Goal: Task Accomplishment & Management: Manage account settings

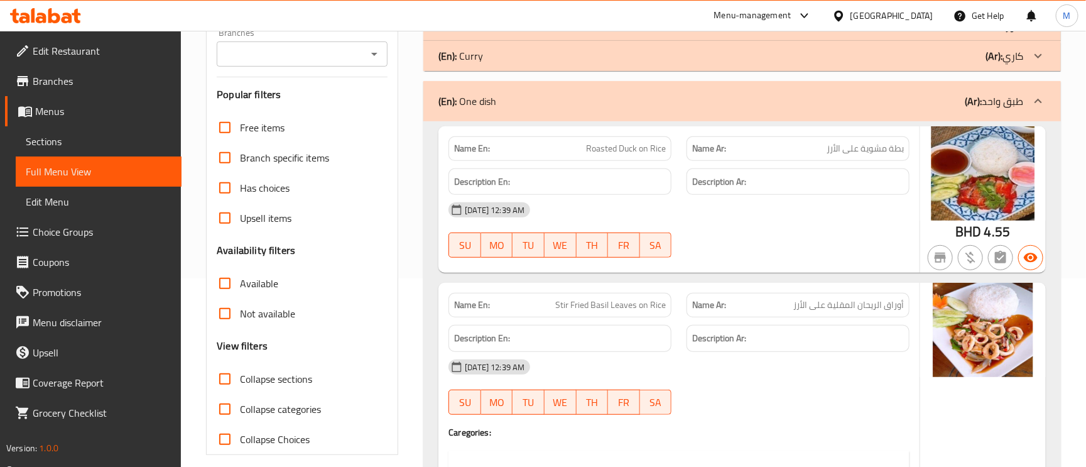
scroll to position [377, 0]
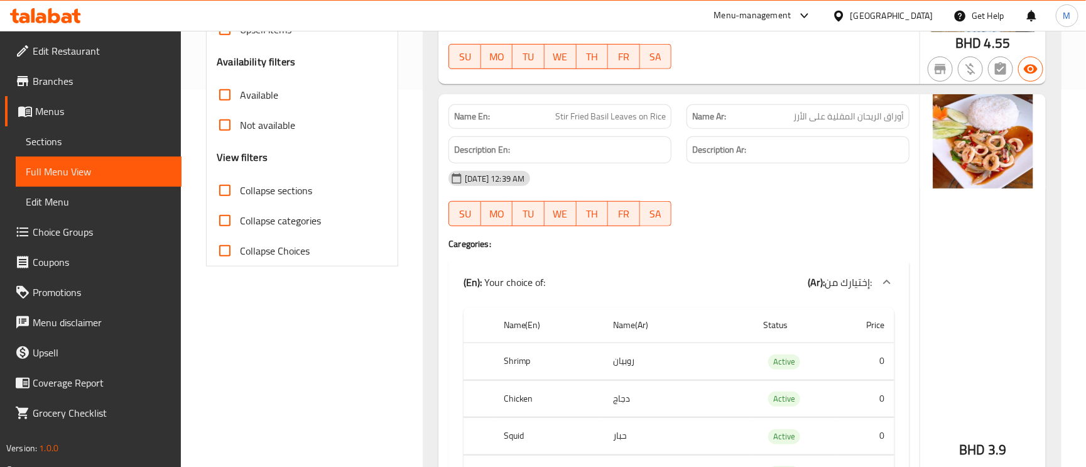
click at [859, 123] on span "أوراق الريحان المقلية على الأرز" at bounding box center [849, 116] width 111 height 13
click at [561, 117] on span "Stir Fried Basil Leaves on Rice" at bounding box center [611, 116] width 111 height 13
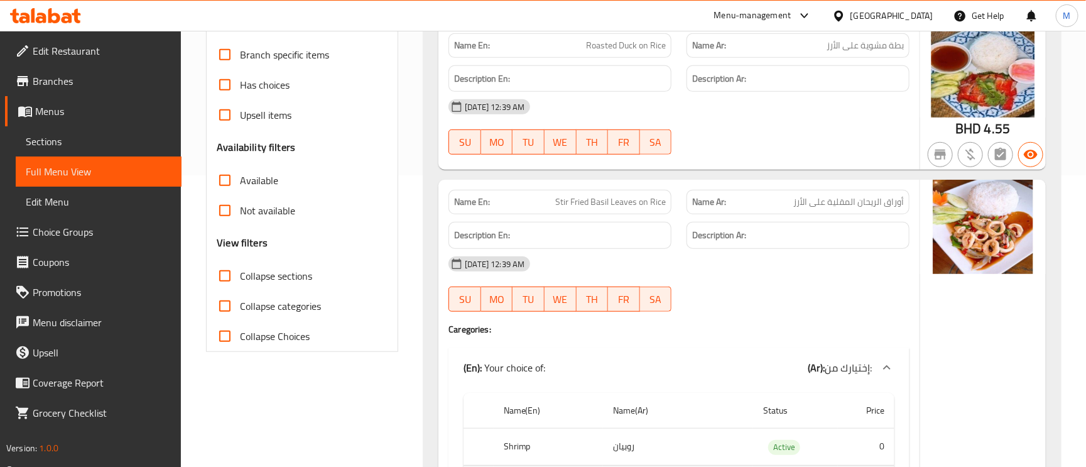
scroll to position [283, 0]
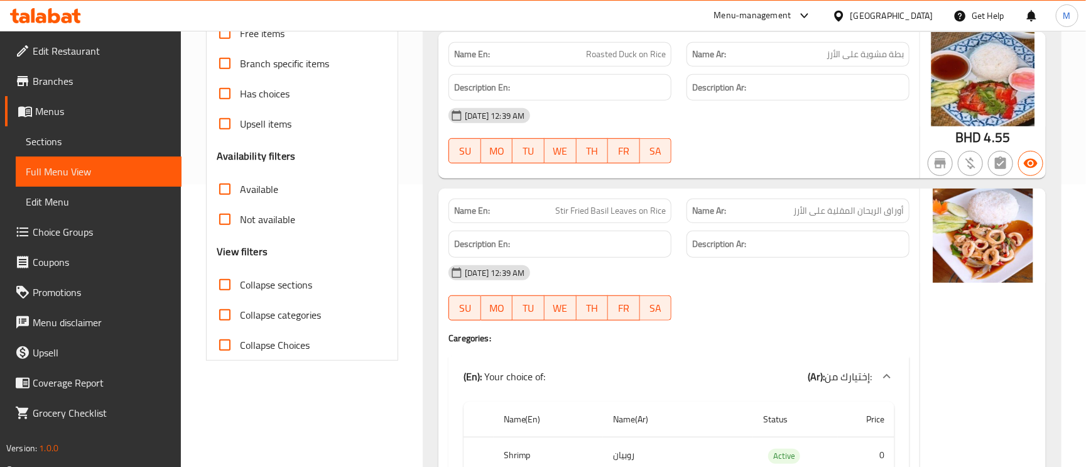
click at [838, 223] on div "Name Ar: أوراق الريحان المقلية على الأرز" at bounding box center [798, 211] width 223 height 25
click at [836, 223] on div "Name Ar: أوراق الريحان المقلية على الأرز" at bounding box center [798, 211] width 223 height 25
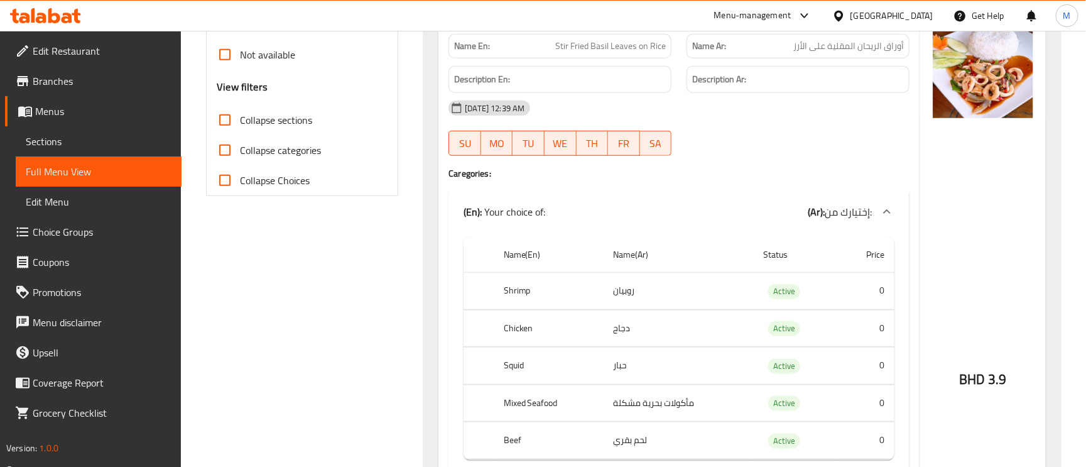
scroll to position [471, 0]
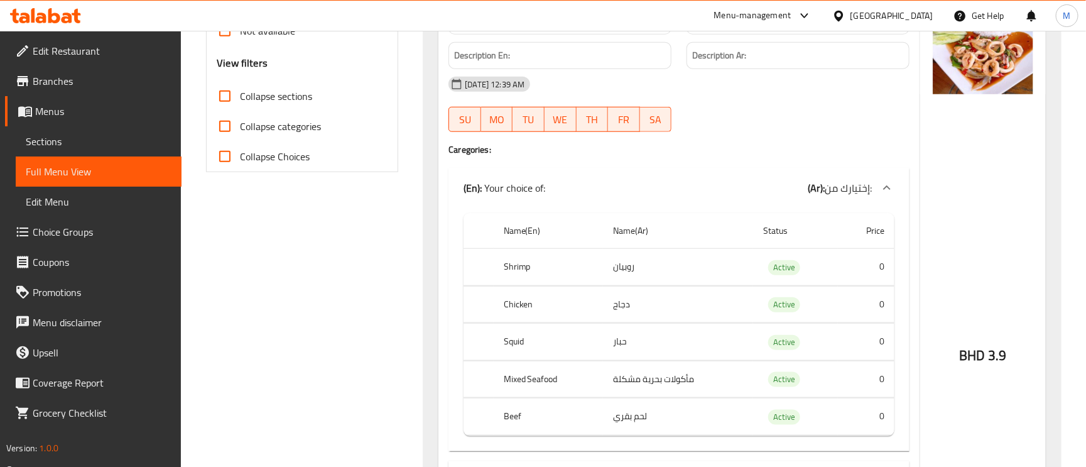
drag, startPoint x: 518, startPoint y: 422, endPoint x: 490, endPoint y: 419, distance: 29.1
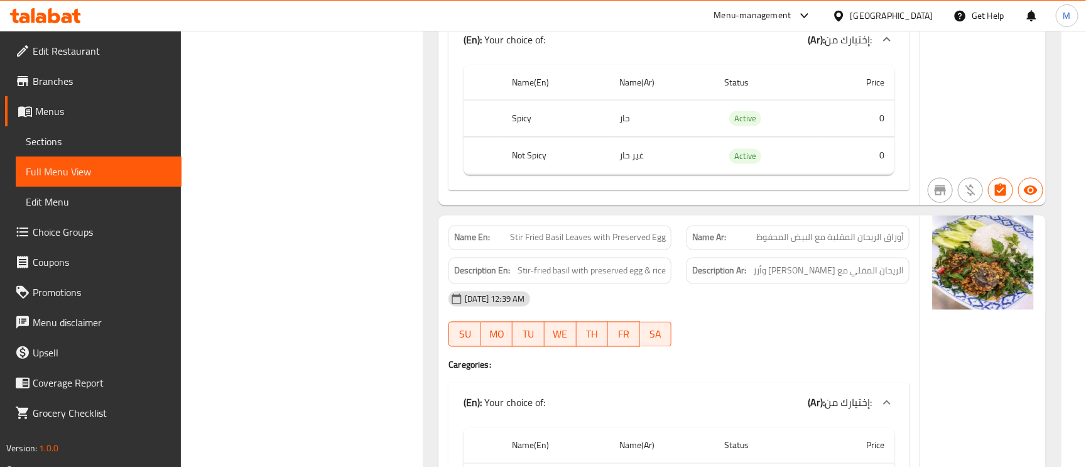
scroll to position [1037, 0]
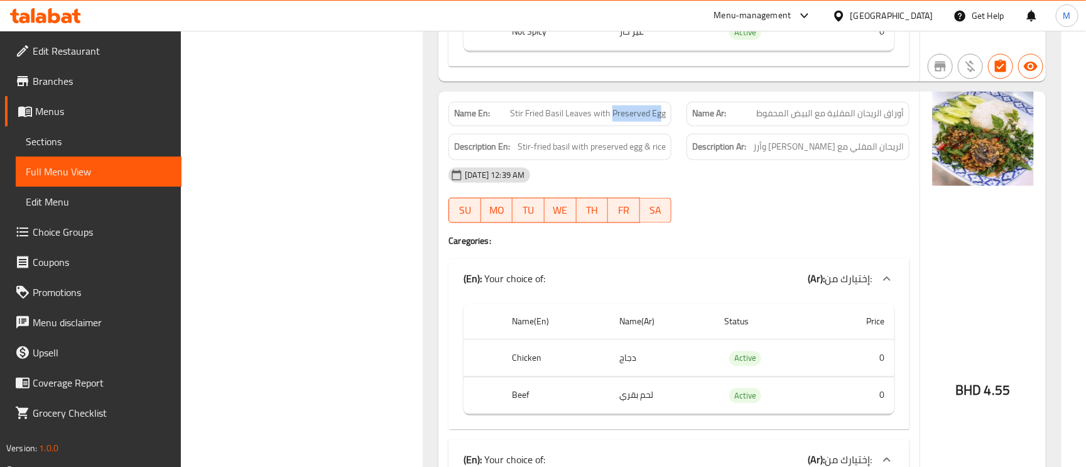
drag, startPoint x: 613, startPoint y: 115, endPoint x: 670, endPoint y: 116, distance: 57.2
click at [667, 116] on div "Name En: Stir Fried Basil Leaves with Preserved Egg" at bounding box center [560, 114] width 223 height 25
click at [670, 116] on div "Name En: Stir Fried Basil Leaves with Preserved Egg" at bounding box center [560, 114] width 223 height 25
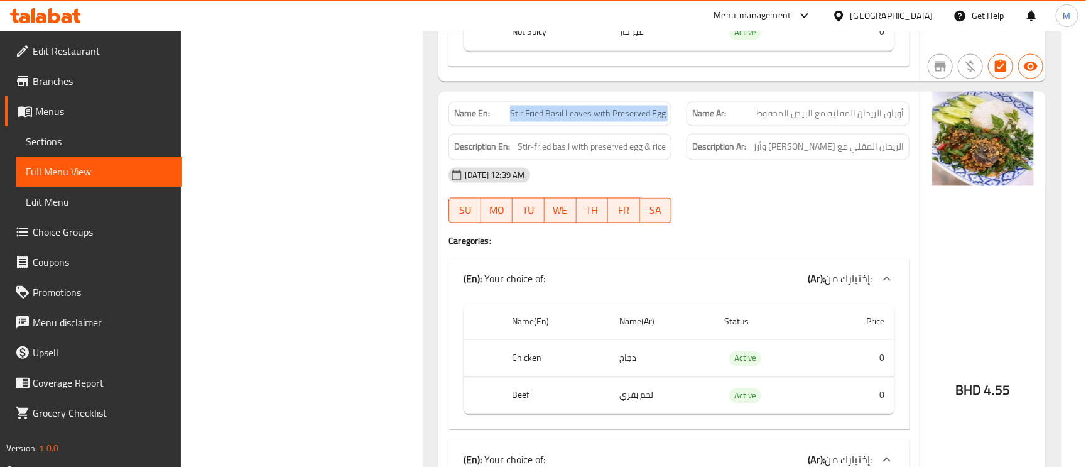
click at [632, 119] on span "Stir Fried Basil Leaves with Preserved Egg" at bounding box center [588, 113] width 156 height 13
drag, startPoint x: 612, startPoint y: 118, endPoint x: 687, endPoint y: 119, distance: 75.4
click at [687, 119] on div "Name En: Stir Fried Basil Leaves with Preserved Egg Name Ar: أوراق الريحان المق…" at bounding box center [679, 114] width 476 height 40
click at [682, 119] on div "Name Ar: أوراق الريحان المقلية مع البيض المحفوظ" at bounding box center [798, 114] width 238 height 40
click at [670, 119] on div "Name En: Stir Fried Basil Leaves with Preserved Egg" at bounding box center [560, 114] width 223 height 25
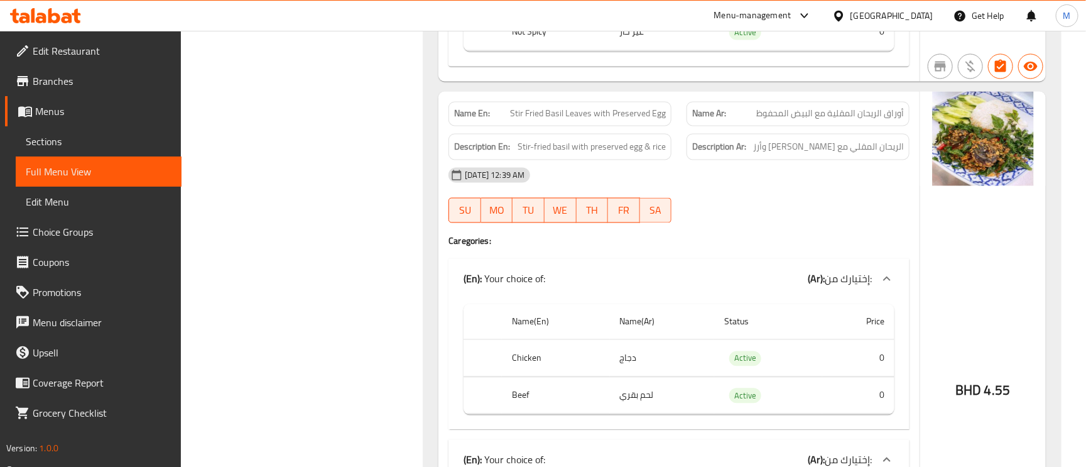
drag, startPoint x: 670, startPoint y: 119, endPoint x: 663, endPoint y: 119, distance: 7.5
click at [666, 119] on div "Name En: Stir Fried Basil Leaves with Preserved Egg" at bounding box center [560, 114] width 223 height 25
click at [613, 121] on span "Stir Fried Basil Leaves with Preserved Egg" at bounding box center [588, 113] width 156 height 13
drag, startPoint x: 613, startPoint y: 114, endPoint x: 632, endPoint y: 114, distance: 18.9
drag, startPoint x: 632, startPoint y: 114, endPoint x: 613, endPoint y: 112, distance: 19.0
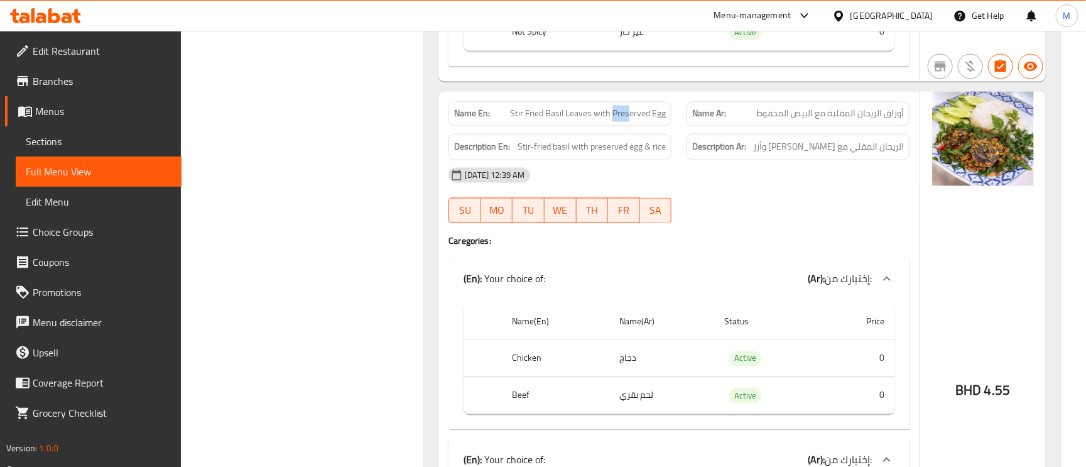
click at [613, 113] on span "Stir Fried Basil Leaves with Preserved Egg" at bounding box center [588, 113] width 156 height 13
drag, startPoint x: 615, startPoint y: 113, endPoint x: 676, endPoint y: 116, distance: 61.7
click at [676, 116] on div "Name En: Stir Fried Basil Leaves with Preserved Egg" at bounding box center [560, 114] width 238 height 40
copy span "Preserved Egg"
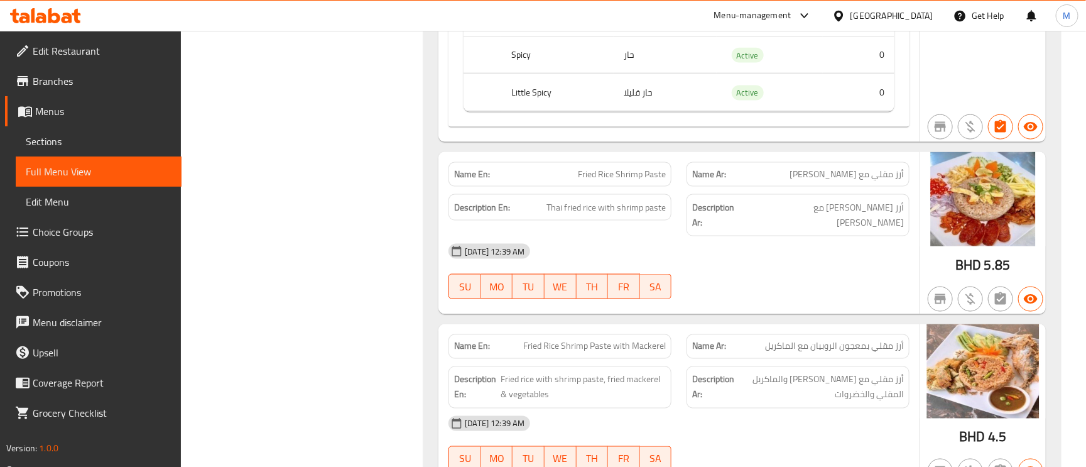
scroll to position [5279, 0]
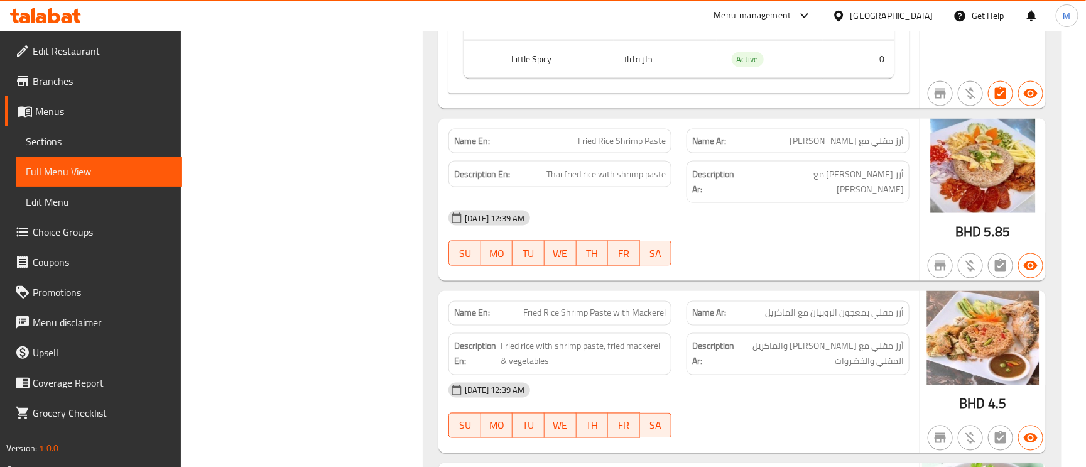
click at [846, 307] on span "أرز مقلي بمعجون الروبيان مع الماكريل" at bounding box center [834, 313] width 139 height 13
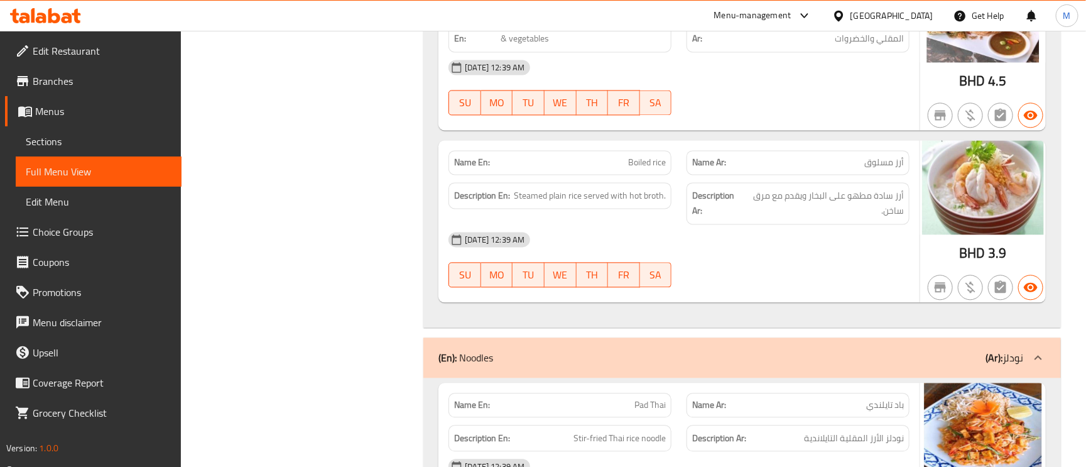
scroll to position [5656, 0]
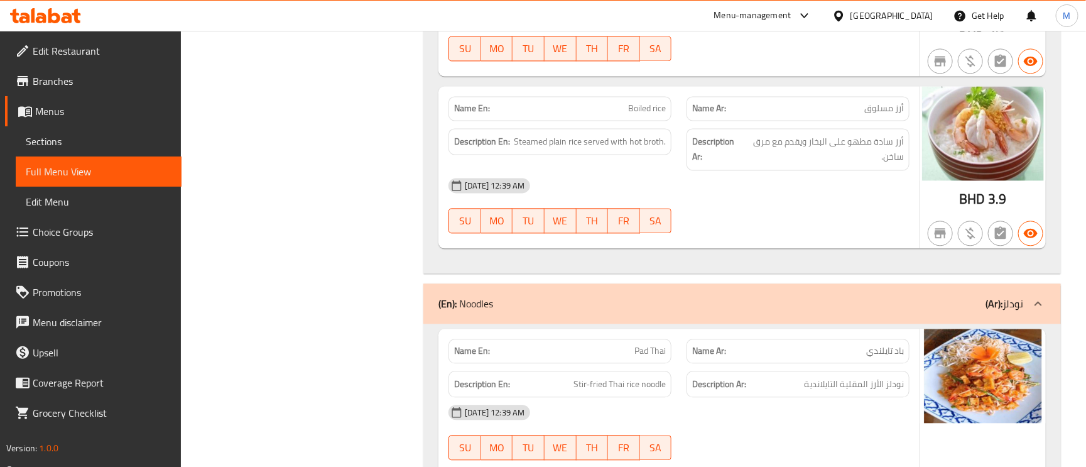
click at [632, 109] on span "Boiled rice" at bounding box center [647, 108] width 38 height 13
click at [632, 108] on span "Boiled rice" at bounding box center [647, 108] width 38 height 13
copy span "Boiled rice"
click at [663, 103] on span "Boiled rice" at bounding box center [647, 108] width 38 height 13
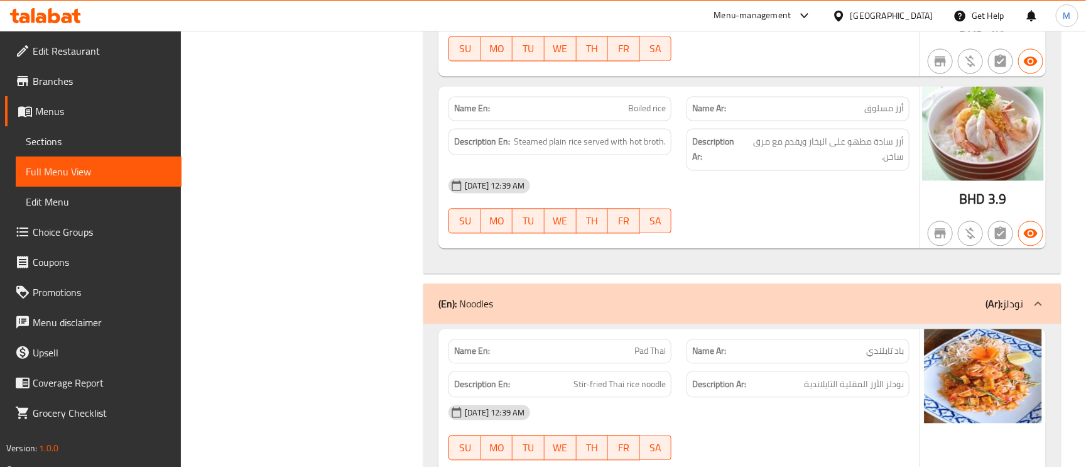
click at [663, 105] on span "Boiled rice" at bounding box center [647, 108] width 38 height 13
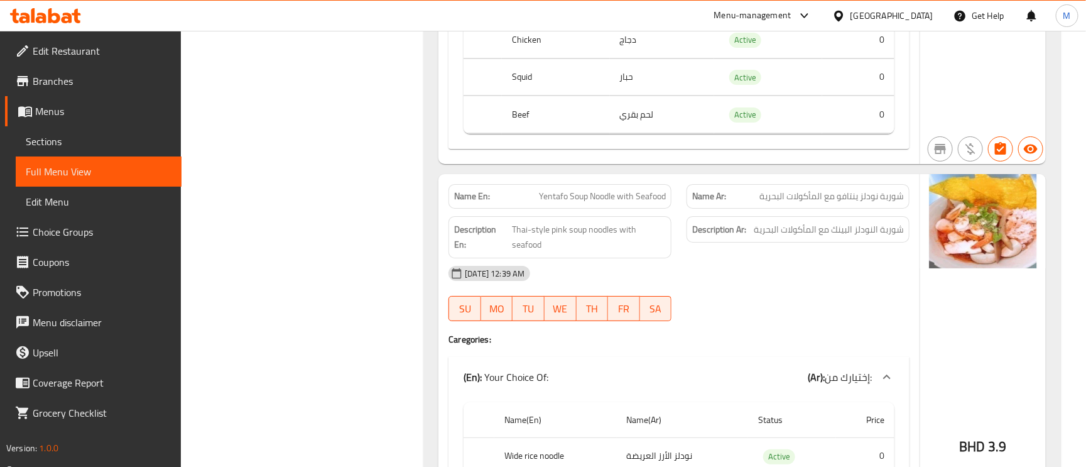
scroll to position [6692, 0]
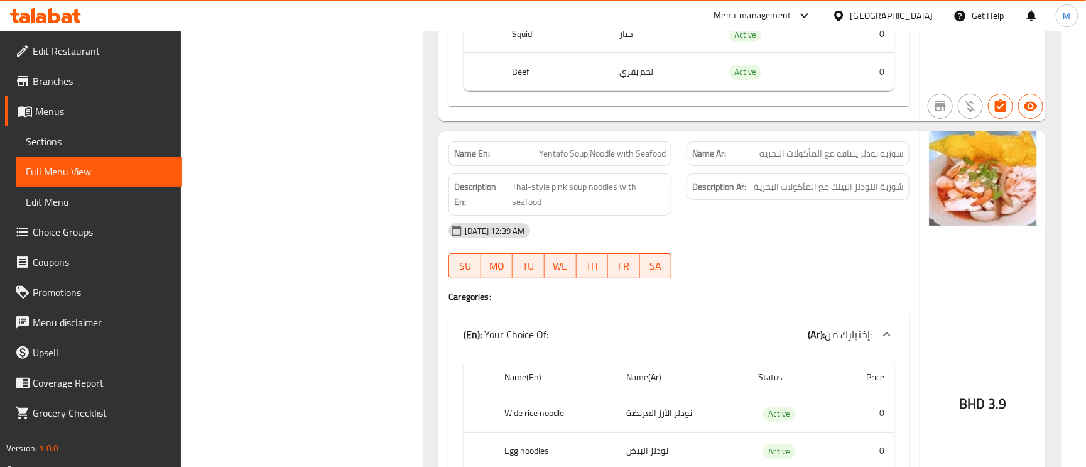
click at [626, 141] on div "Name En: Yentafo Soup Noodle with Seafood" at bounding box center [560, 154] width 238 height 40
copy span "Yentafo Soup Noodle with Seafood"
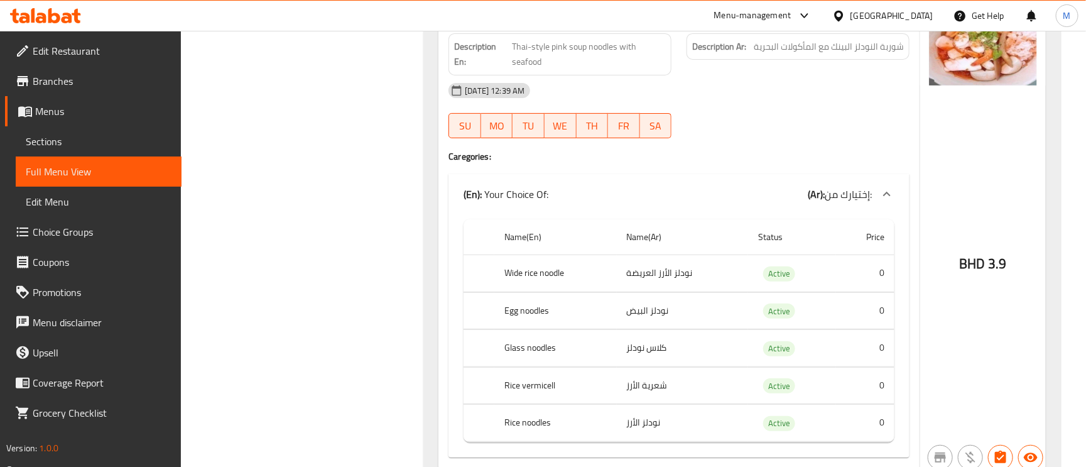
scroll to position [6881, 0]
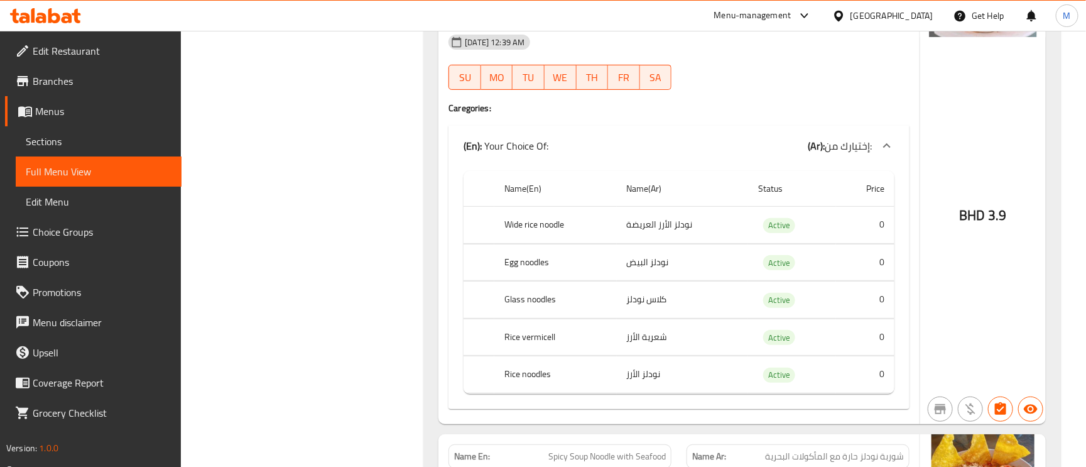
click at [650, 269] on td "نودلز البيض" at bounding box center [683, 262] width 132 height 37
click at [650, 268] on td "نودلز البيض" at bounding box center [683, 262] width 132 height 37
click at [527, 314] on th "Glass noodles" at bounding box center [556, 300] width 122 height 37
click at [527, 311] on th "Glass noodles" at bounding box center [556, 300] width 122 height 37
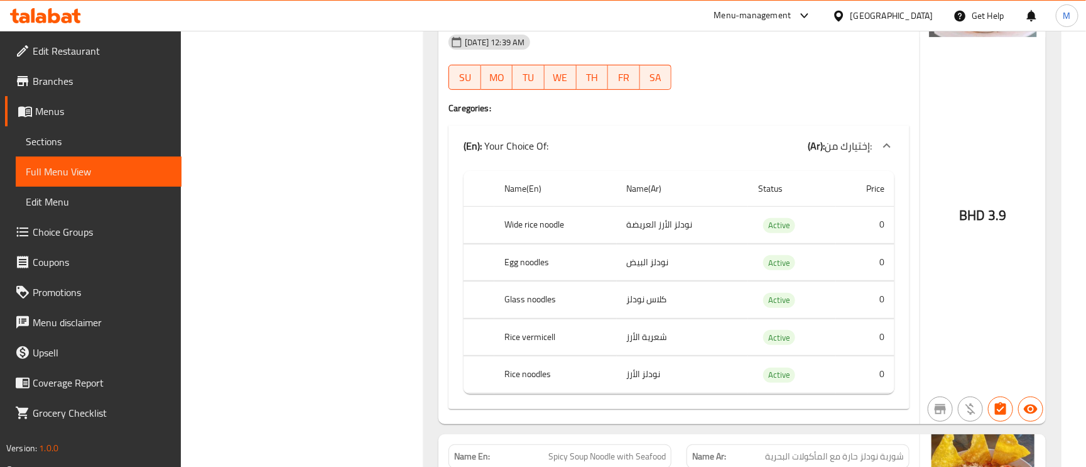
click at [527, 311] on th "Glass noodles" at bounding box center [556, 300] width 122 height 37
copy th "noodles"
click at [527, 311] on th "Glass noodles" at bounding box center [556, 300] width 122 height 37
copy th "Glass noodles"
click at [538, 352] on th "Rice vermicell" at bounding box center [556, 337] width 122 height 37
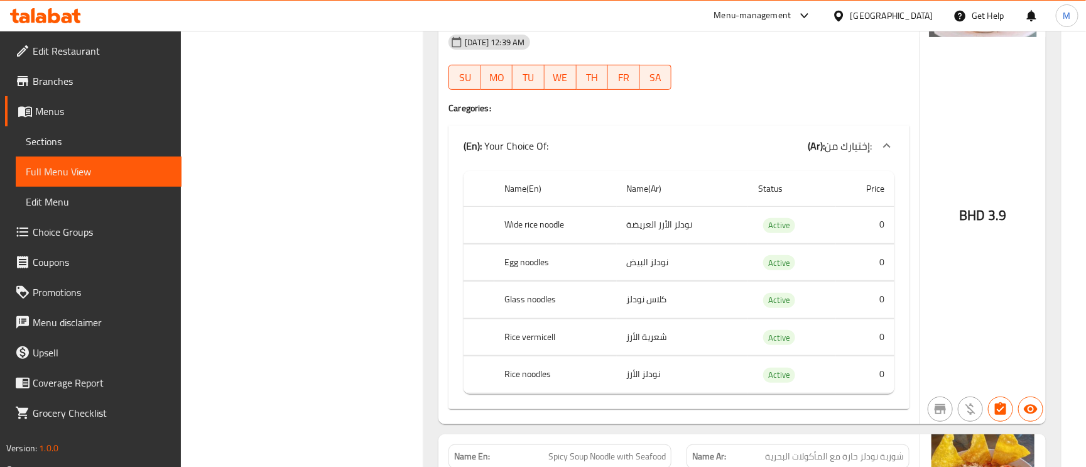
click at [538, 352] on th "Rice vermicell" at bounding box center [556, 337] width 122 height 37
click at [544, 378] on th "Rice noodles" at bounding box center [556, 374] width 122 height 37
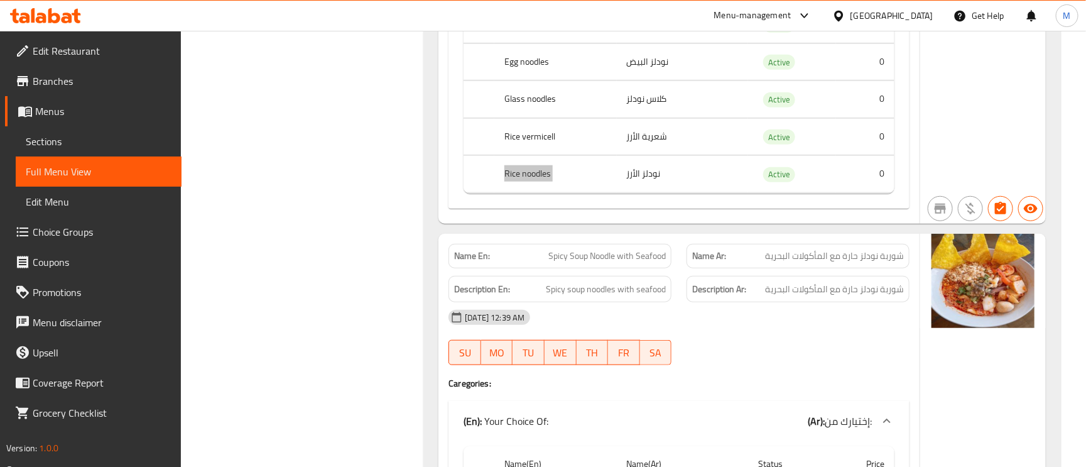
scroll to position [7258, 0]
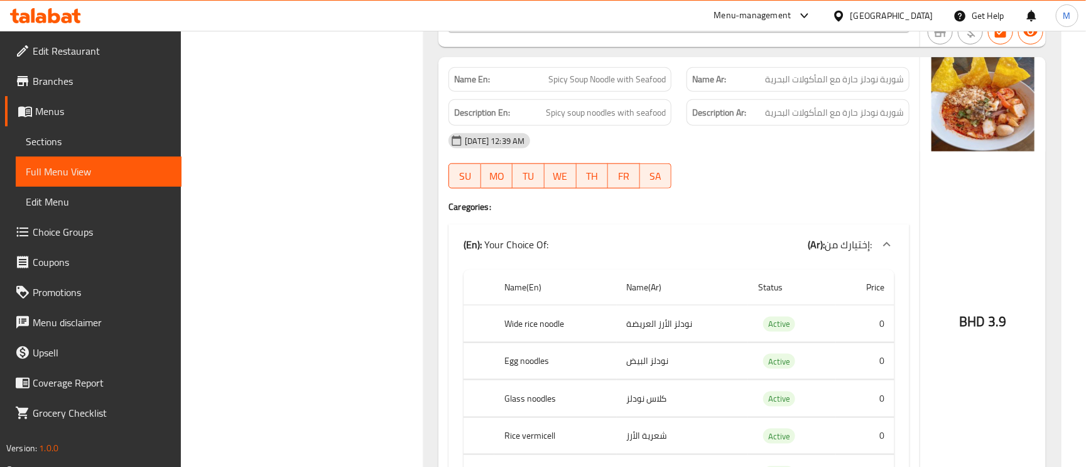
click at [629, 85] on span "Spicy Soup Noodle with Seafood" at bounding box center [608, 79] width 118 height 13
copy span "Spicy Soup Noodle with Seafood"
click at [647, 84] on span "Spicy Soup Noodle with Seafood" at bounding box center [608, 79] width 118 height 13
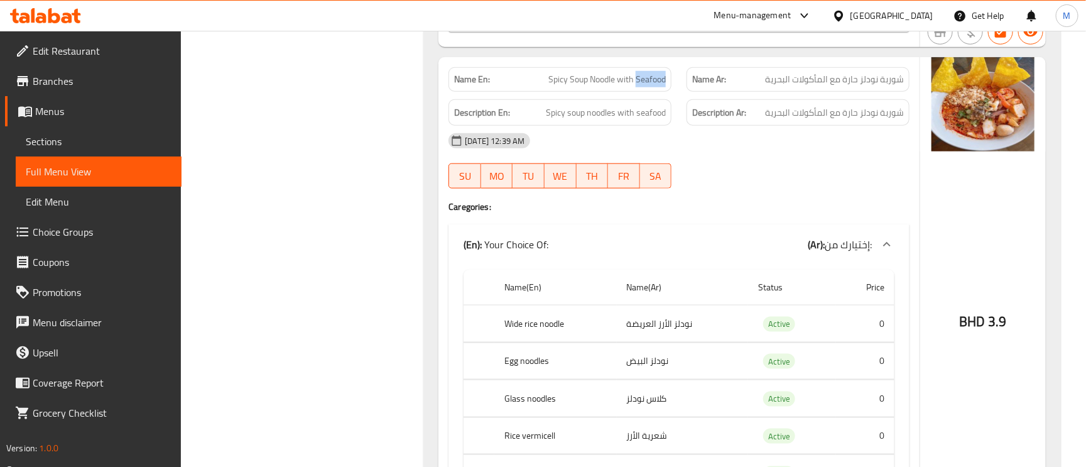
click at [647, 84] on span "Spicy Soup Noodle with Seafood" at bounding box center [608, 79] width 118 height 13
drag, startPoint x: 647, startPoint y: 84, endPoint x: 650, endPoint y: 12, distance: 71.7
click at [647, 84] on span "Spicy Soup Noodle with Seafood" at bounding box center [608, 79] width 118 height 13
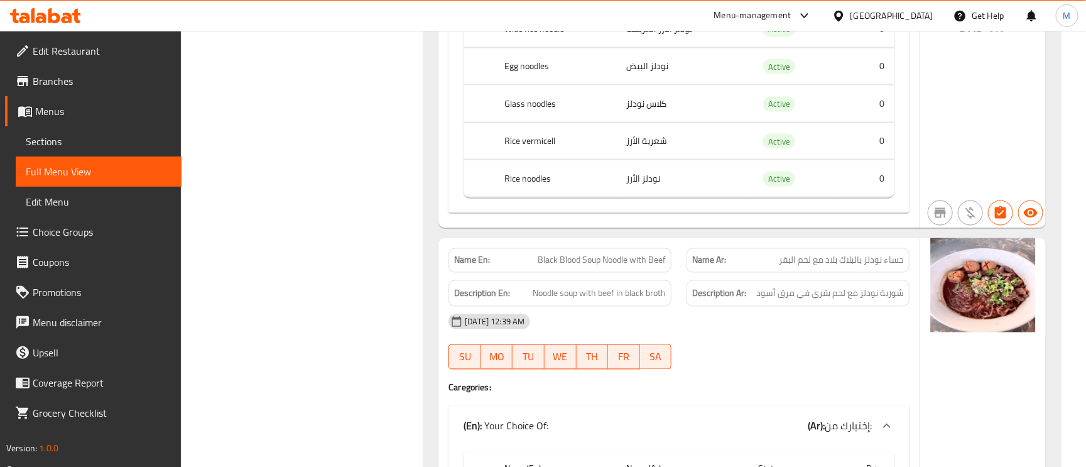
scroll to position [7635, 0]
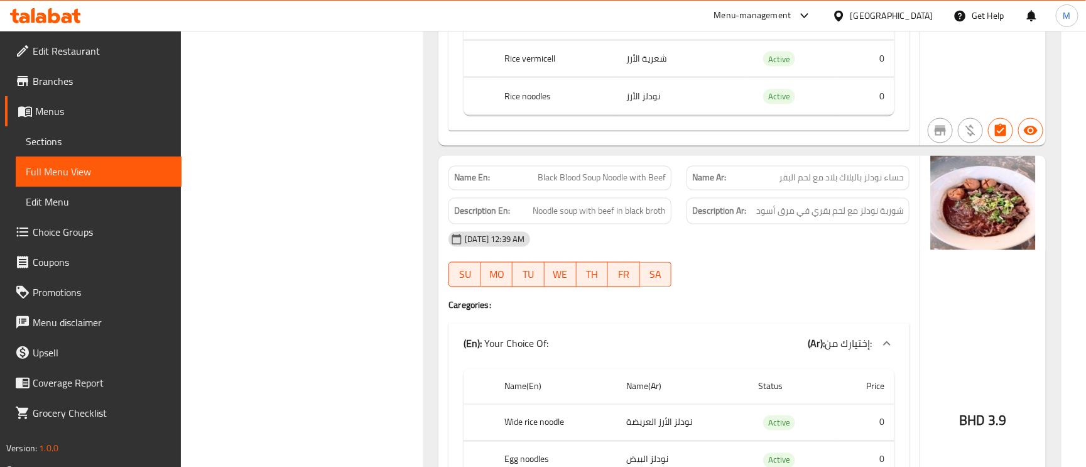
click at [615, 185] on span "Black Blood Soup Noodle with Beef" at bounding box center [602, 178] width 128 height 13
copy span "Black Blood Soup Noodle with Beef"
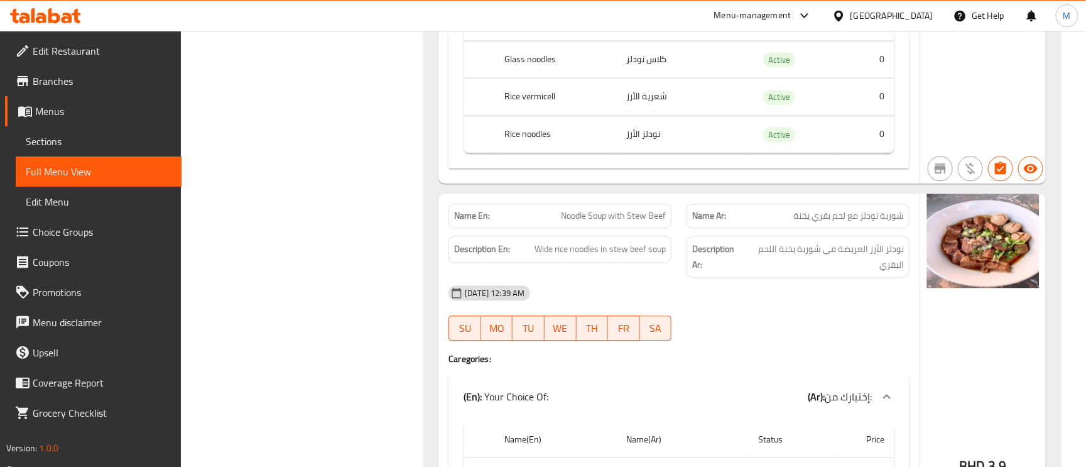
scroll to position [8106, 0]
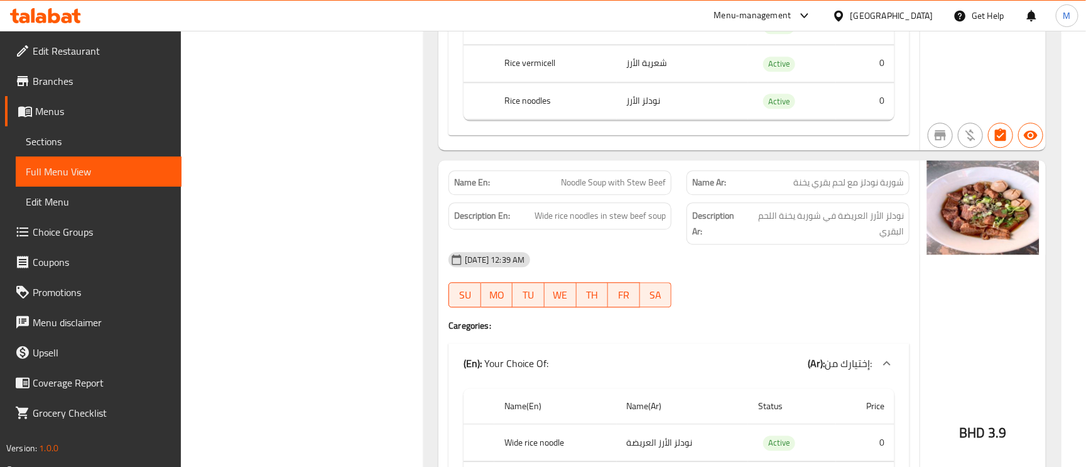
click at [623, 189] on span "Noodle Soup with Stew Beef" at bounding box center [613, 182] width 105 height 13
drag, startPoint x: 623, startPoint y: 189, endPoint x: 657, endPoint y: 52, distance: 140.5
click at [623, 189] on span "Noodle Soup with Stew Beef" at bounding box center [613, 182] width 105 height 13
click at [601, 183] on span "Noodle Soup with Stew Beef" at bounding box center [613, 182] width 105 height 13
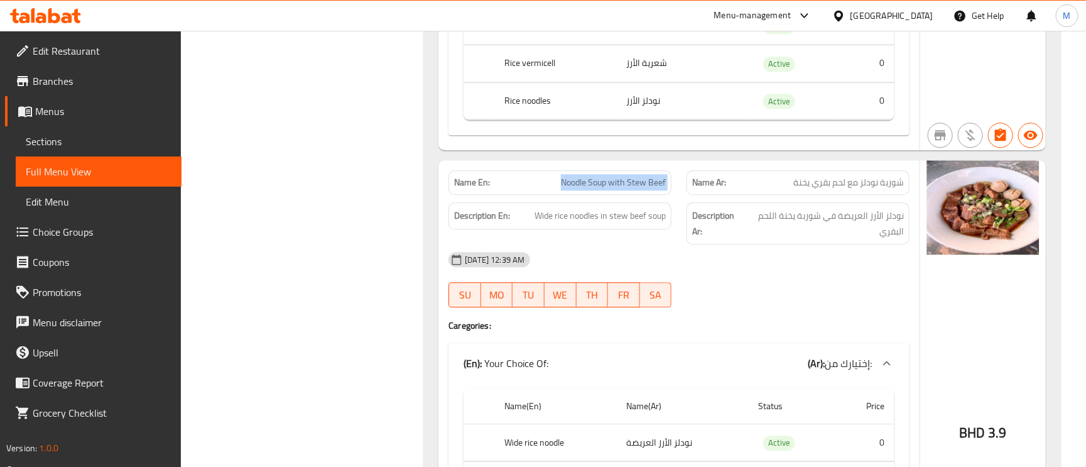
copy span "Noodle Soup with Stew Beef"
click at [601, 183] on span "Noodle Soup with Stew Beef" at bounding box center [613, 182] width 105 height 13
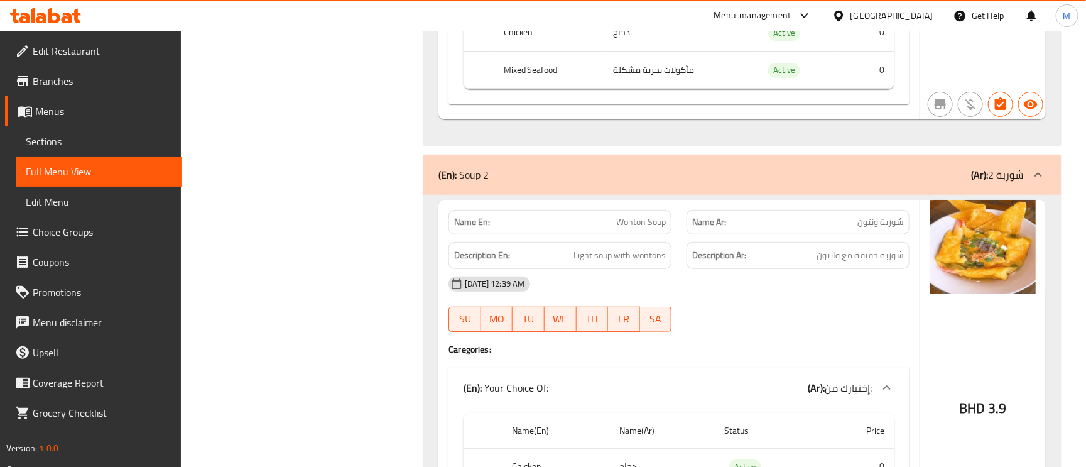
scroll to position [9143, 0]
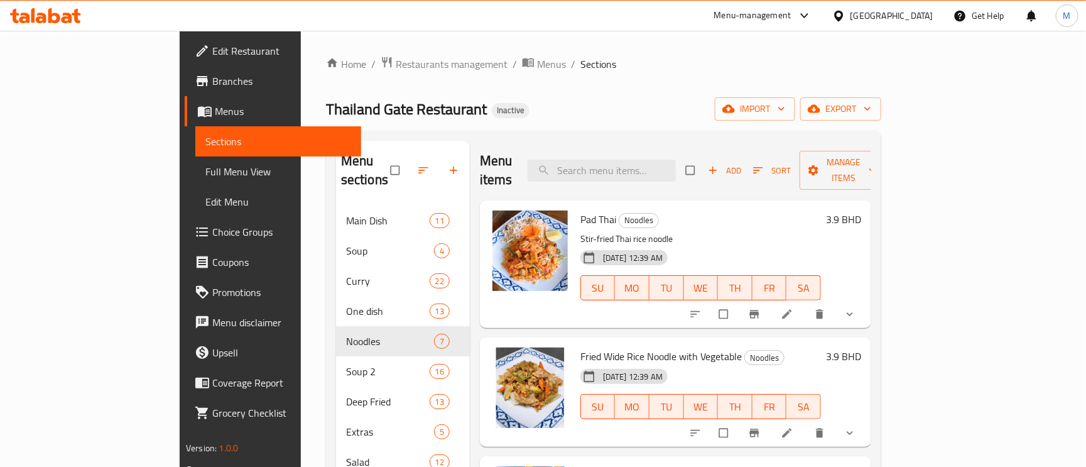
click at [672, 177] on div "Menu items Add Sort Manage items" at bounding box center [675, 171] width 391 height 60
paste input "Boiled rice"
click at [670, 168] on input "Boiled rice" at bounding box center [602, 171] width 148 height 22
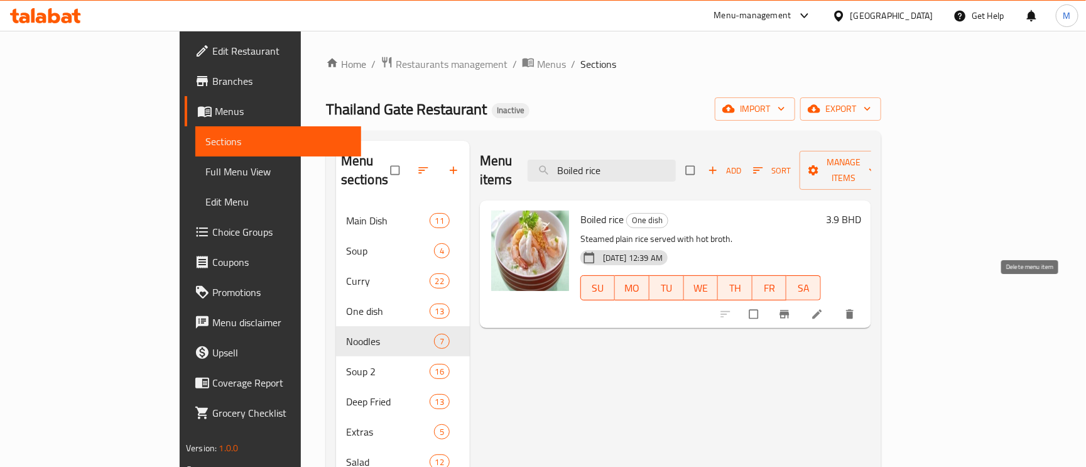
type input "Boiled rice"
click at [857, 308] on icon "delete" at bounding box center [850, 314] width 13 height 13
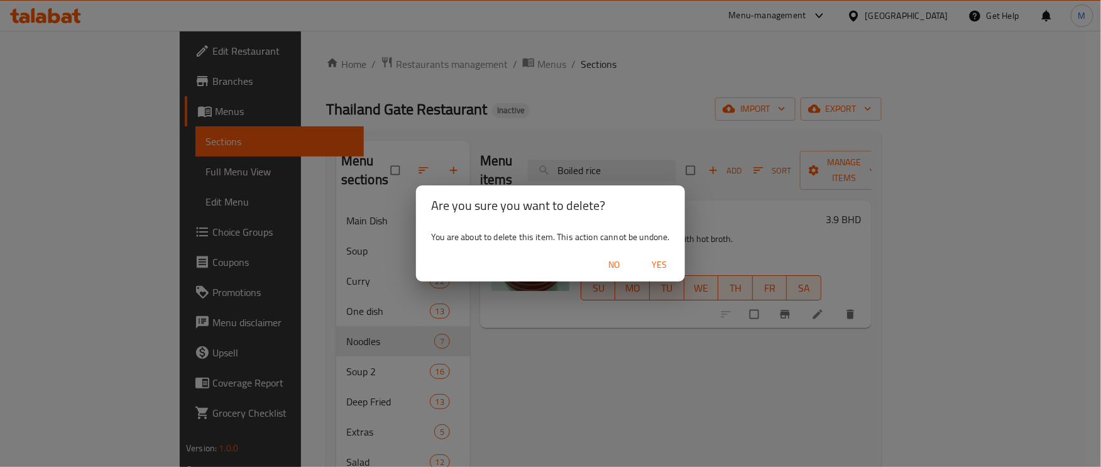
click at [664, 260] on span "Yes" at bounding box center [660, 265] width 30 height 16
click at [584, 315] on div "Are you sure you want to delete? You are about to delete this item. This action…" at bounding box center [550, 233] width 1101 height 467
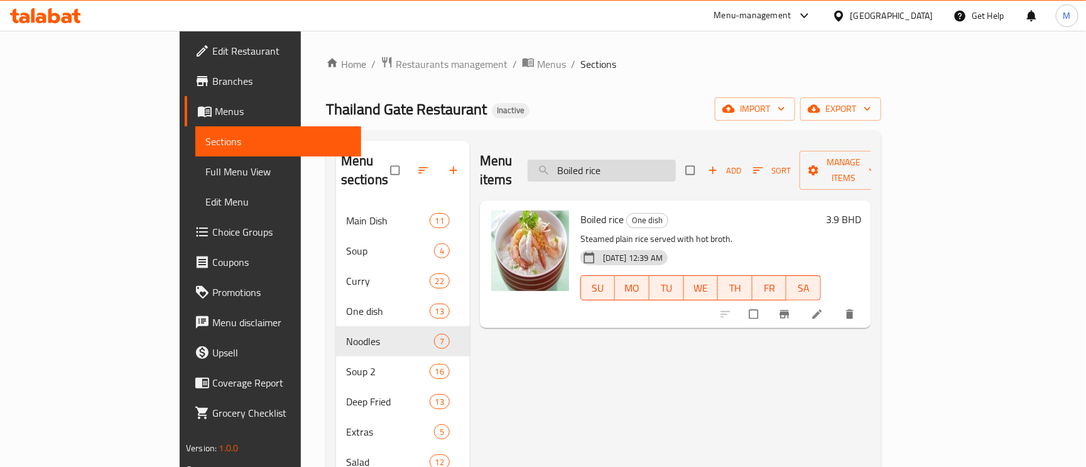
click at [676, 160] on input "Boiled rice" at bounding box center [602, 171] width 148 height 22
click at [854, 310] on icon "delete" at bounding box center [850, 314] width 8 height 9
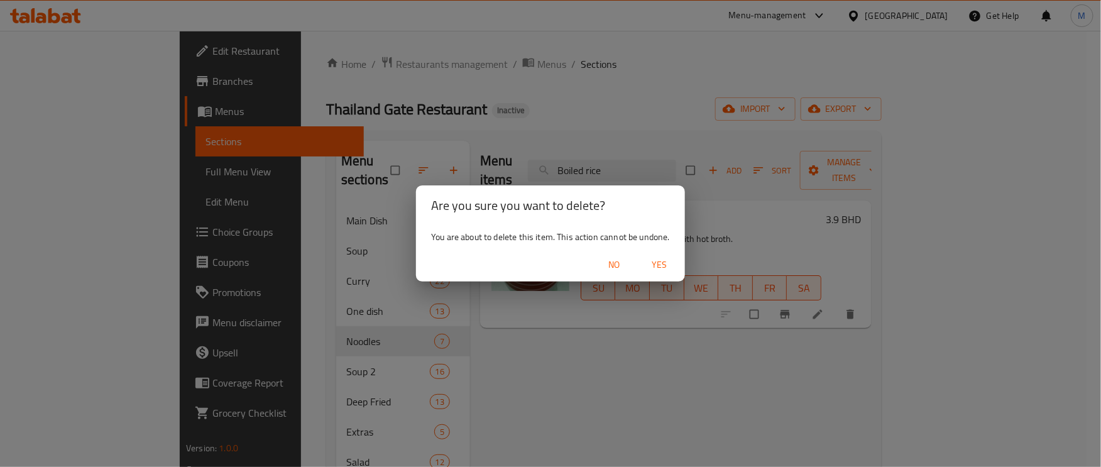
click at [654, 257] on span "Yes" at bounding box center [660, 265] width 30 height 16
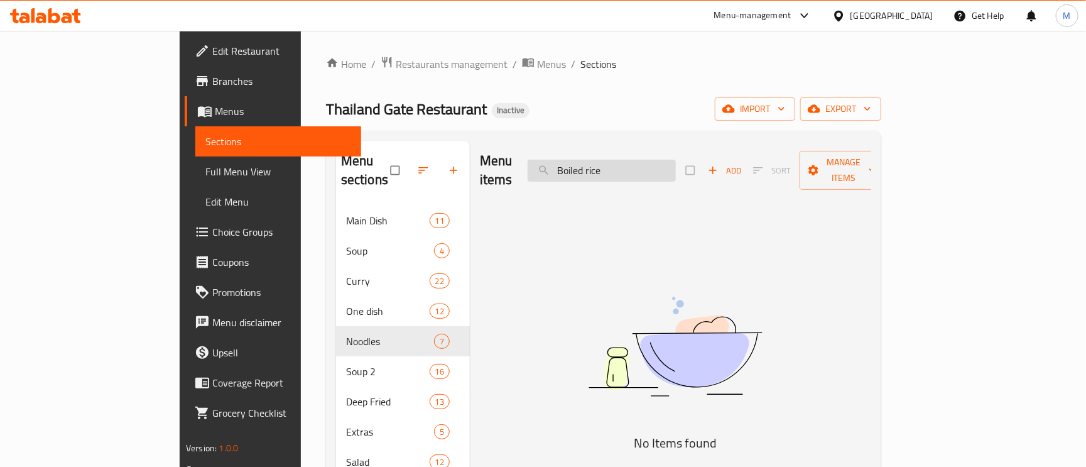
click at [676, 161] on input "Boiled rice" at bounding box center [602, 171] width 148 height 22
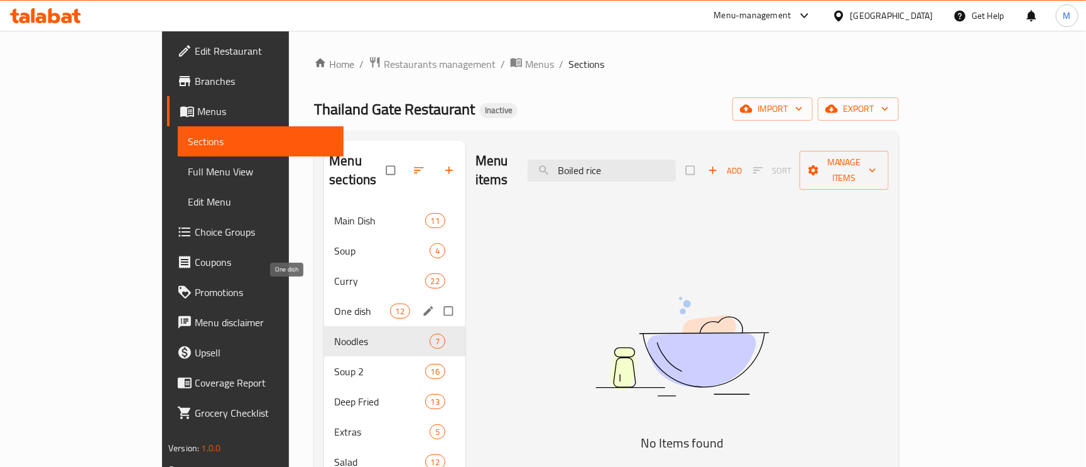
click at [334, 304] on span "One dish" at bounding box center [361, 311] width 55 height 15
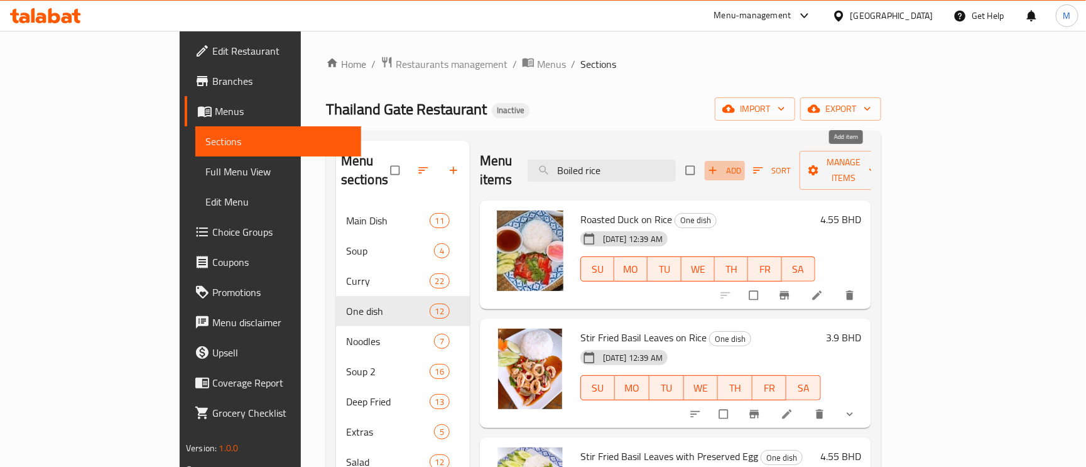
click at [720, 164] on icon "button" at bounding box center [713, 170] width 13 height 13
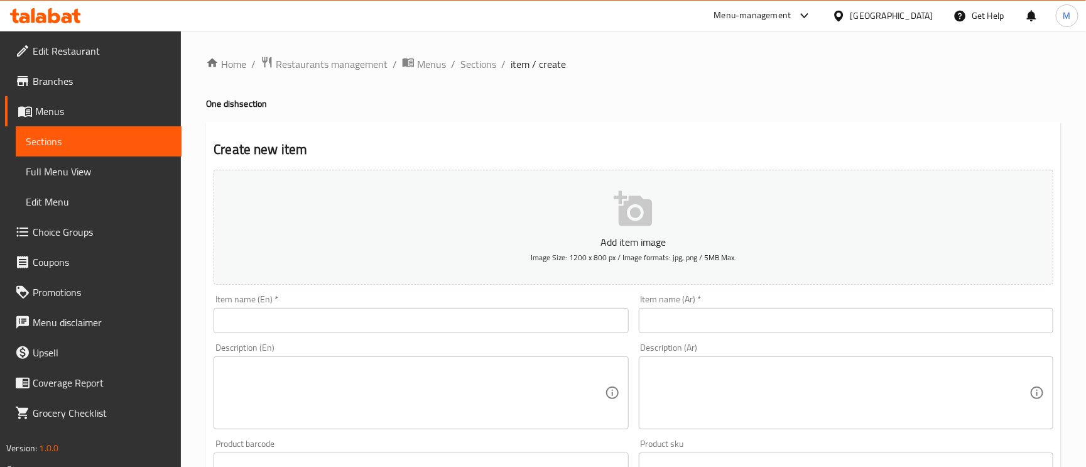
click at [432, 326] on input "text" at bounding box center [421, 320] width 415 height 25
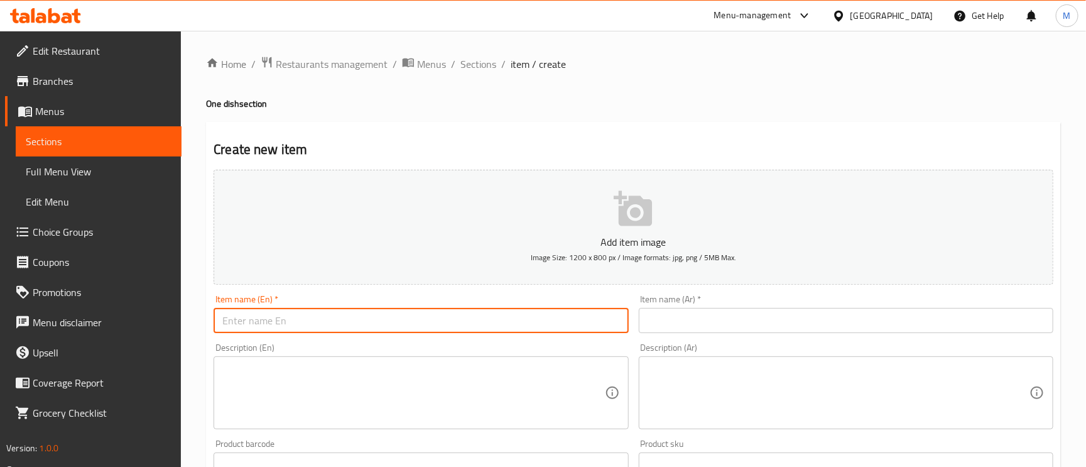
paste input "Wide Rice Noodle with Vegetable Gravy"
type input "Wide Rice Noodle with Vegetable Gravy"
paste input "نودلز الأرز العريضة مع مرق الخضار"
click at [703, 317] on input "نودلز الأرز العريضة مع مرق الخضار" at bounding box center [846, 320] width 415 height 25
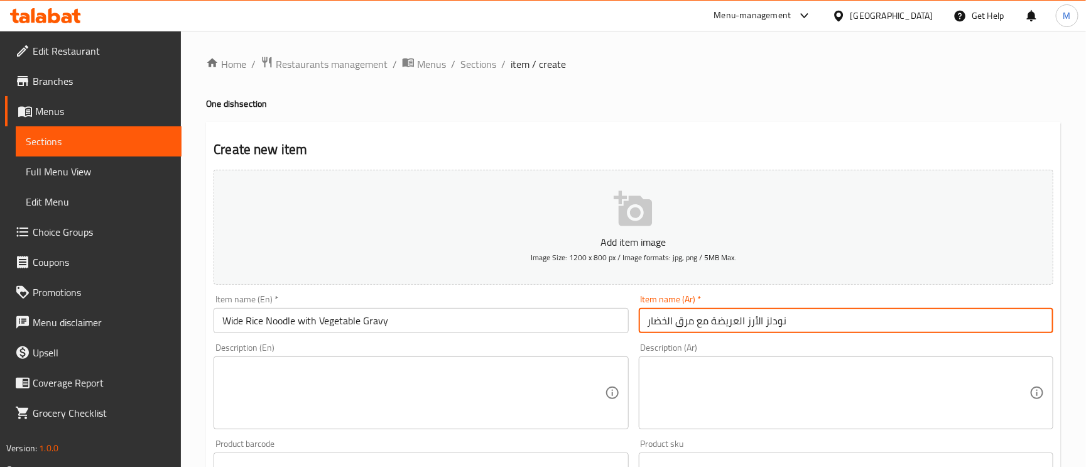
click at [238, 320] on input "Wide Rice Noodle with Vegetable Gravy" at bounding box center [421, 320] width 415 height 25
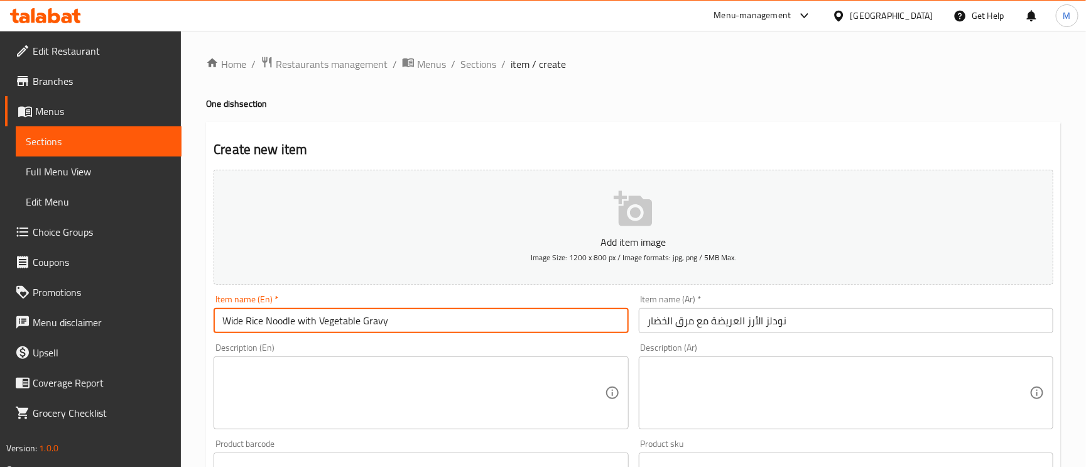
click at [238, 320] on input "Wide Rice Noodle with Vegetable Gravy" at bounding box center [421, 320] width 415 height 25
click at [231, 318] on input "Wide Rice Noodle with Vegetable Gravy" at bounding box center [421, 320] width 415 height 25
click at [684, 314] on input "نودلز الأرز العريضة مع مرق الخضار" at bounding box center [846, 320] width 415 height 25
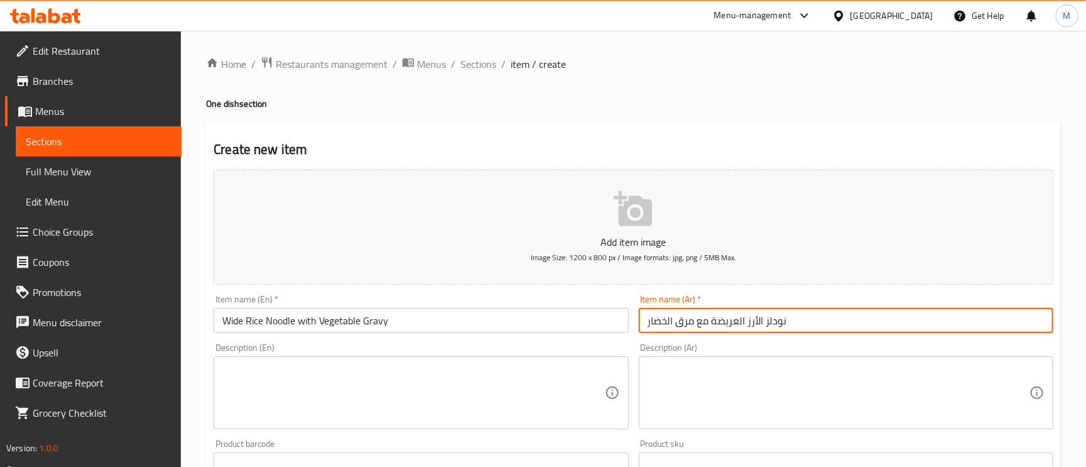
click at [684, 314] on input "نودلز الأرز العريضة مع مرق الخضار" at bounding box center [846, 320] width 415 height 25
type input "نودلز الأرز العريضة مع جريفي الخضار"
click at [707, 368] on textarea at bounding box center [839, 393] width 382 height 60
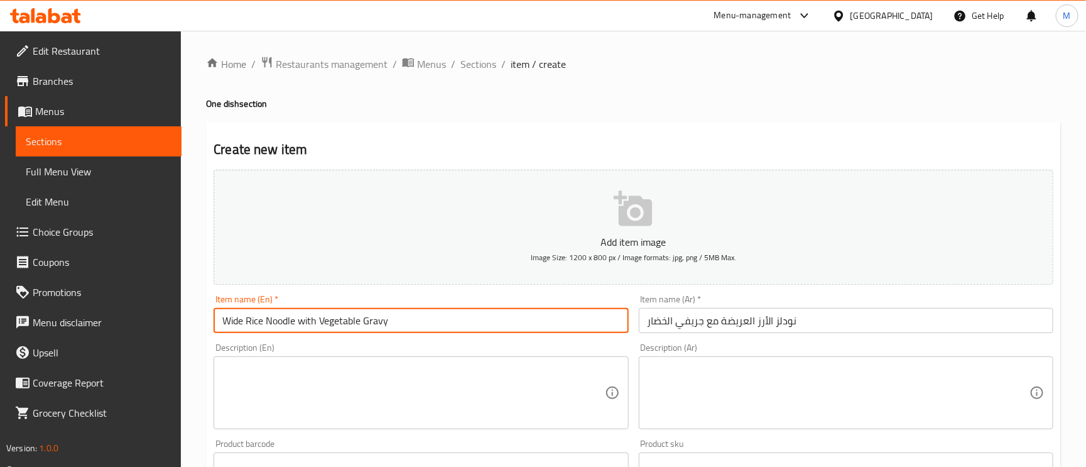
drag, startPoint x: 390, startPoint y: 315, endPoint x: 393, endPoint y: 383, distance: 68.0
click at [391, 317] on input "Wide Rice Noodle with Vegetable Gravy" at bounding box center [421, 320] width 415 height 25
paste textarea "Stir-fried wide rice noodles with vegetables"
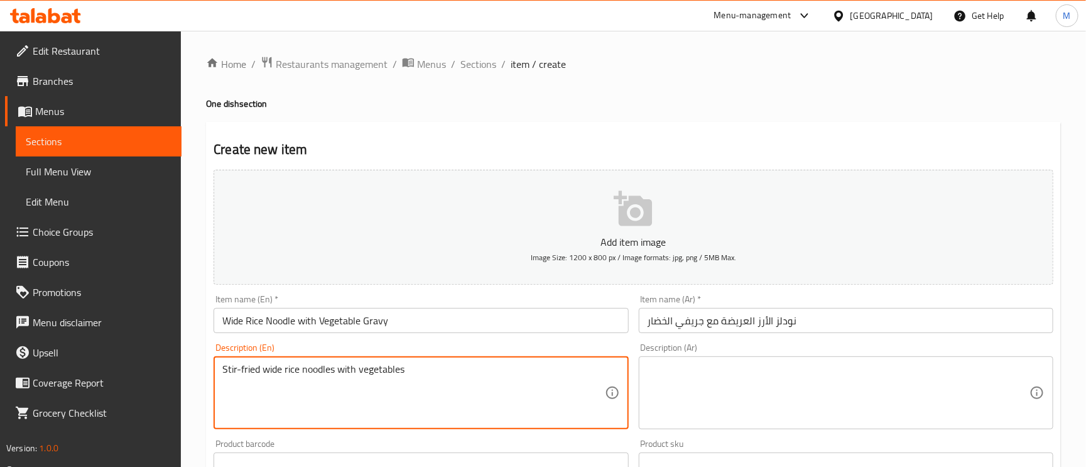
type textarea "Stir-fried wide rice noodles with vegetables"
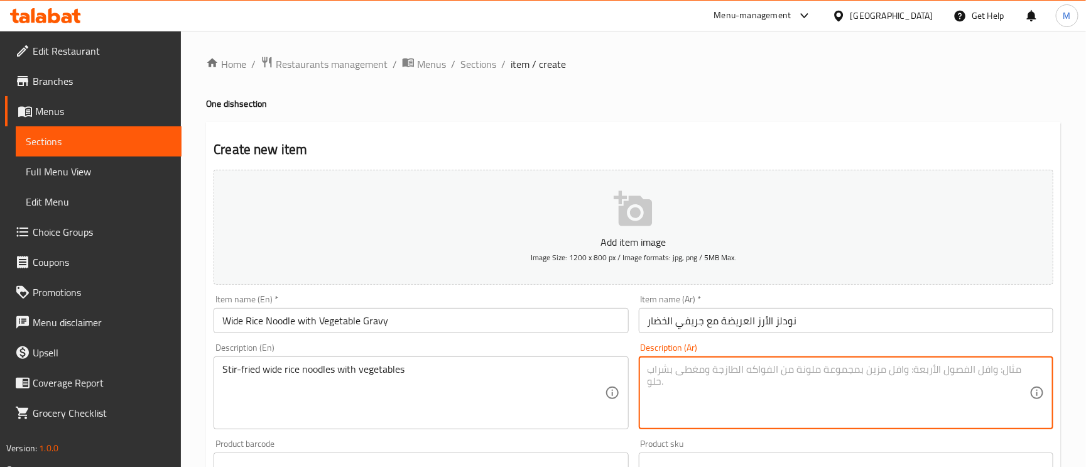
paste textarea "نودلز الأرز العريضة المقلية مع الخضار"
type textarea "نودلز الأرز العريضة المقلية مع الخضار"
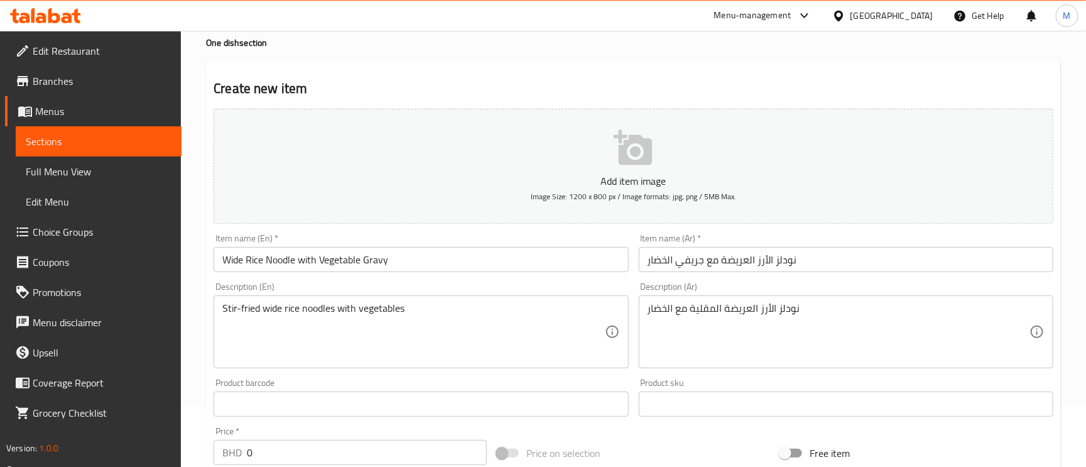
scroll to position [94, 0]
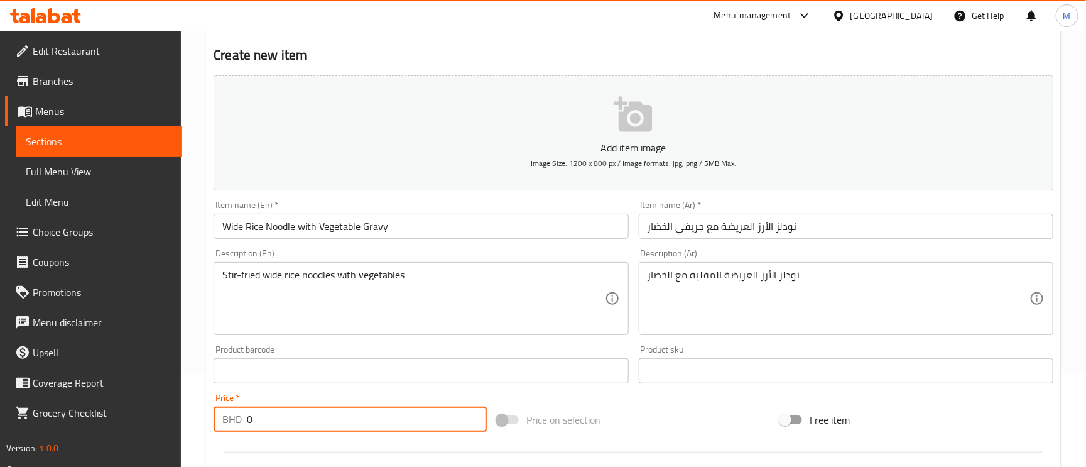
drag, startPoint x: 259, startPoint y: 411, endPoint x: 241, endPoint y: 412, distance: 18.3
click at [241, 412] on div "BHD 0 Price *" at bounding box center [350, 419] width 273 height 25
paste input "3.90"
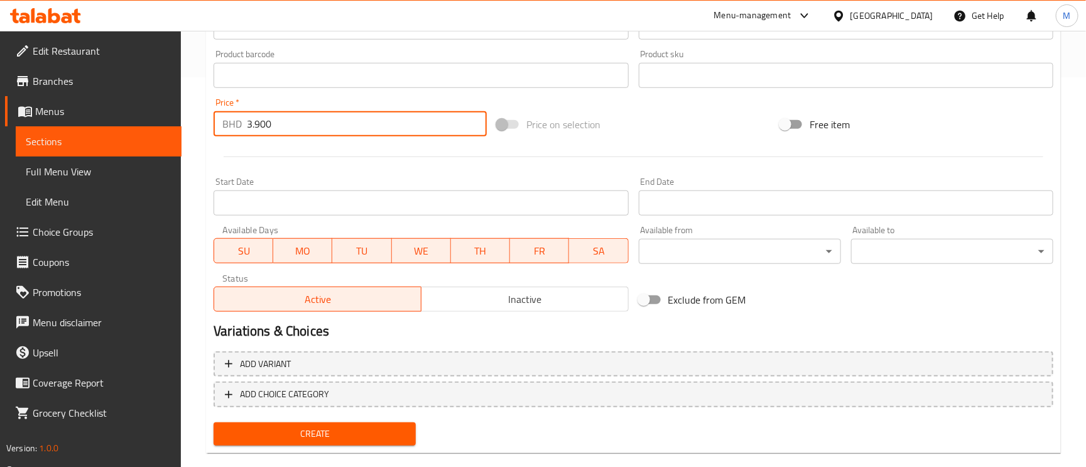
scroll to position [410, 0]
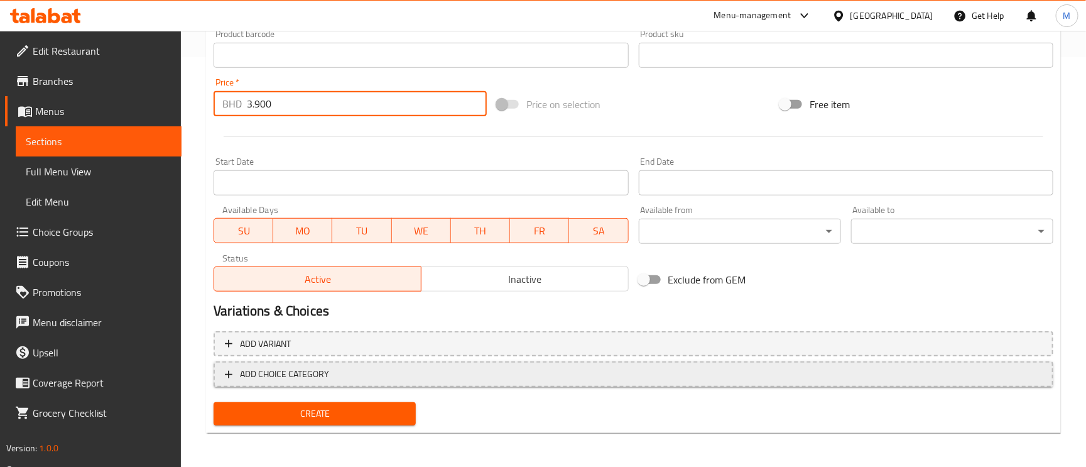
type input "3.900"
click at [286, 382] on button "ADD CHOICE CATEGORY" at bounding box center [634, 374] width 840 height 26
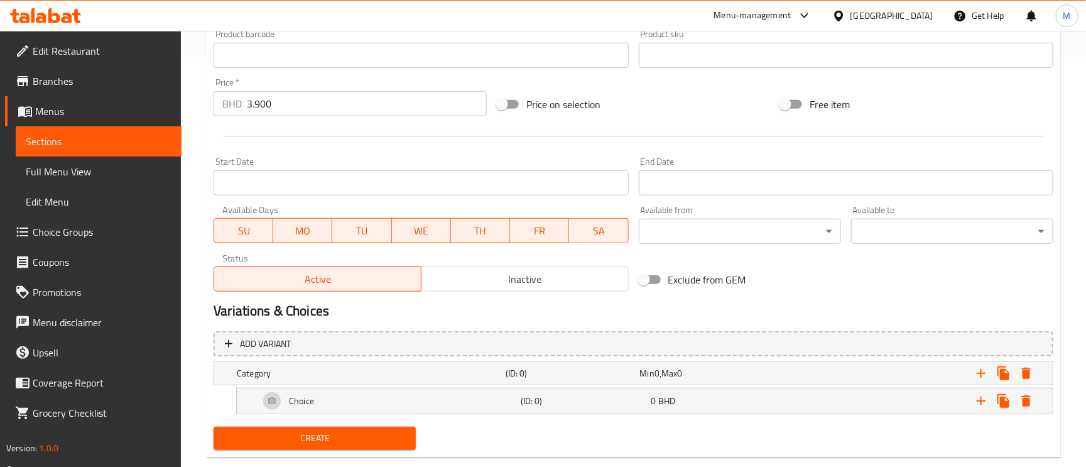
click at [286, 382] on div "Category" at bounding box center [368, 373] width 269 height 18
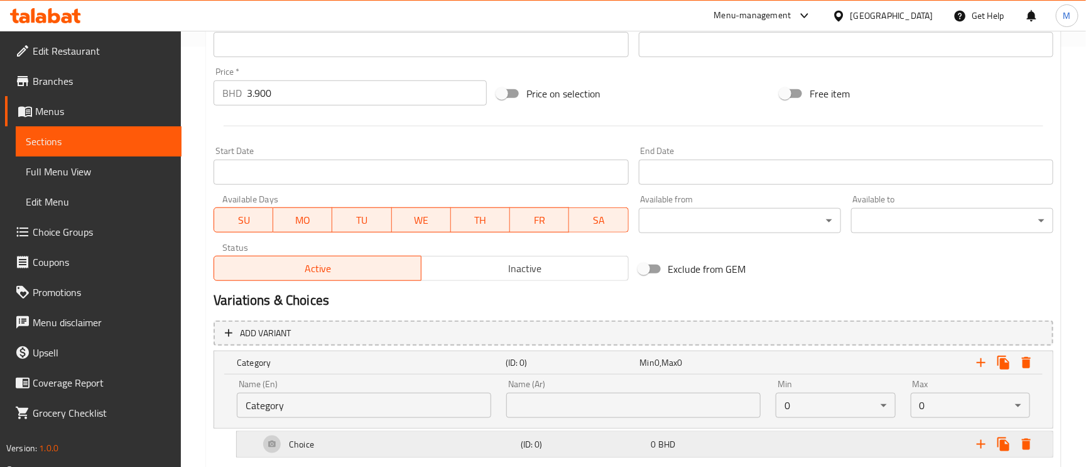
scroll to position [490, 0]
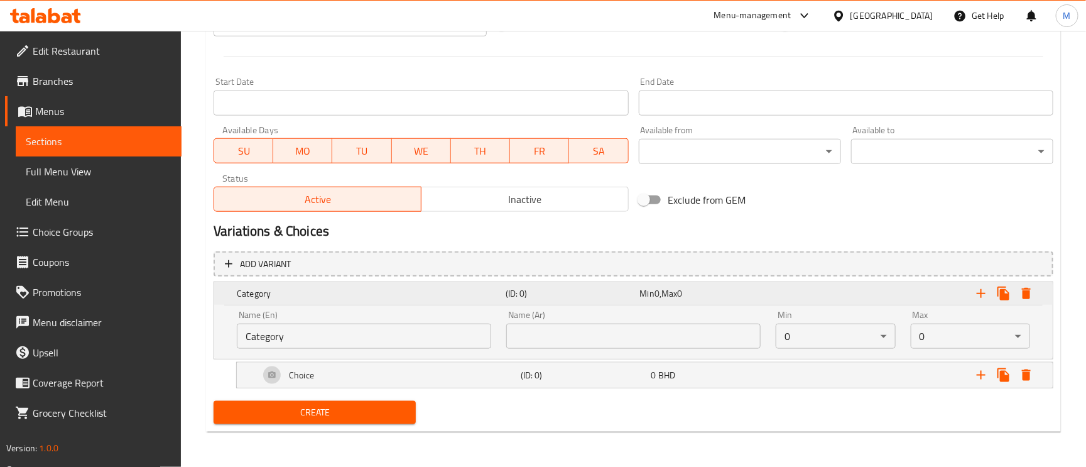
click at [256, 296] on h5 "Category" at bounding box center [369, 293] width 264 height 13
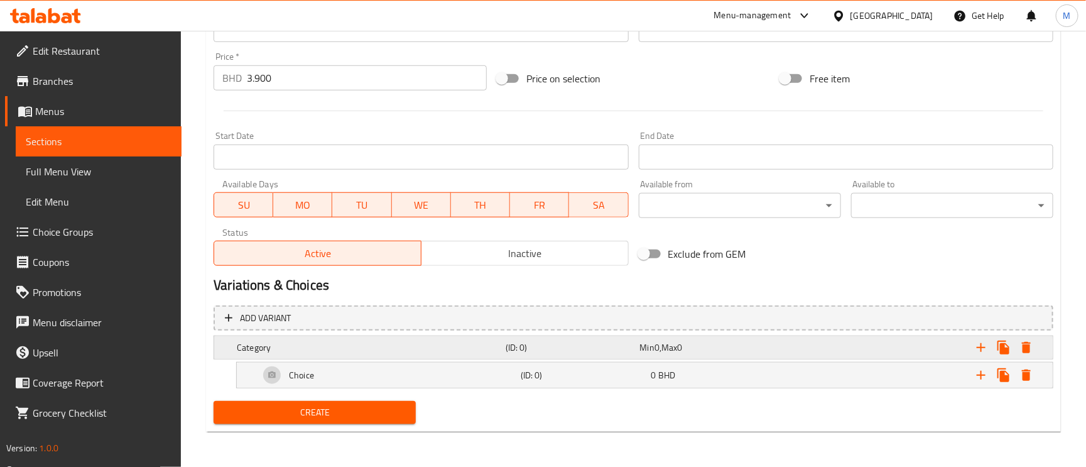
scroll to position [435, 0]
click at [260, 348] on h5 "Category" at bounding box center [369, 347] width 264 height 13
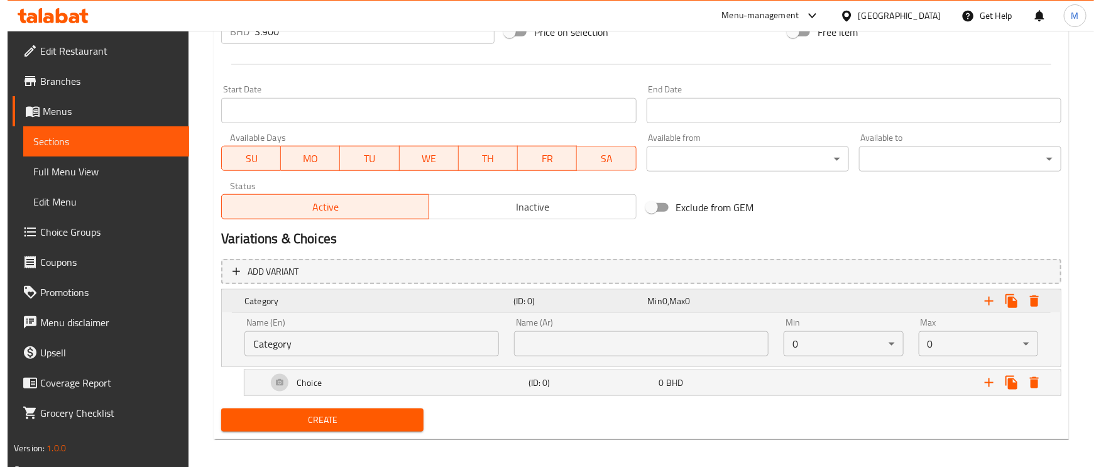
scroll to position [490, 0]
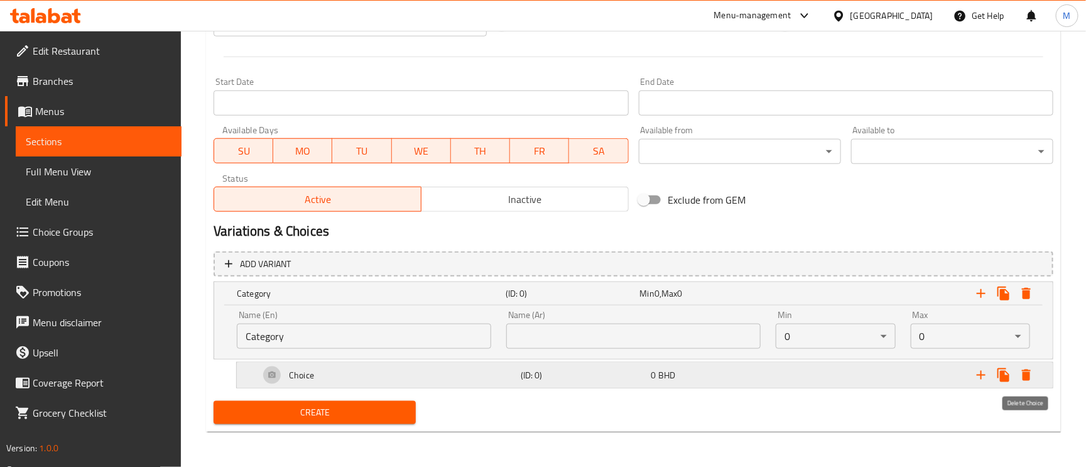
click at [1027, 380] on icon "Expand" at bounding box center [1026, 374] width 9 height 11
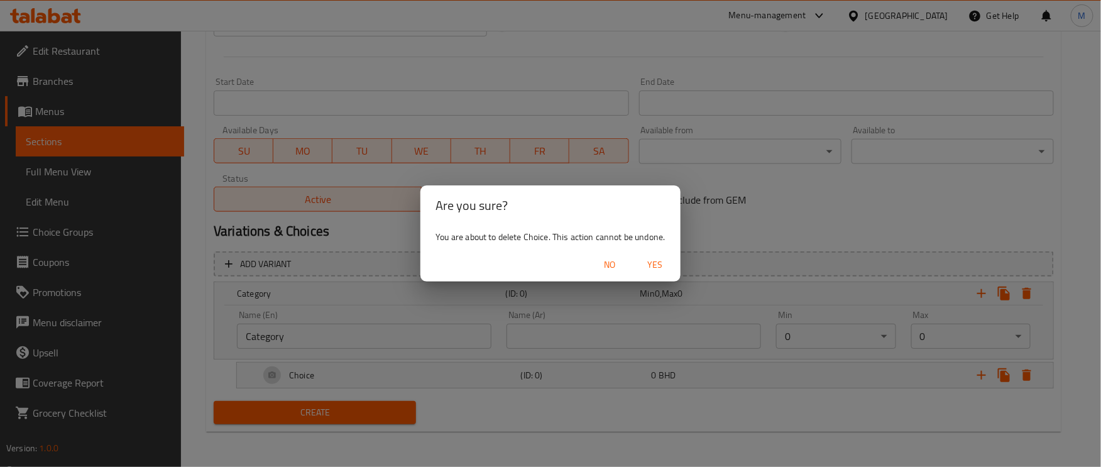
drag, startPoint x: 669, startPoint y: 263, endPoint x: 666, endPoint y: 270, distance: 7.9
click at [667, 263] on span "Yes" at bounding box center [655, 265] width 30 height 16
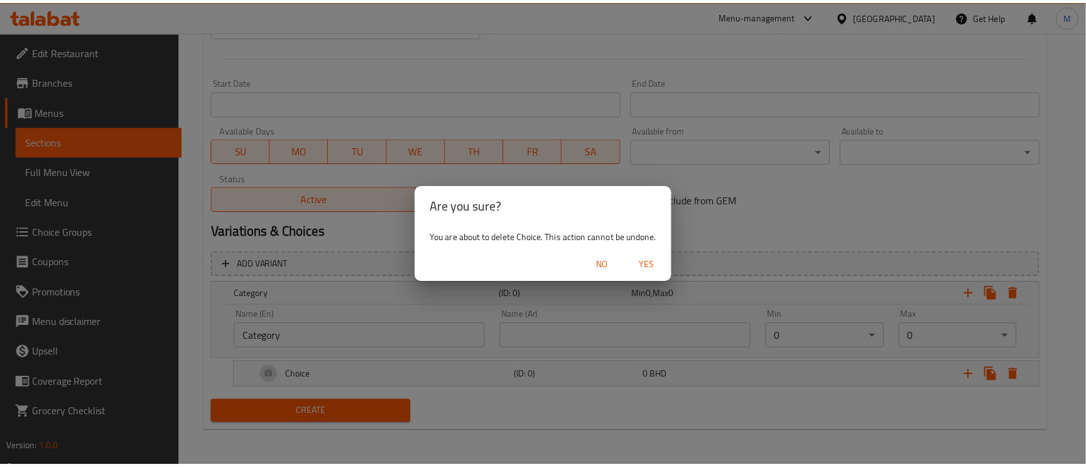
scroll to position [410, 0]
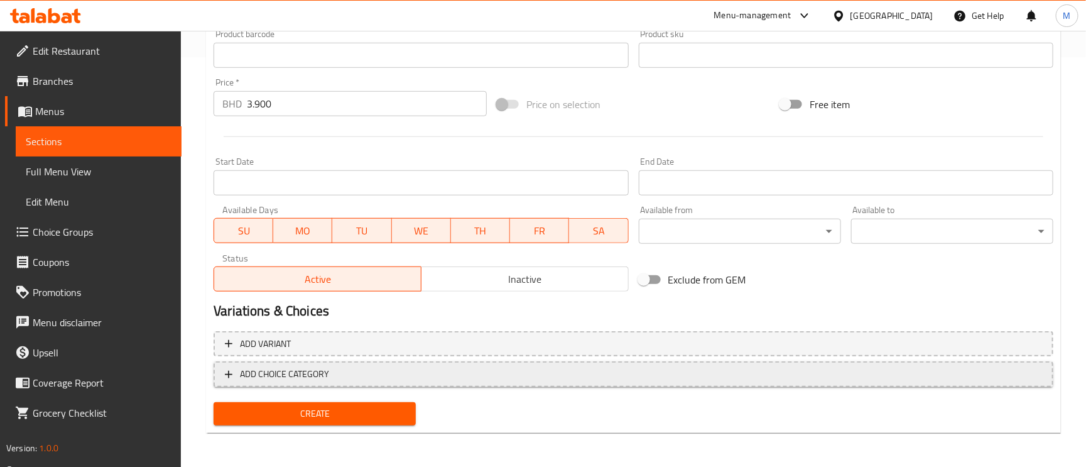
click at [286, 366] on span "ADD CHOICE CATEGORY" at bounding box center [284, 374] width 89 height 16
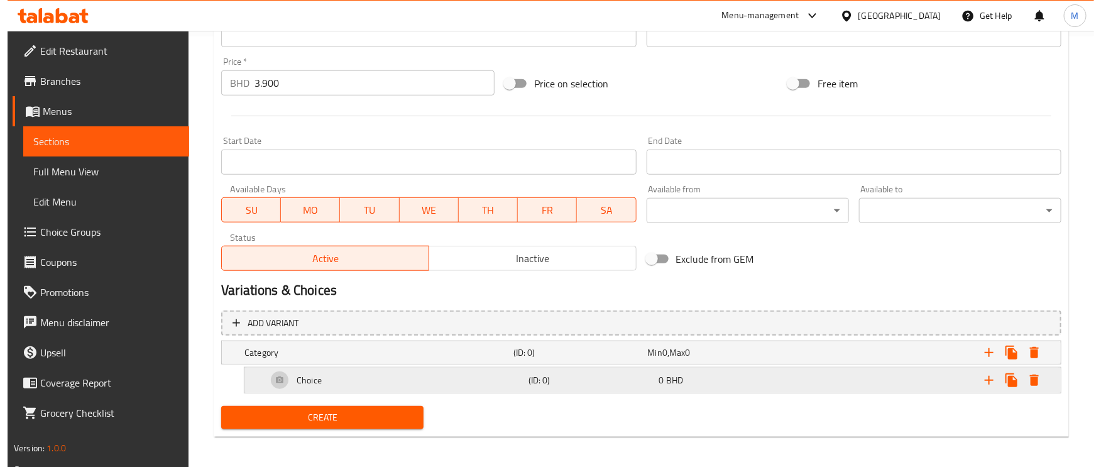
scroll to position [435, 0]
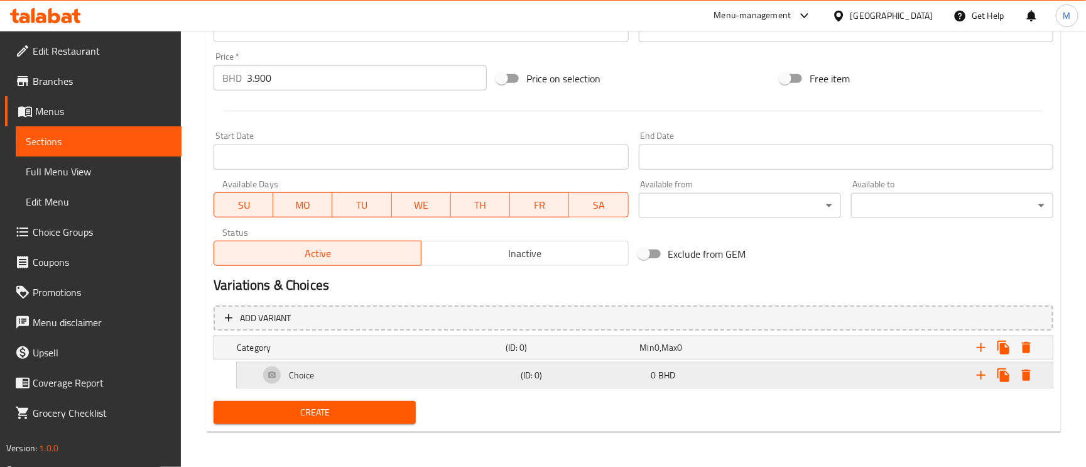
click at [325, 374] on div "Choice" at bounding box center [387, 375] width 261 height 30
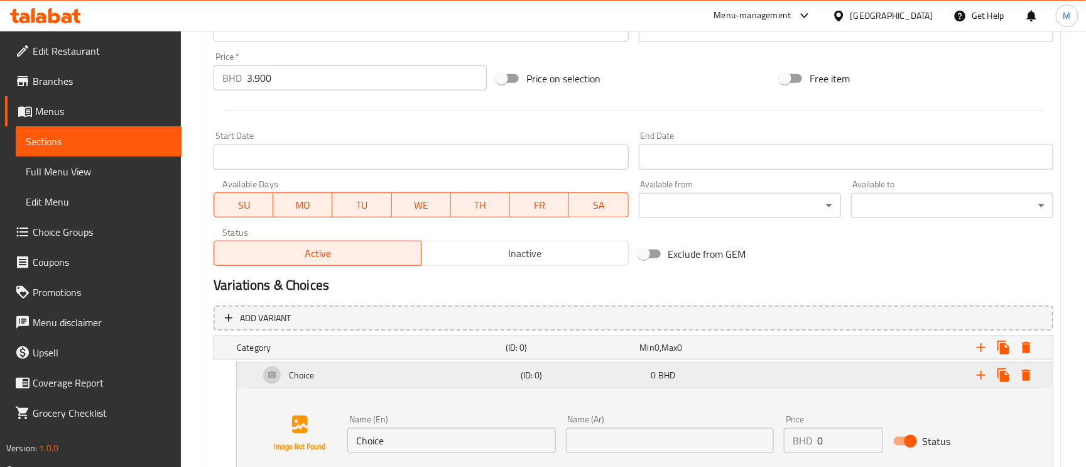
click at [325, 374] on div "Choice" at bounding box center [387, 375] width 261 height 30
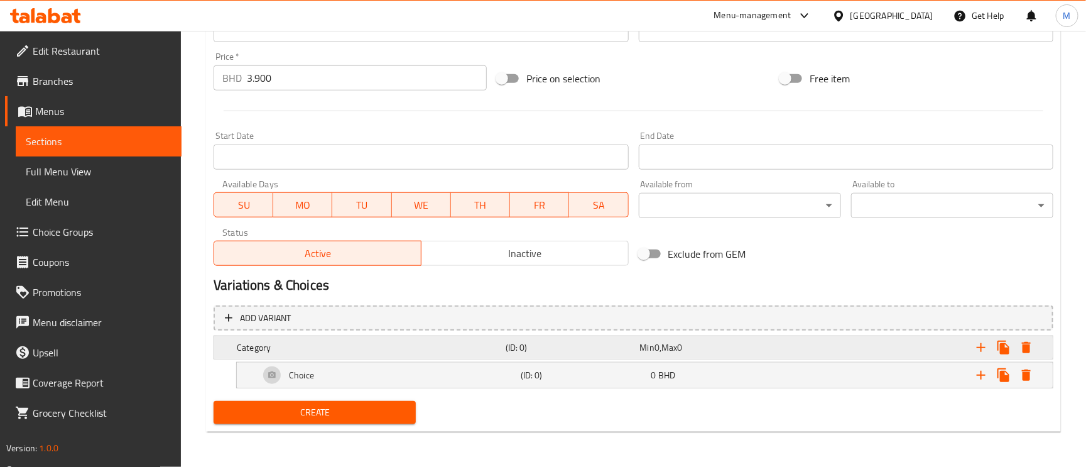
click at [324, 348] on h5 "Category" at bounding box center [369, 347] width 264 height 13
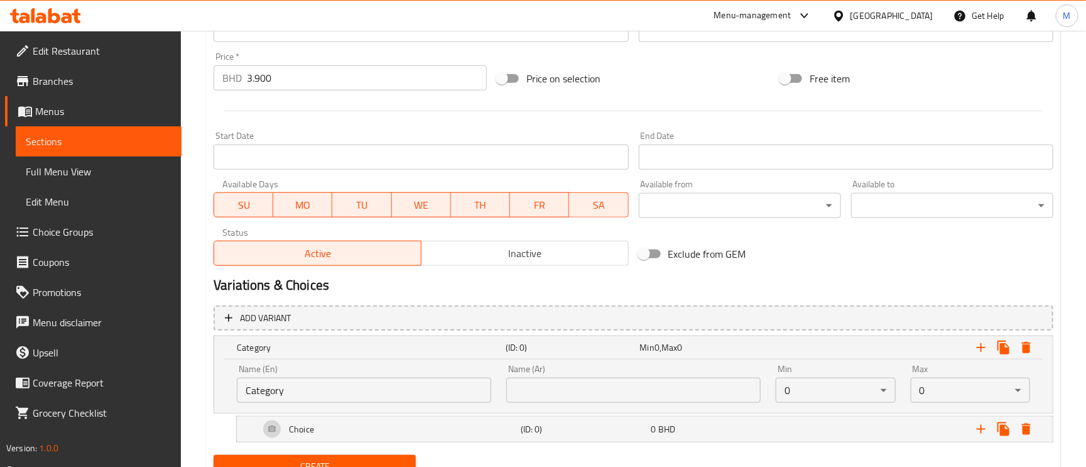
click at [324, 397] on input "Category" at bounding box center [364, 390] width 255 height 25
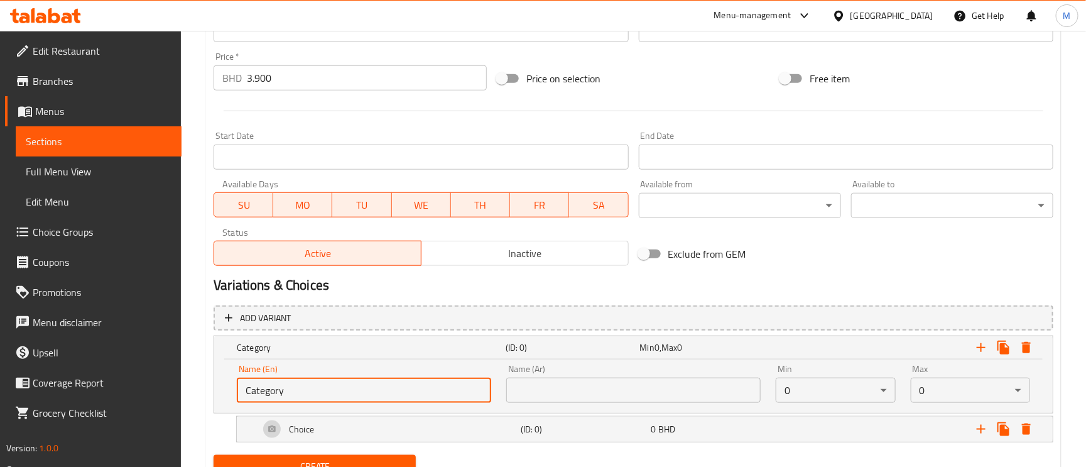
click at [324, 397] on input "Category" at bounding box center [364, 390] width 255 height 25
click at [298, 349] on h5 "Category" at bounding box center [369, 347] width 264 height 13
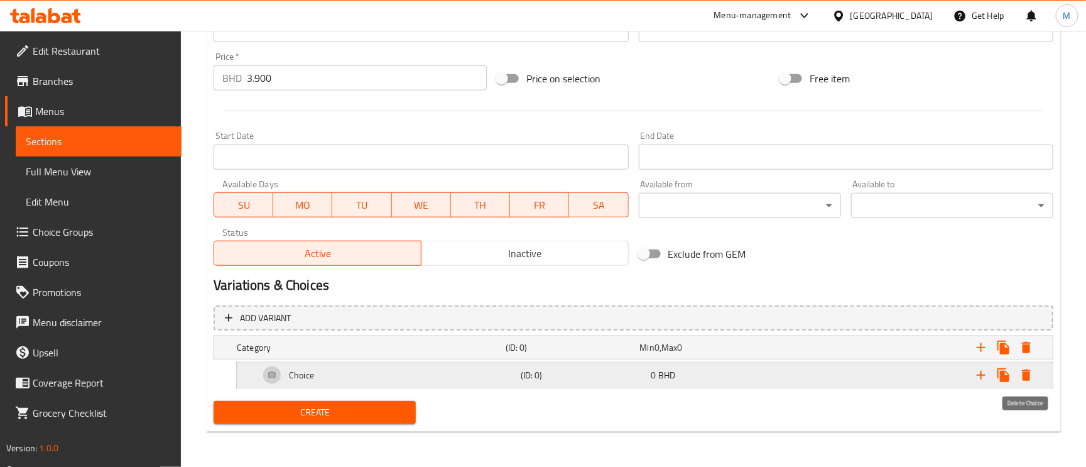
click at [1034, 375] on icon "Expand" at bounding box center [1026, 375] width 15 height 15
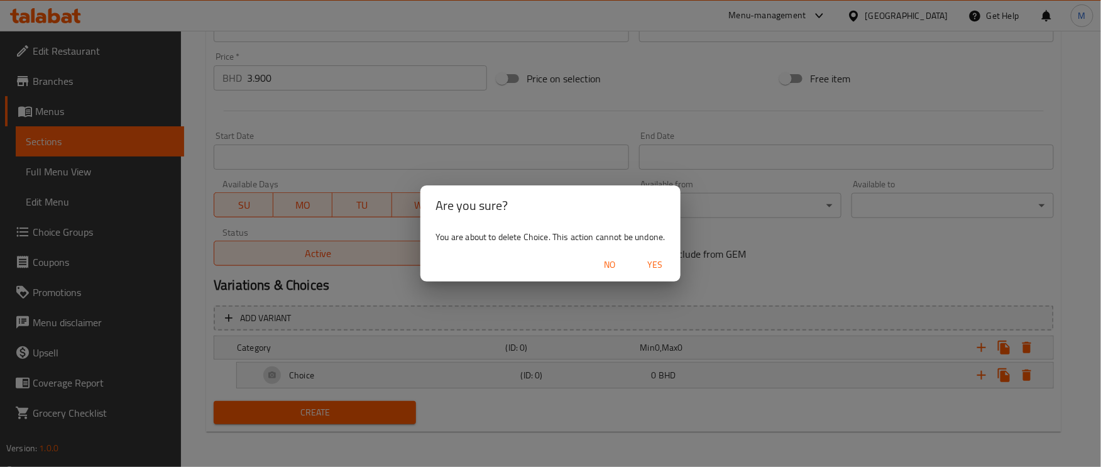
click at [652, 265] on span "Yes" at bounding box center [655, 265] width 30 height 16
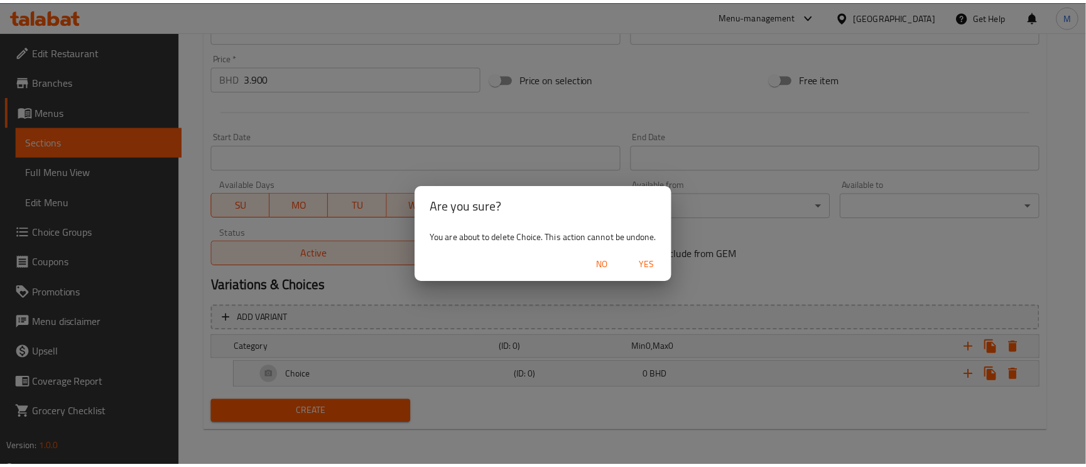
scroll to position [410, 0]
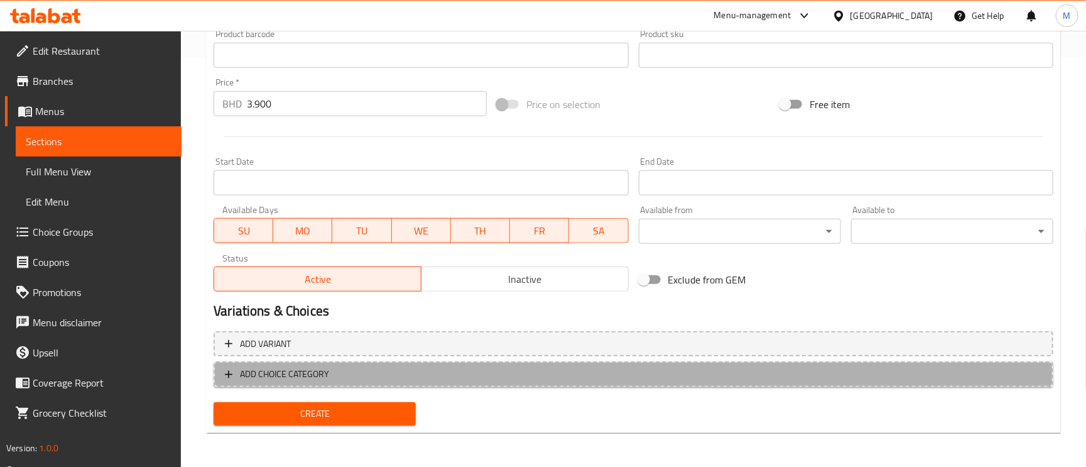
click at [229, 372] on icon "button" at bounding box center [228, 374] width 13 height 13
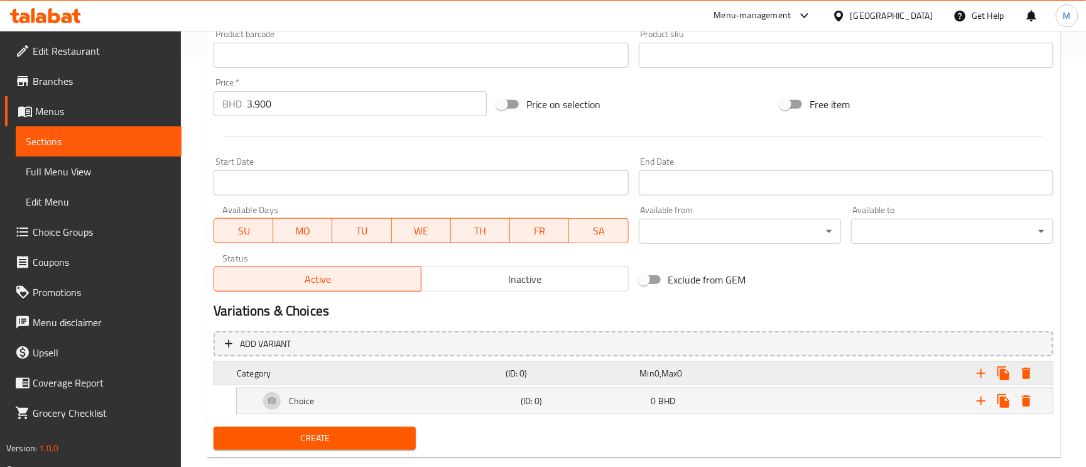
click at [282, 375] on h5 "Category" at bounding box center [369, 373] width 264 height 13
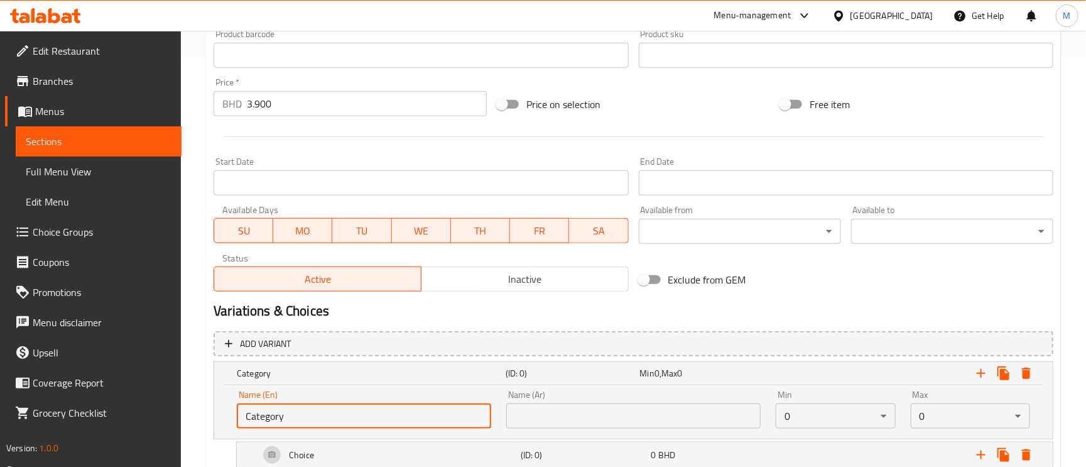
click at [349, 420] on input "Category" at bounding box center [364, 415] width 255 height 25
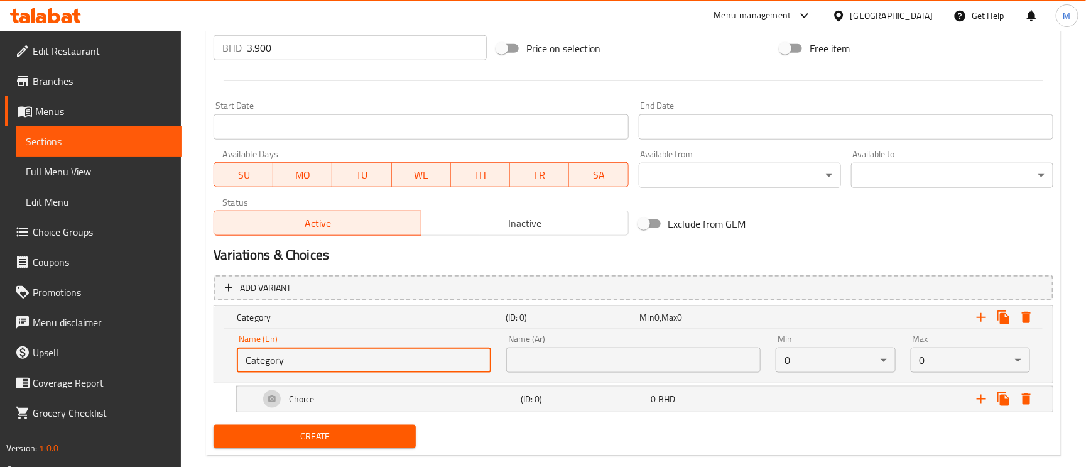
scroll to position [490, 0]
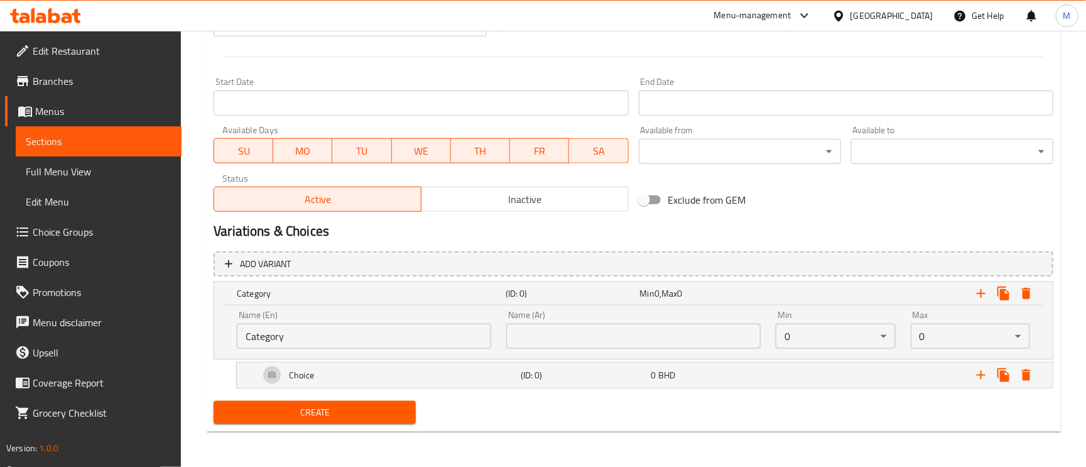
click at [361, 390] on div "Add variant Category (ID: 0) Min 0 , Max 0 Name (En) Category Name (En) Name (A…" at bounding box center [634, 321] width 850 height 150
click at [359, 380] on div "Choice" at bounding box center [387, 375] width 261 height 30
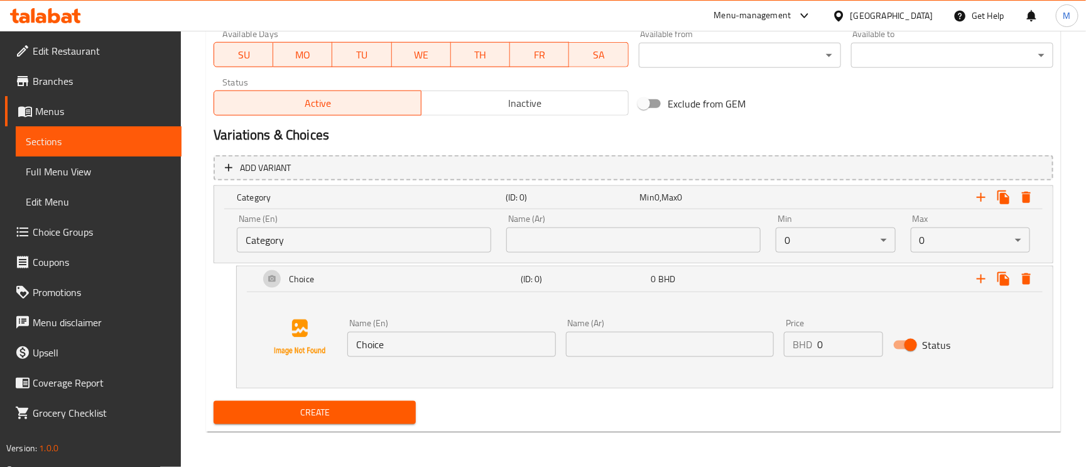
scroll to position [586, 0]
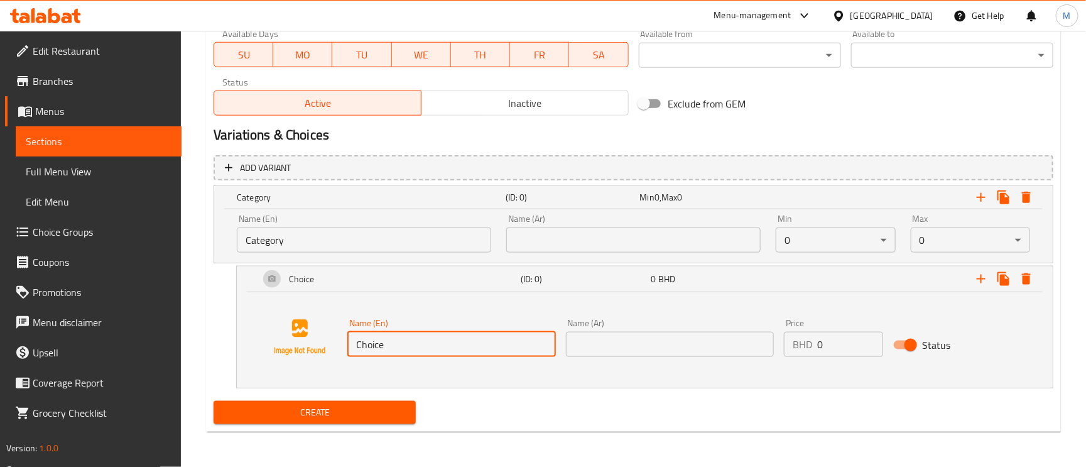
click at [391, 346] on input "Choice" at bounding box center [452, 344] width 208 height 25
click at [833, 351] on input "0" at bounding box center [851, 344] width 66 height 25
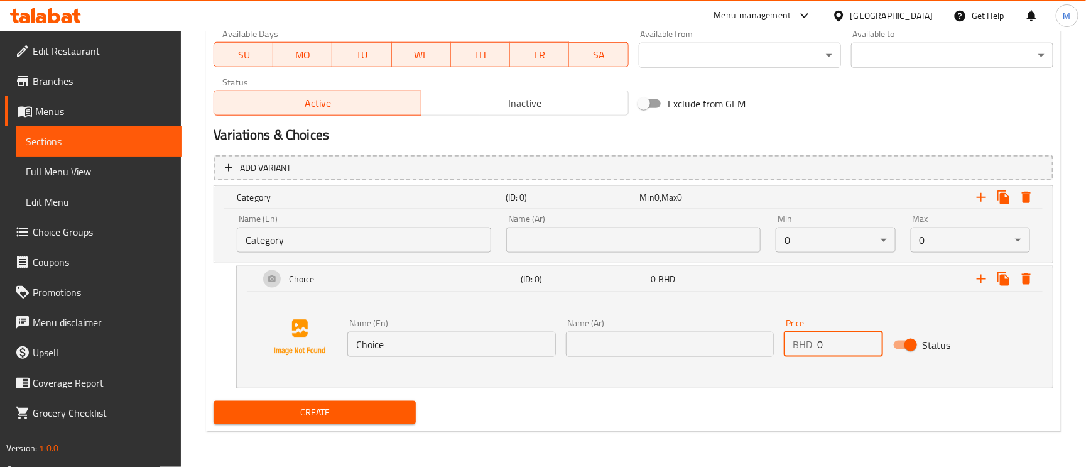
drag, startPoint x: 833, startPoint y: 351, endPoint x: 813, endPoint y: 348, distance: 20.3
click at [820, 348] on input "0" at bounding box center [851, 344] width 66 height 25
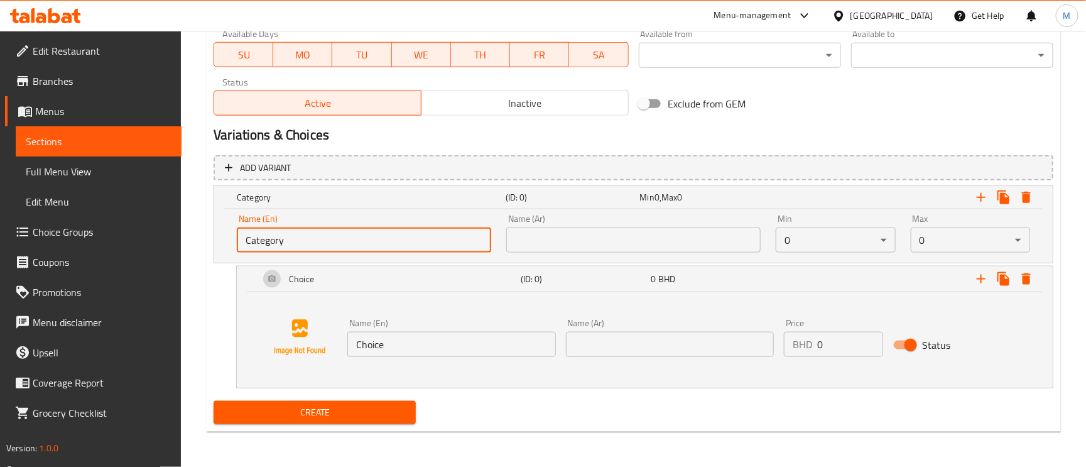
click at [303, 243] on input "Category" at bounding box center [364, 239] width 255 height 25
click at [300, 243] on input "Category" at bounding box center [364, 239] width 255 height 25
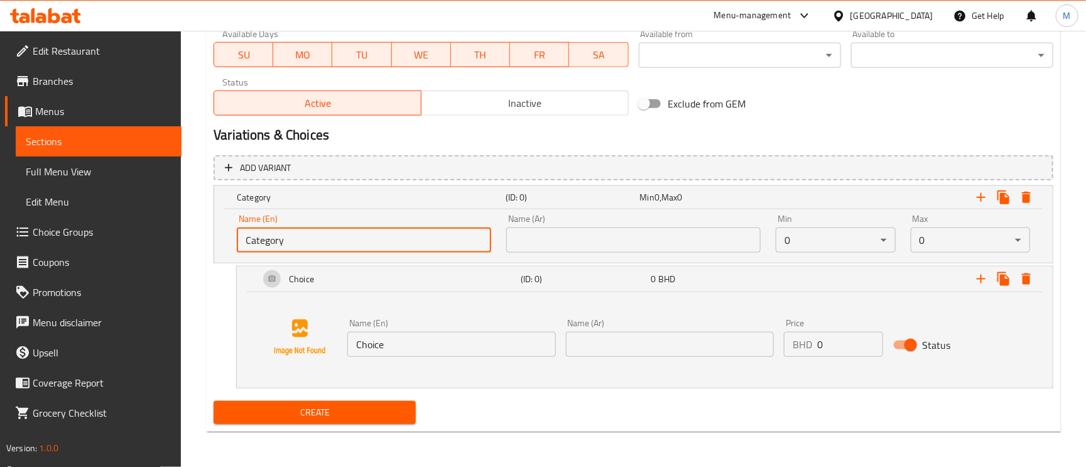
click at [300, 243] on input "Category" at bounding box center [364, 239] width 255 height 25
type input "غ"
type input "Your Choice Of:"
click at [577, 251] on input "text" at bounding box center [633, 239] width 255 height 25
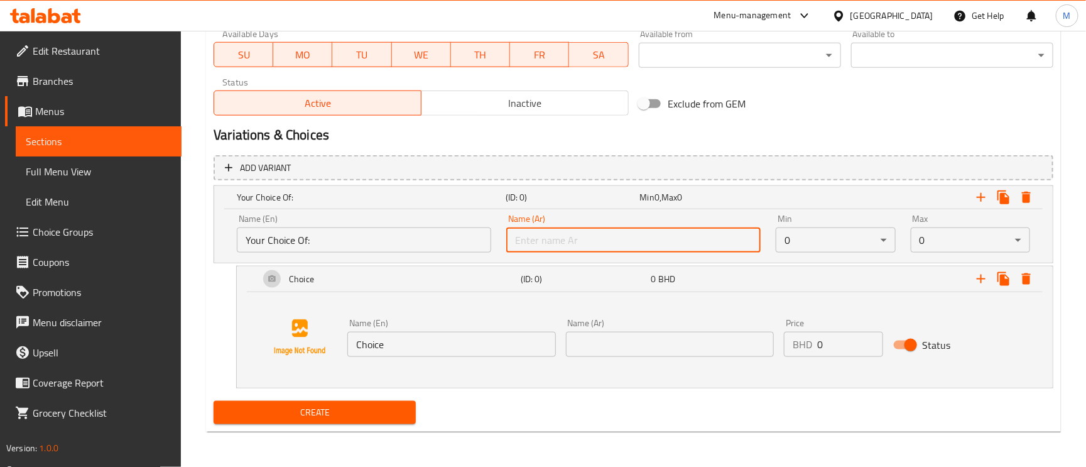
type input "إختيارك من :"
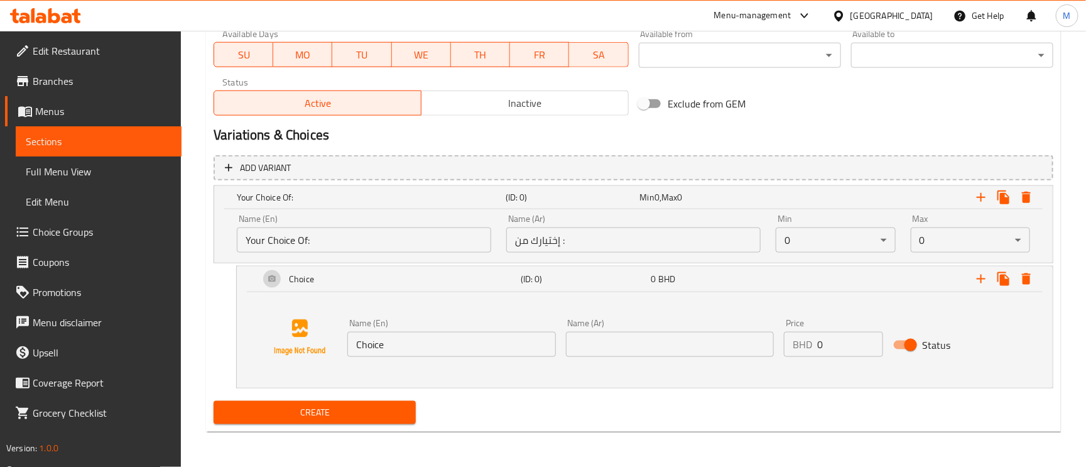
click at [407, 331] on div "Name (En) Choice Name (En)" at bounding box center [452, 338] width 208 height 38
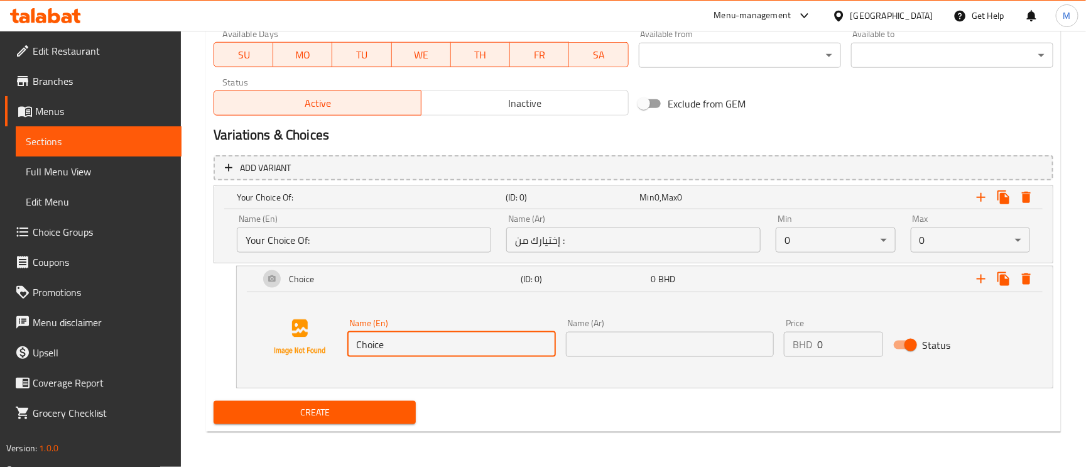
click at [407, 339] on input "Choice" at bounding box center [452, 344] width 208 height 25
click at [407, 340] on input "Choice" at bounding box center [452, 344] width 208 height 25
paste input "Shrimp"
type input "Shrimp"
click at [635, 351] on input "text" at bounding box center [670, 344] width 208 height 25
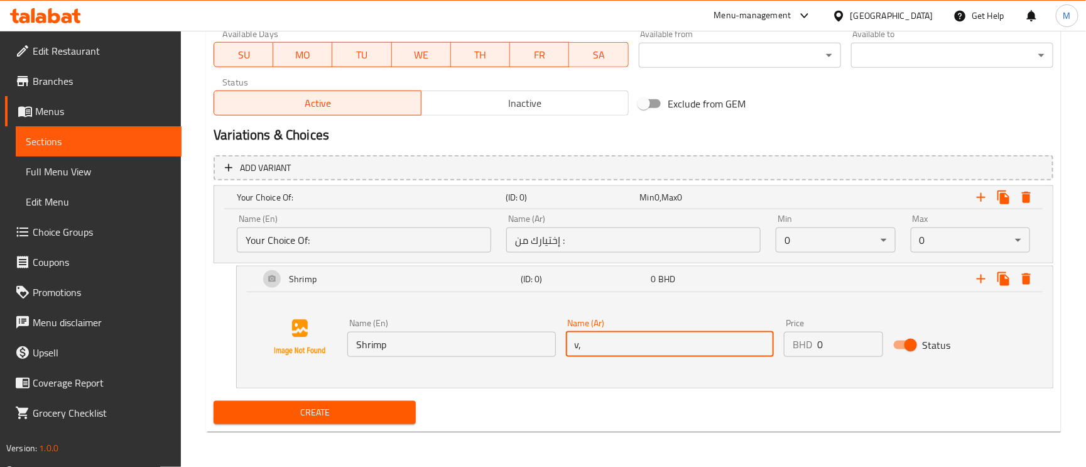
type input "v"
type input "روبيان"
click at [976, 285] on icon "Expand" at bounding box center [981, 278] width 15 height 15
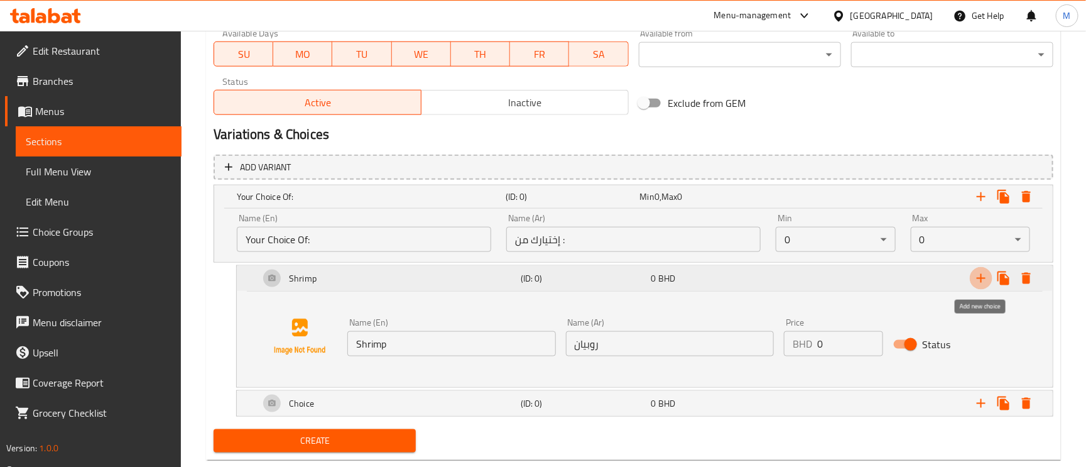
click at [976, 285] on icon "Expand" at bounding box center [981, 278] width 15 height 15
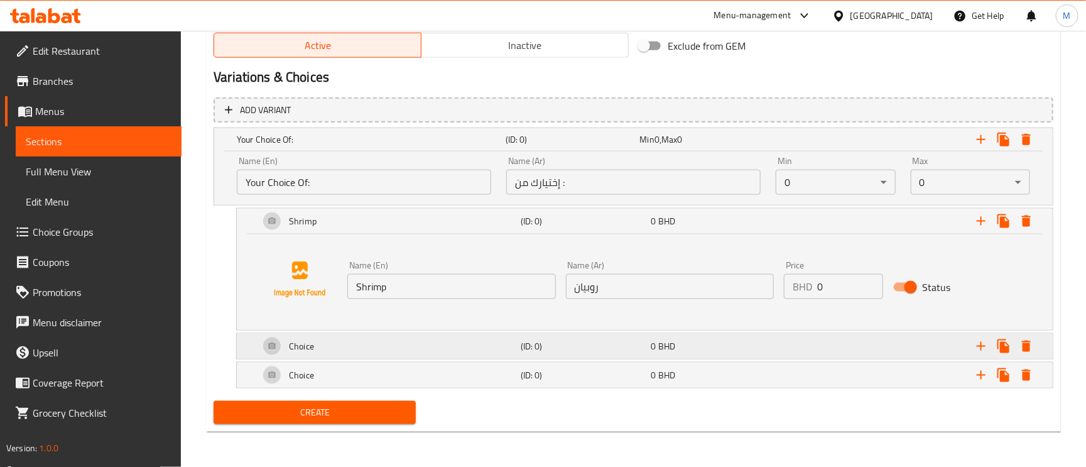
click at [360, 340] on div "Choice" at bounding box center [387, 346] width 261 height 30
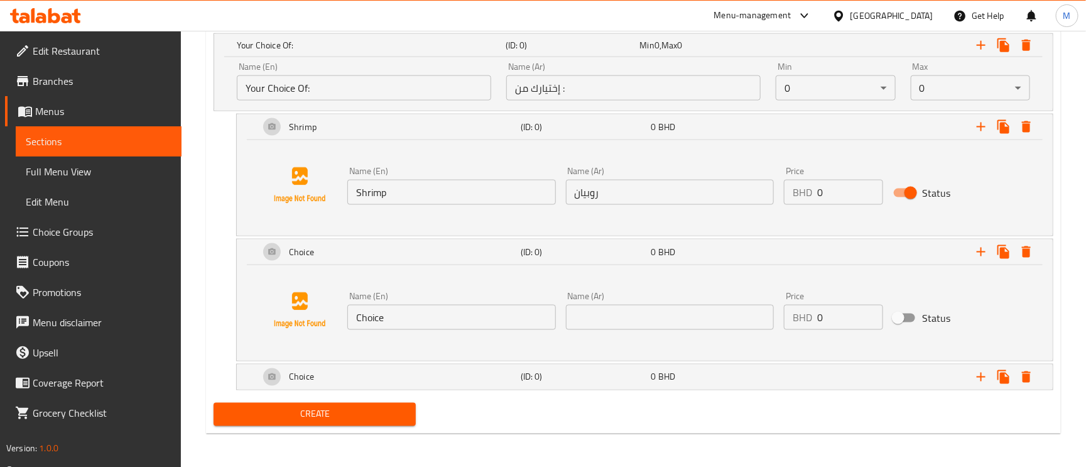
scroll to position [741, 0]
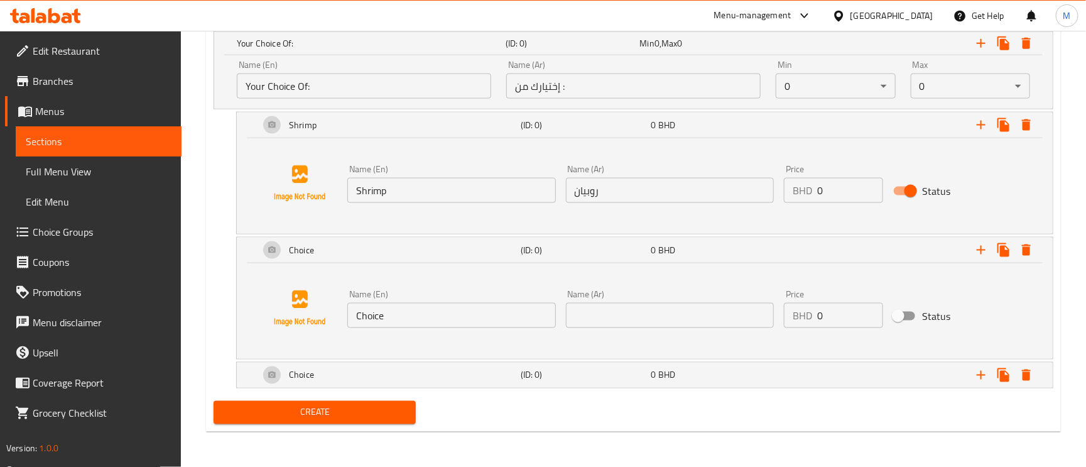
click at [418, 312] on input "Choice" at bounding box center [452, 315] width 208 height 25
paste input "icken"
type input "Chicken"
click at [647, 308] on input "text" at bounding box center [670, 315] width 208 height 25
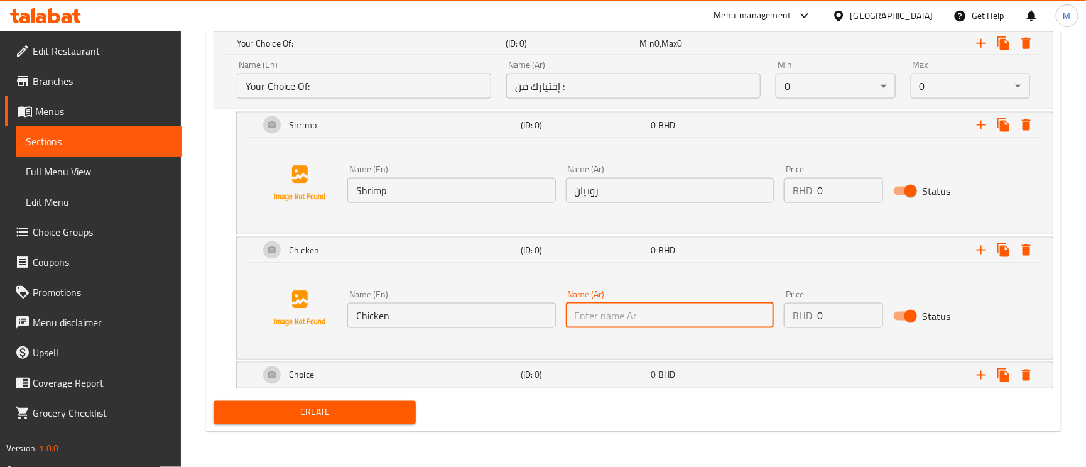
type input "دجاج"
click at [341, 377] on div "Choice" at bounding box center [387, 375] width 261 height 30
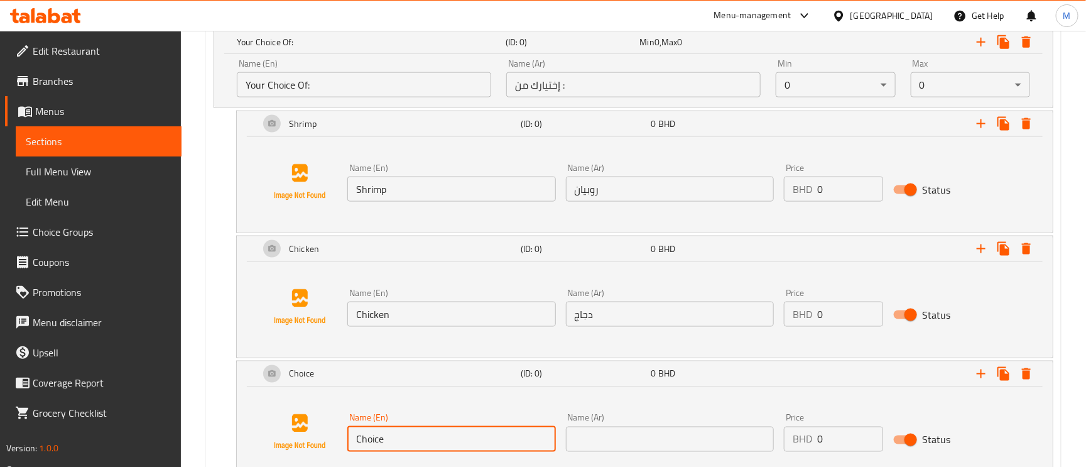
click at [366, 435] on input "Choice" at bounding box center [452, 439] width 208 height 25
paste input "Squid"
type input "Squid"
paste input "حبار"
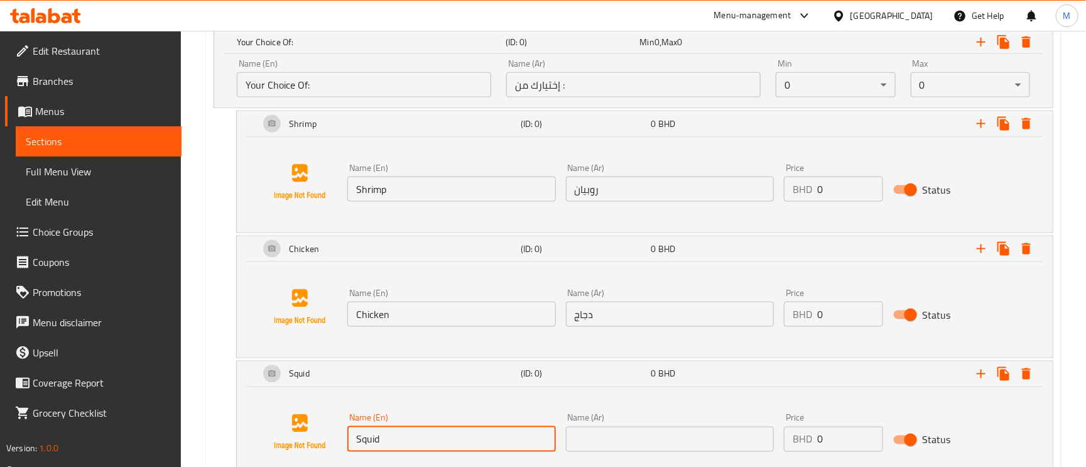
click at [588, 431] on input "text" at bounding box center [670, 439] width 208 height 25
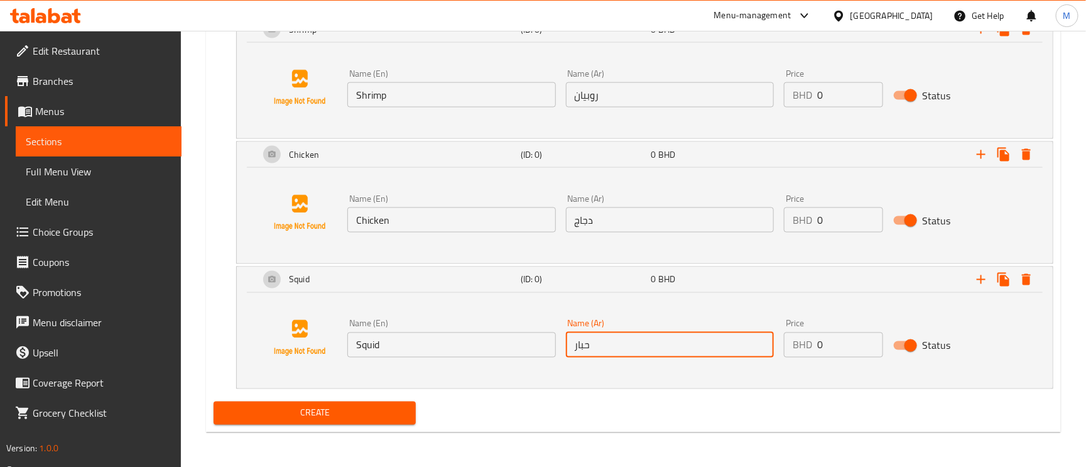
scroll to position [837, 0]
type input "حبار"
click at [972, 280] on button "Expand" at bounding box center [981, 279] width 23 height 23
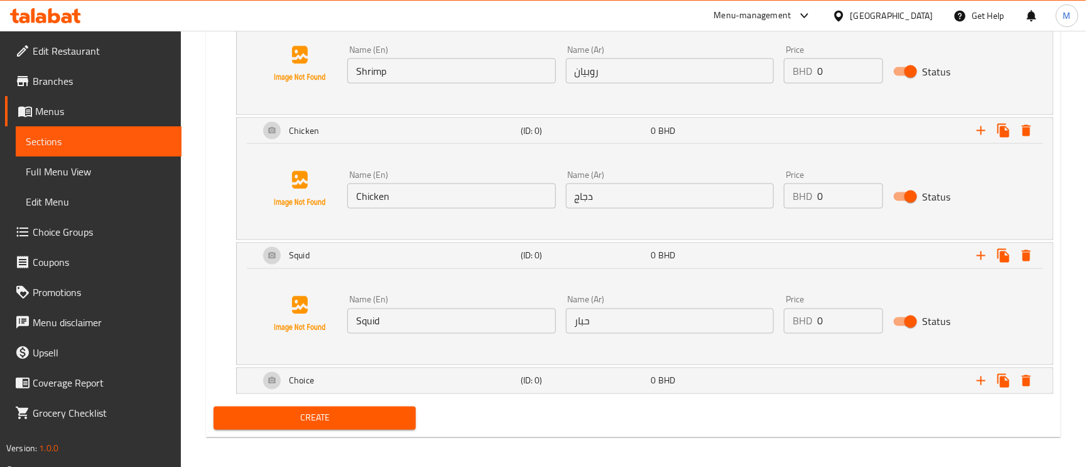
scroll to position [866, 0]
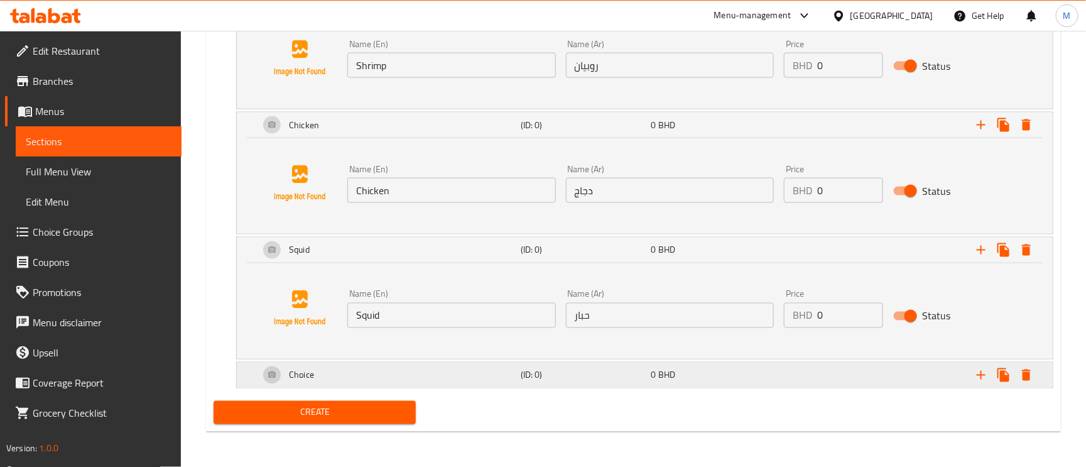
drag, startPoint x: 390, startPoint y: 377, endPoint x: 432, endPoint y: 385, distance: 42.3
click at [390, 376] on div "Choice" at bounding box center [387, 375] width 261 height 30
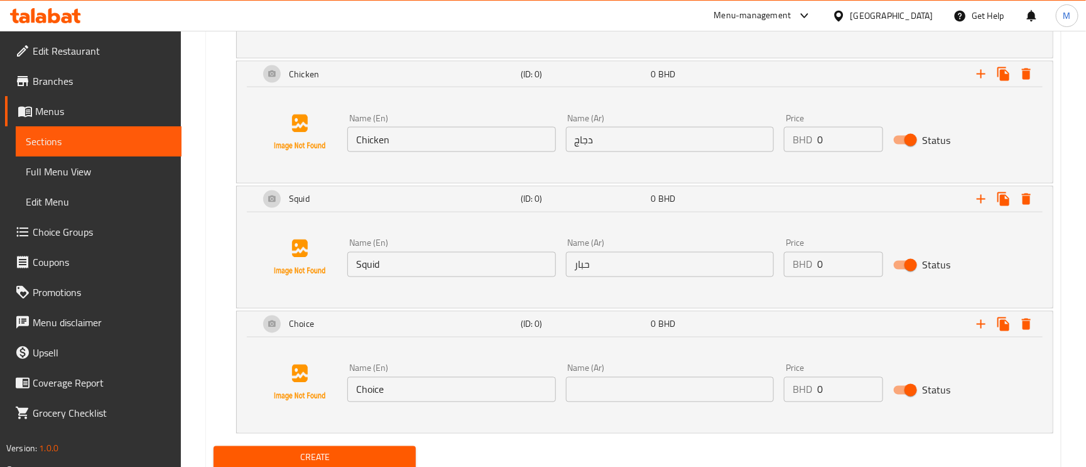
scroll to position [963, 0]
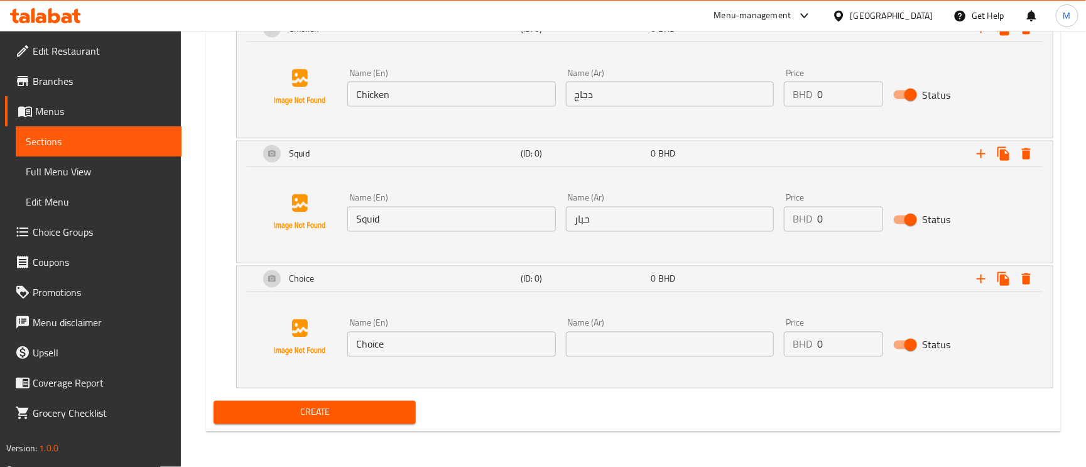
click at [392, 353] on input "Choice" at bounding box center [452, 344] width 208 height 25
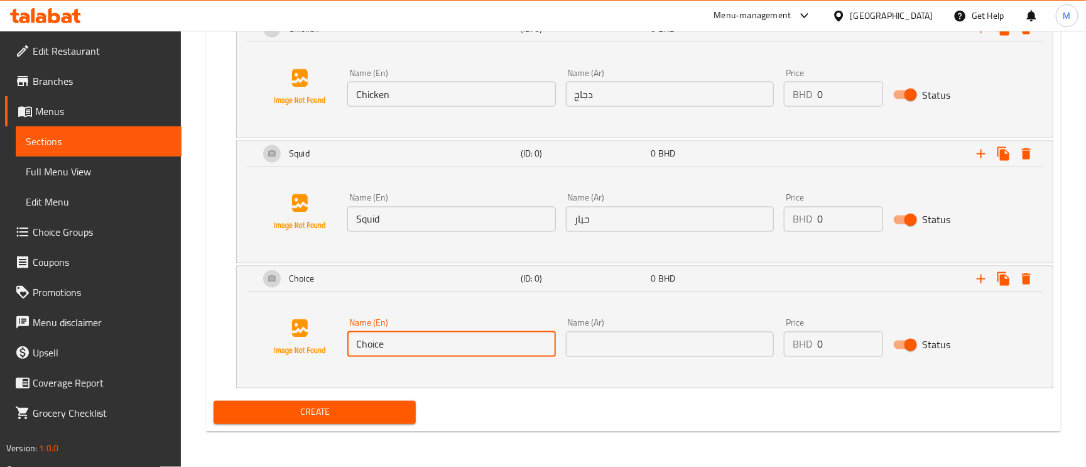
click at [392, 353] on input "Choice" at bounding box center [452, 344] width 208 height 25
paste input "/ Mixed Seafood /"
drag, startPoint x: 359, startPoint y: 344, endPoint x: 293, endPoint y: 327, distance: 67.4
click at [293, 327] on div "Name (En) / Mixed Seafood Name (En) Name (Ar) Name (Ar) Price BHD 0 Price Status" at bounding box center [645, 338] width 786 height 96
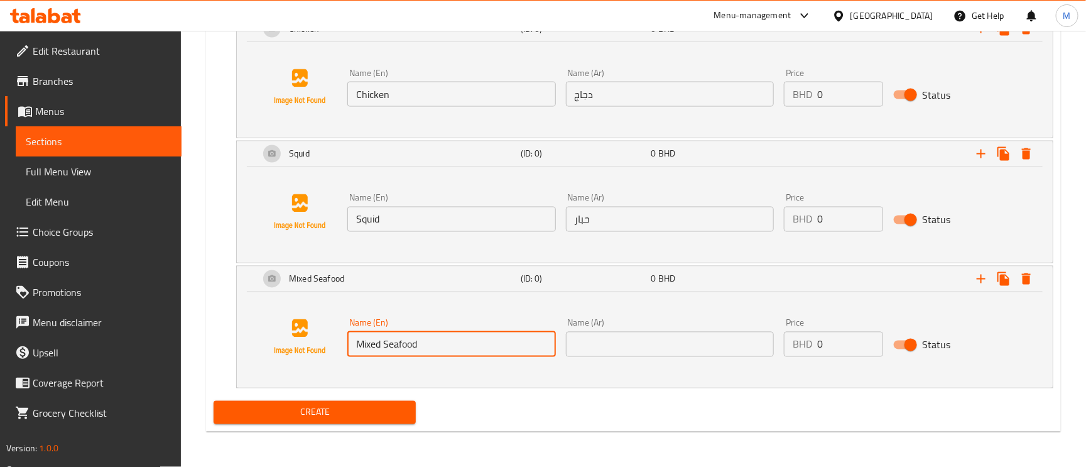
type input "Mixed Seafood"
click at [633, 348] on input "text" at bounding box center [670, 344] width 208 height 25
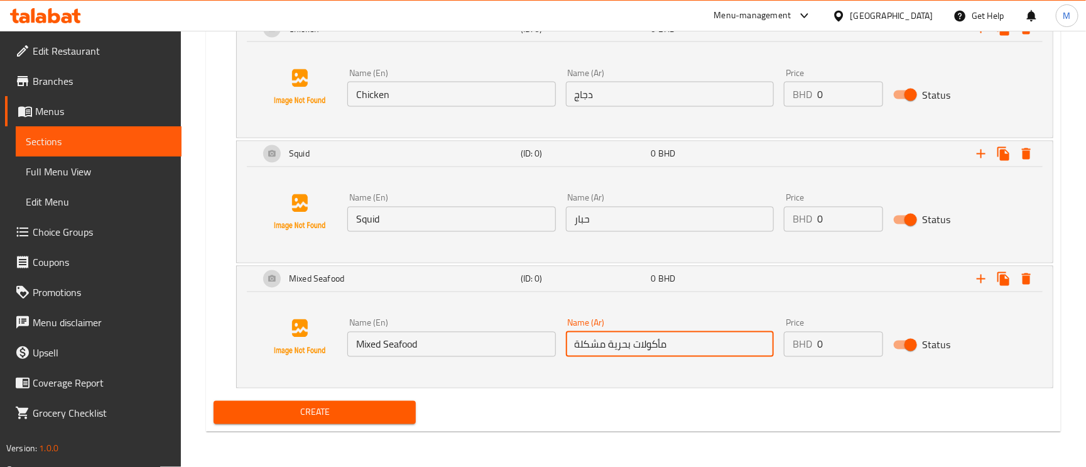
type input "مأكولات بحرية مشكلة"
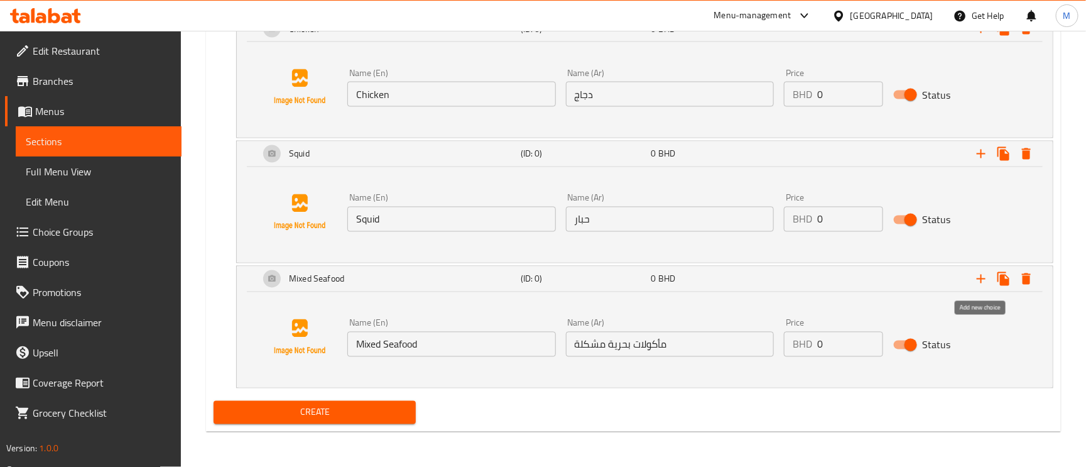
drag, startPoint x: 984, startPoint y: 279, endPoint x: 509, endPoint y: 369, distance: 483.5
click at [984, 279] on icon "Expand" at bounding box center [981, 279] width 9 height 9
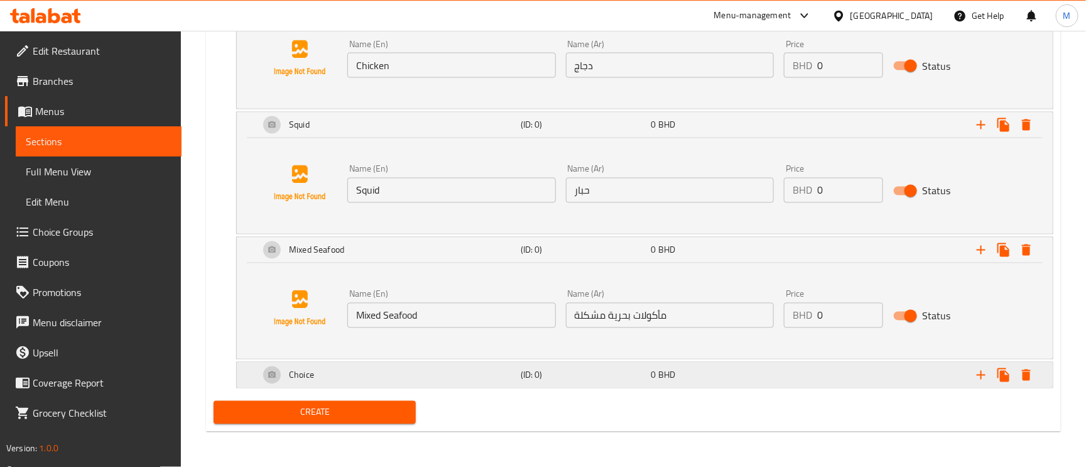
click at [397, 372] on div "Choice" at bounding box center [387, 375] width 261 height 30
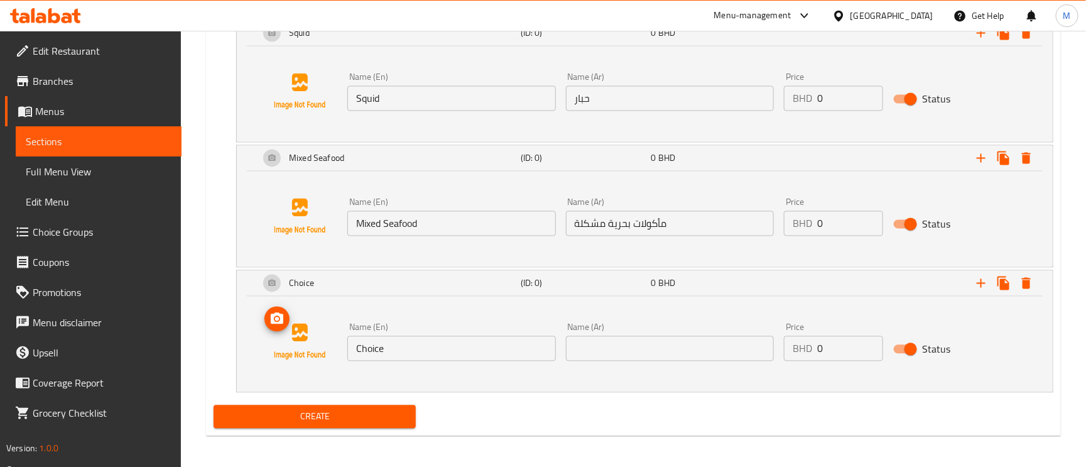
scroll to position [1084, 0]
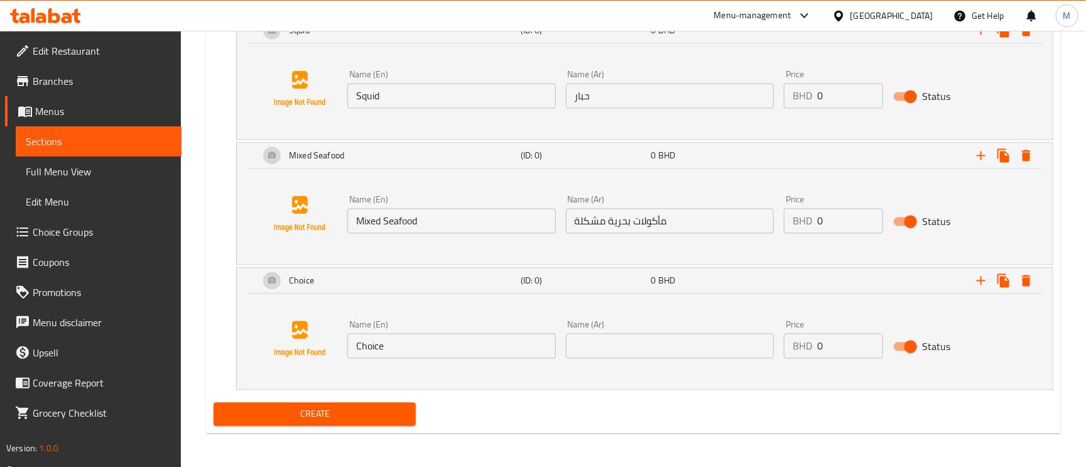
click at [362, 356] on input "Choice" at bounding box center [452, 346] width 208 height 25
paste input "Beef"
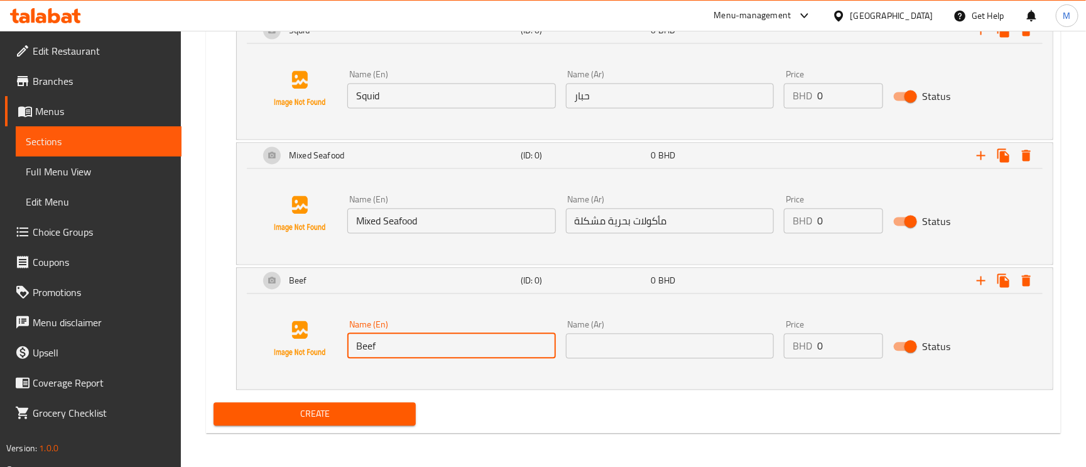
type input "Beef"
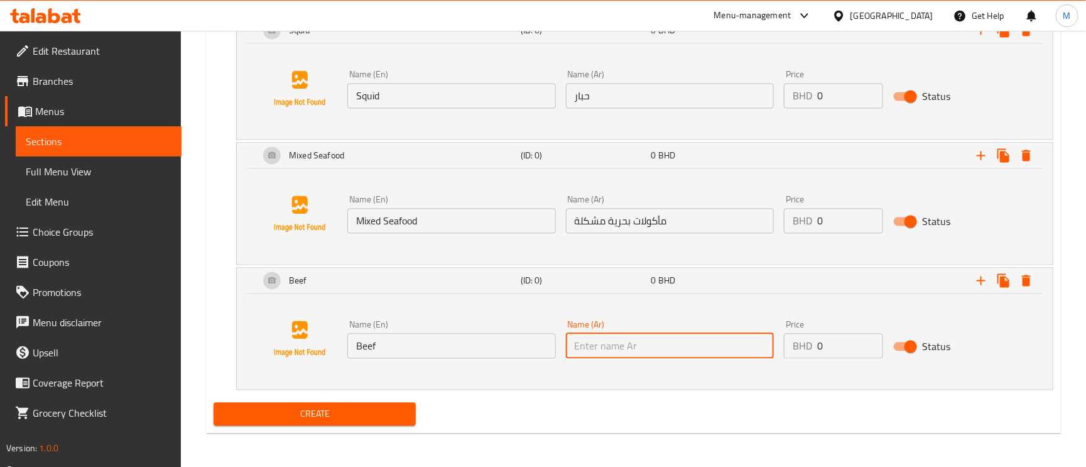
drag, startPoint x: 572, startPoint y: 349, endPoint x: 590, endPoint y: 353, distance: 18.0
click at [572, 349] on input "text" at bounding box center [670, 346] width 208 height 25
type input "لحم بقري"
click at [330, 416] on span "Create" at bounding box center [315, 415] width 182 height 16
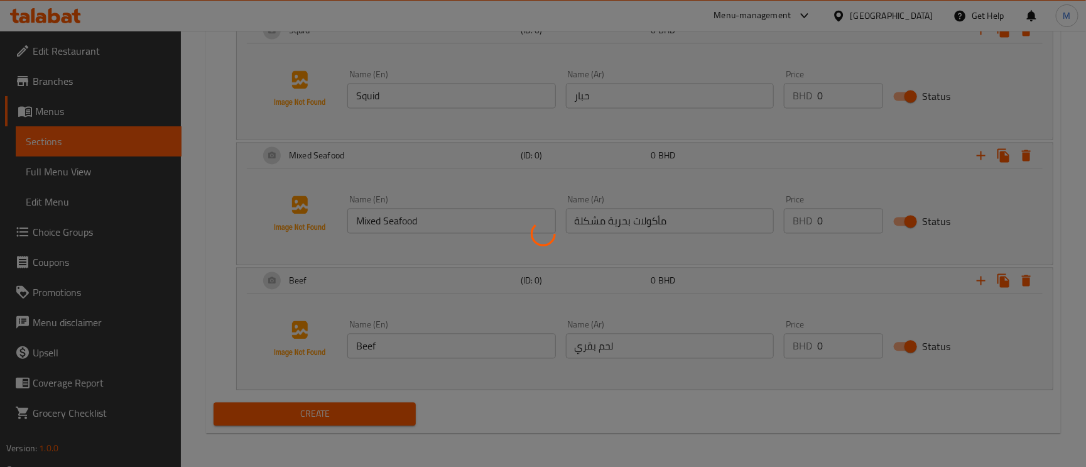
type input "0"
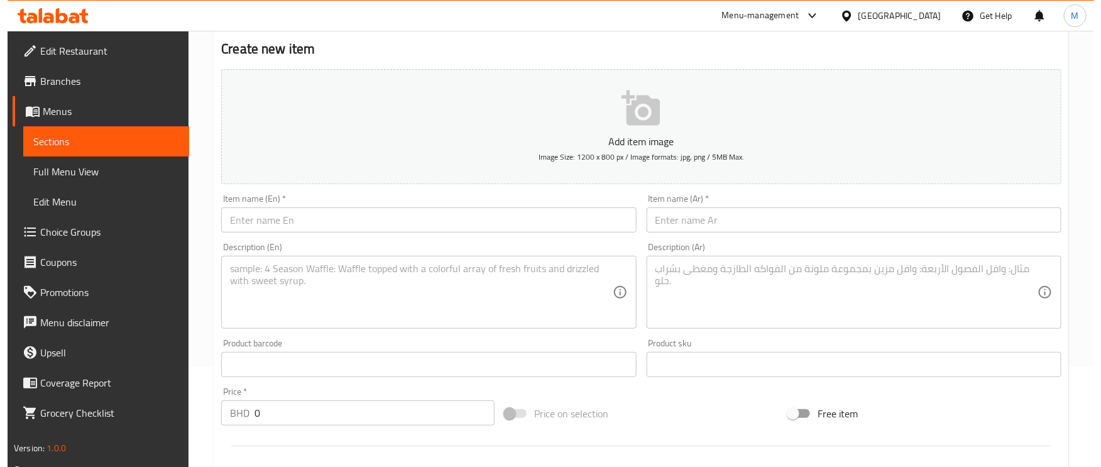
scroll to position [0, 0]
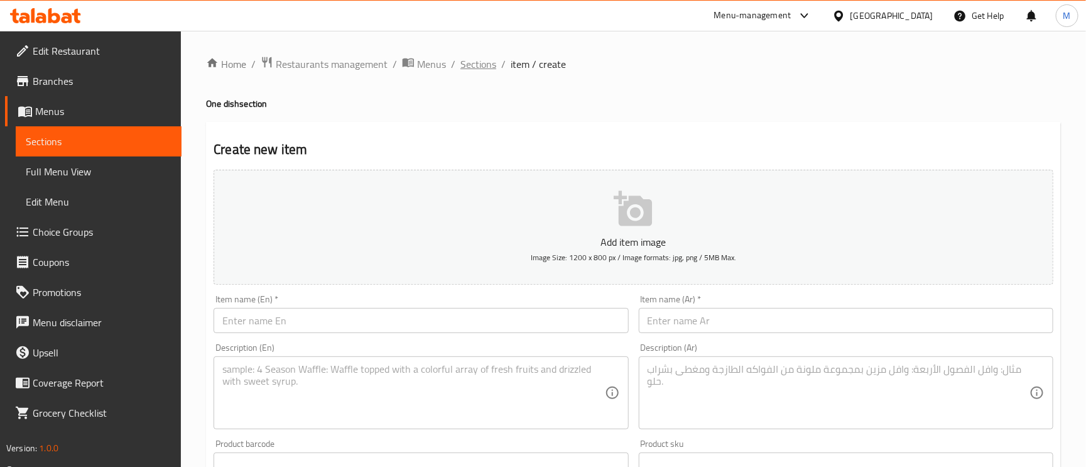
click at [466, 60] on span "Sections" at bounding box center [479, 64] width 36 height 15
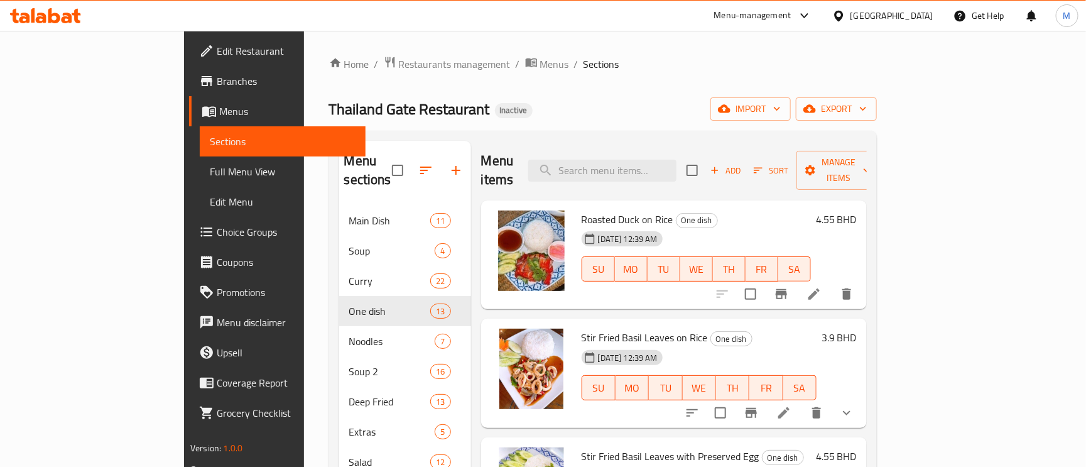
click at [640, 85] on div "Home / Restaurants management / Menus / Sections Thailand Gate Restaurant Inact…" at bounding box center [603, 337] width 548 height 562
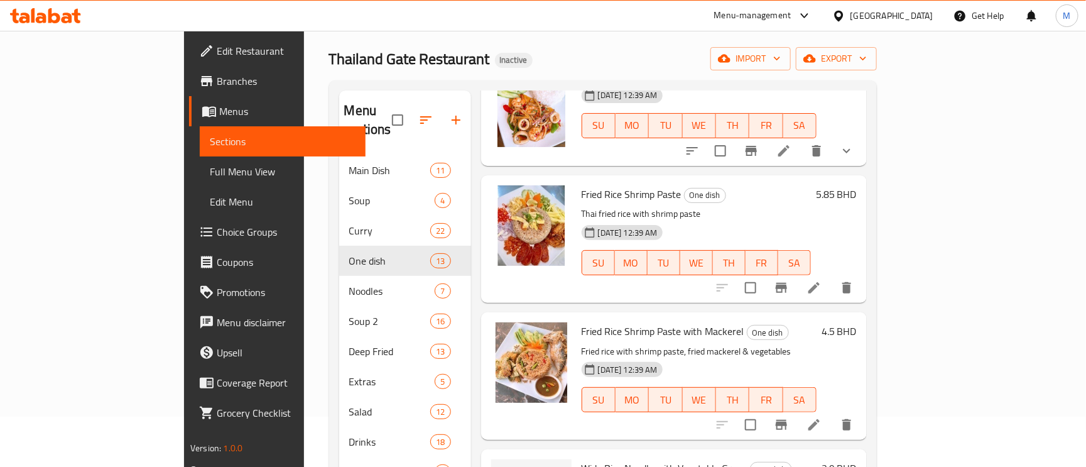
scroll to position [177, 0]
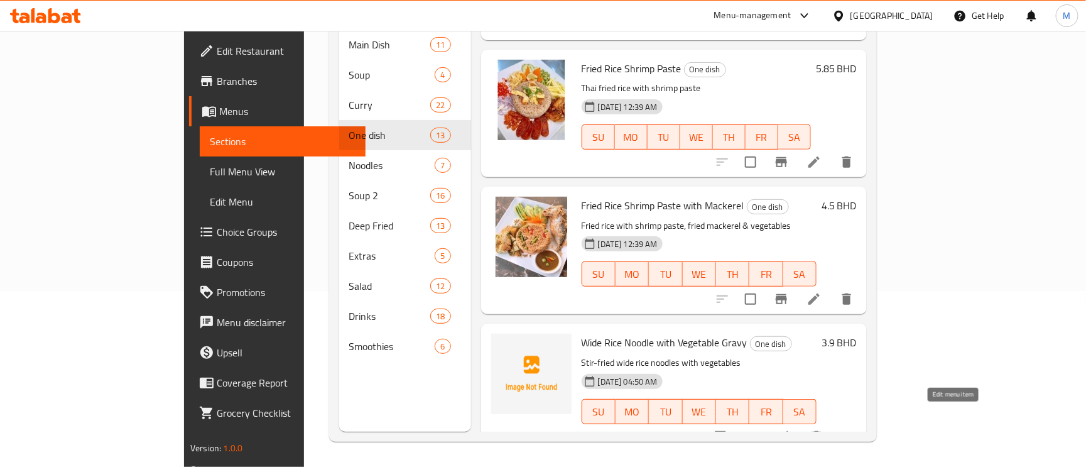
click at [792, 429] on icon at bounding box center [784, 436] width 15 height 15
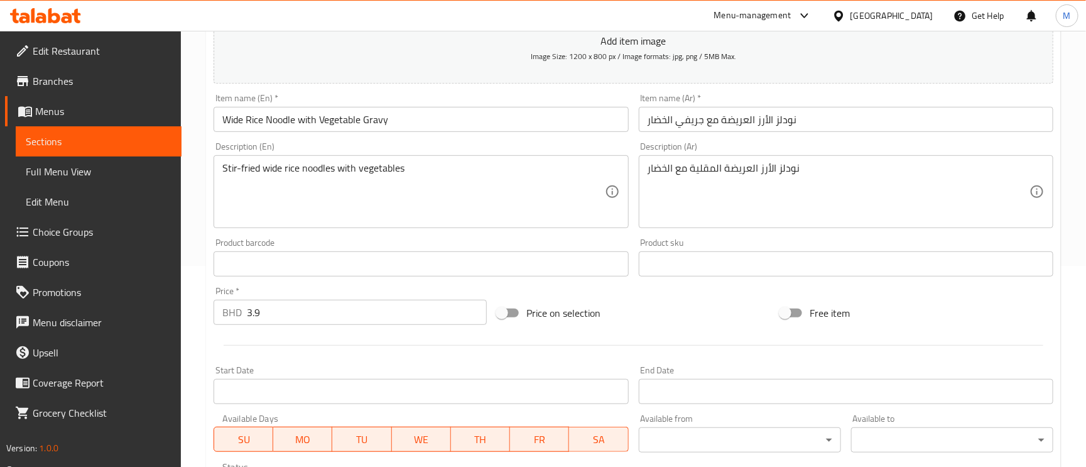
scroll to position [283, 0]
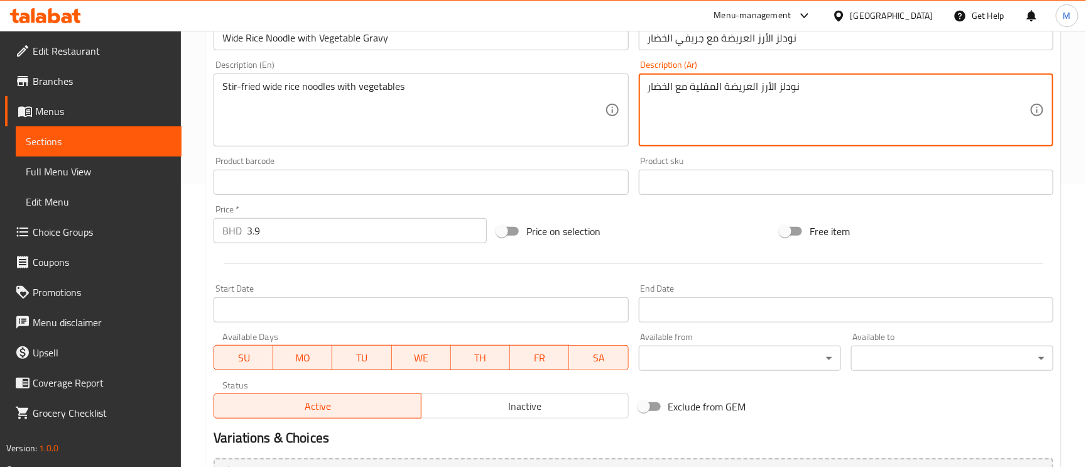
click at [775, 85] on textarea "نودلز الأرز العريضة المقلية مع الخضار" at bounding box center [839, 110] width 382 height 60
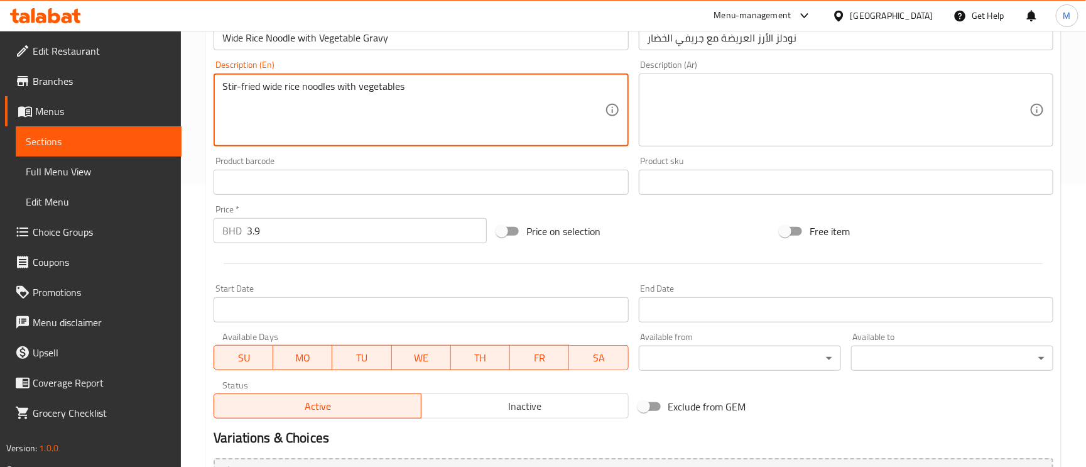
click at [455, 85] on textarea "Stir-fried wide rice noodles with vegetables" at bounding box center [413, 110] width 382 height 60
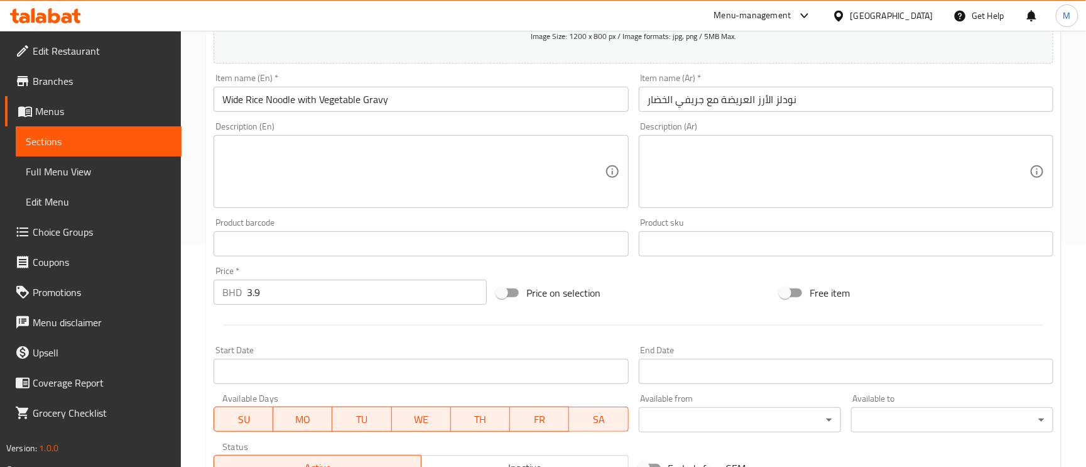
scroll to position [189, 0]
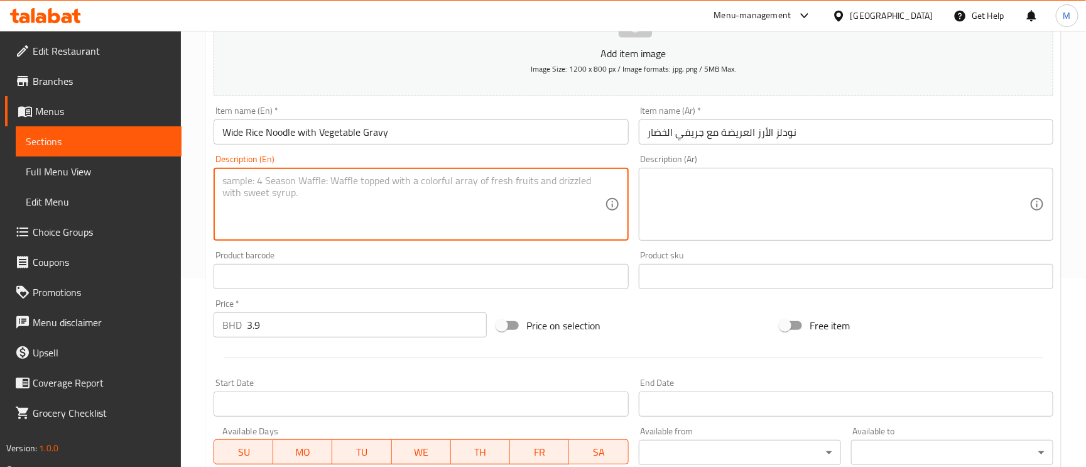
click at [434, 228] on textarea at bounding box center [413, 205] width 382 height 60
paste textarea "Wide rice noodles with vegetables in Thai gravy"
type textarea "Wide rice noodles with vegetables in Thai gravy"
click at [703, 182] on textarea at bounding box center [839, 205] width 382 height 60
paste textarea "نودلز الأرز العريضة مع الخضار في المرق التايلاندي"
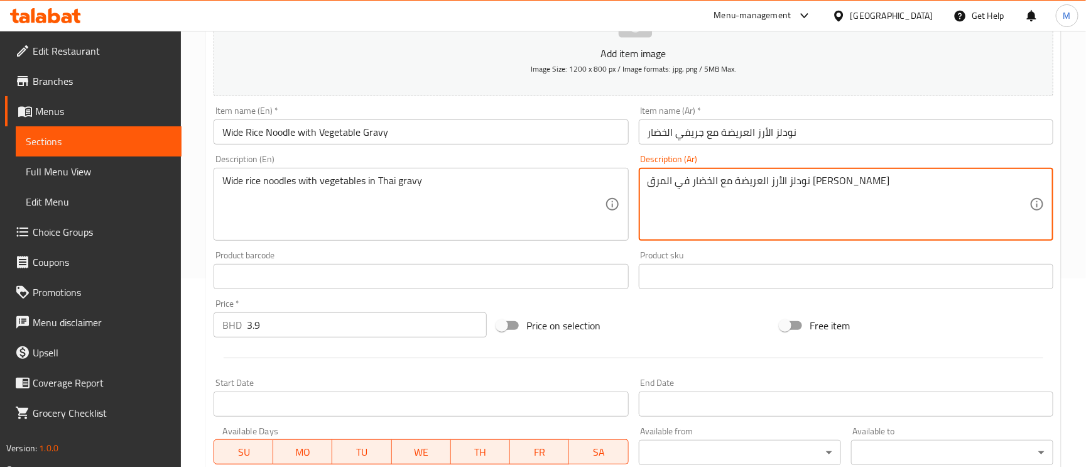
click at [687, 134] on input "نودلز الأرز العريضة مع جريفي الخضار" at bounding box center [846, 131] width 415 height 25
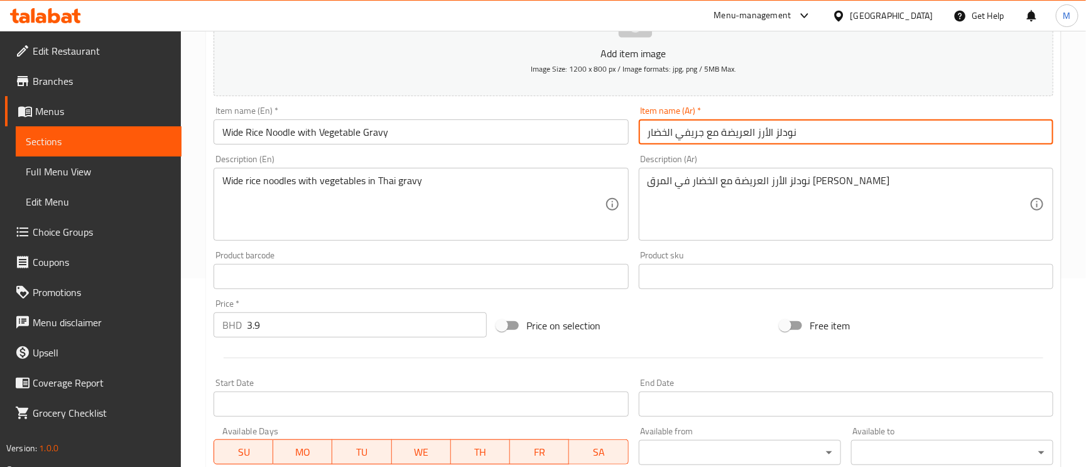
click at [687, 134] on input "نودلز الأرز العريضة مع جريفي الخضار" at bounding box center [846, 131] width 415 height 25
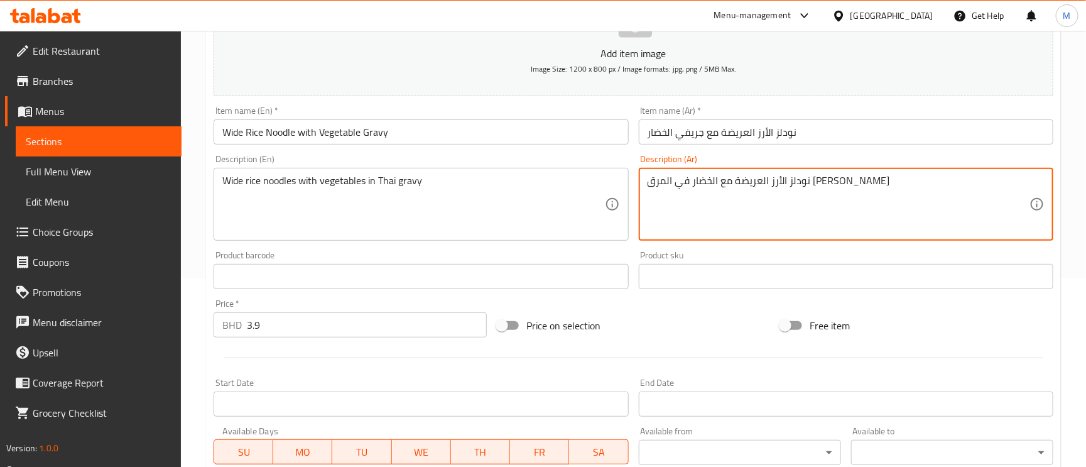
drag, startPoint x: 706, startPoint y: 183, endPoint x: 699, endPoint y: 186, distance: 7.6
paste textarea "جريفي"
type textarea "نودلز الأرز العريضة مع الخضار في الجريفي التايلاندي"
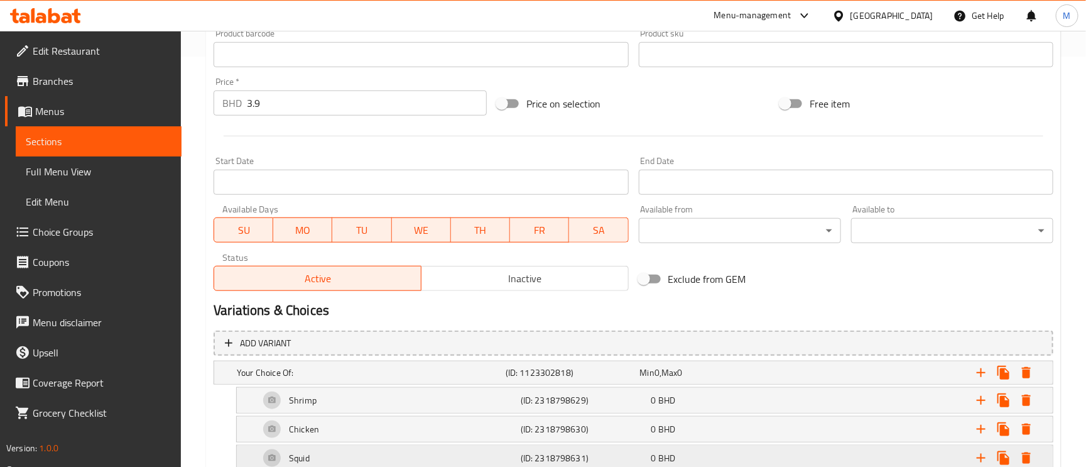
scroll to position [553, 0]
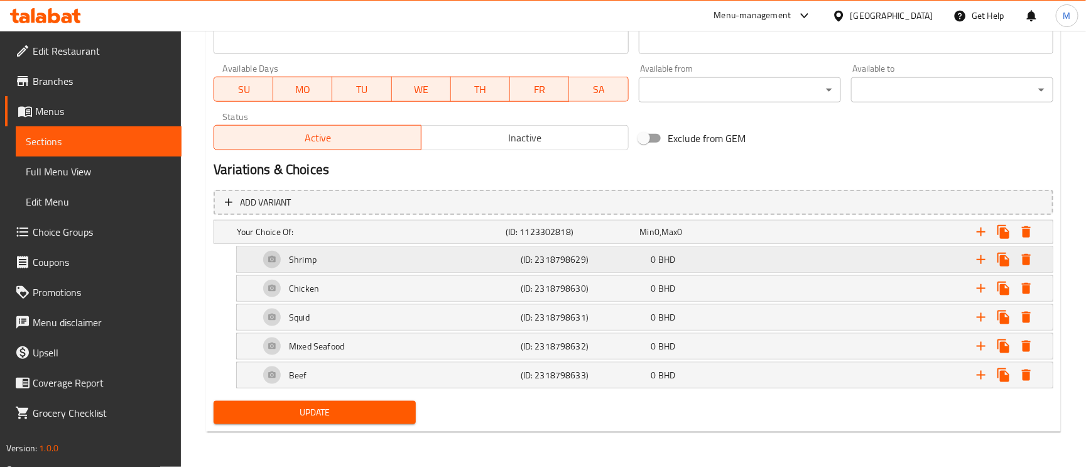
click at [314, 260] on h5 "Shrimp" at bounding box center [303, 259] width 28 height 13
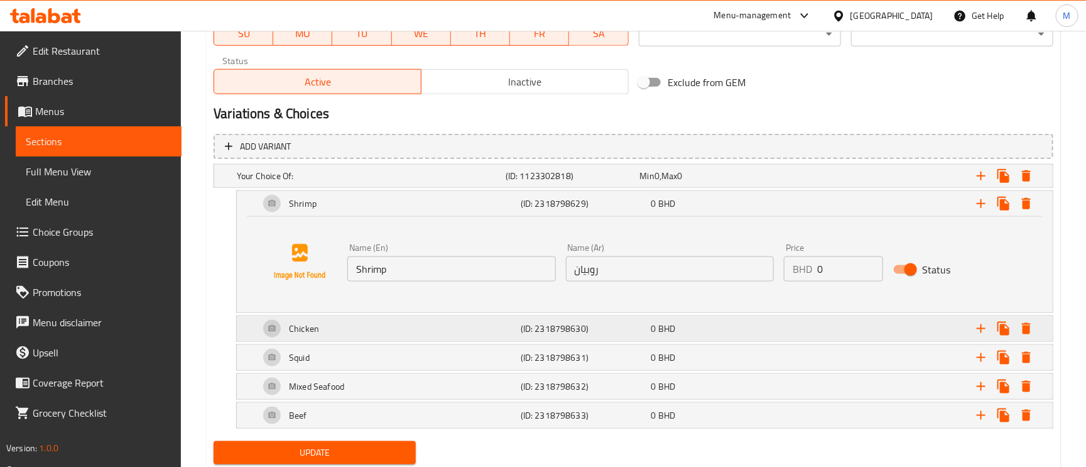
scroll to position [649, 0]
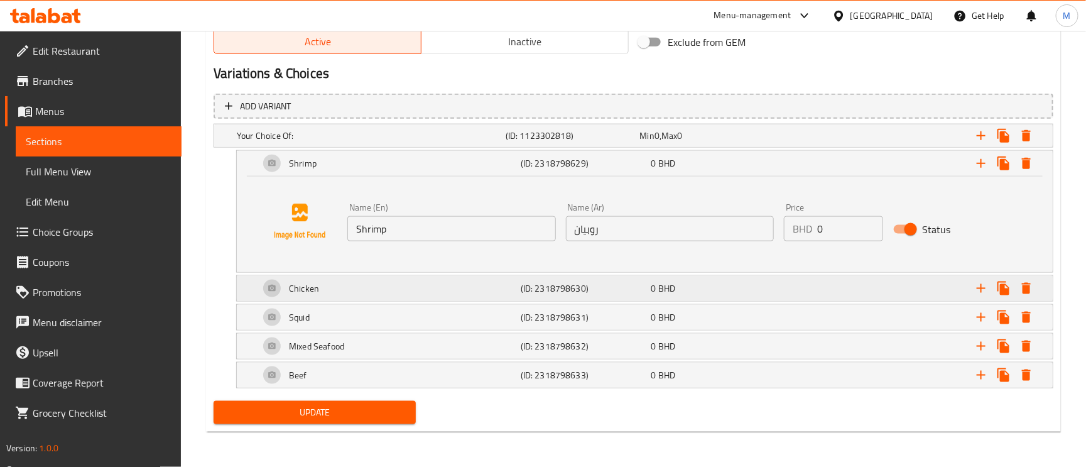
click at [369, 297] on div "Chicken" at bounding box center [387, 288] width 261 height 30
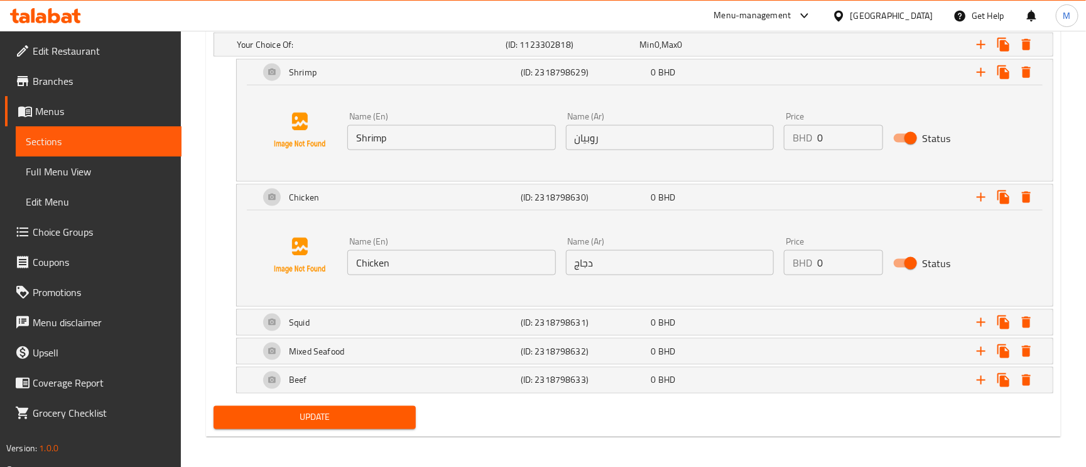
scroll to position [745, 0]
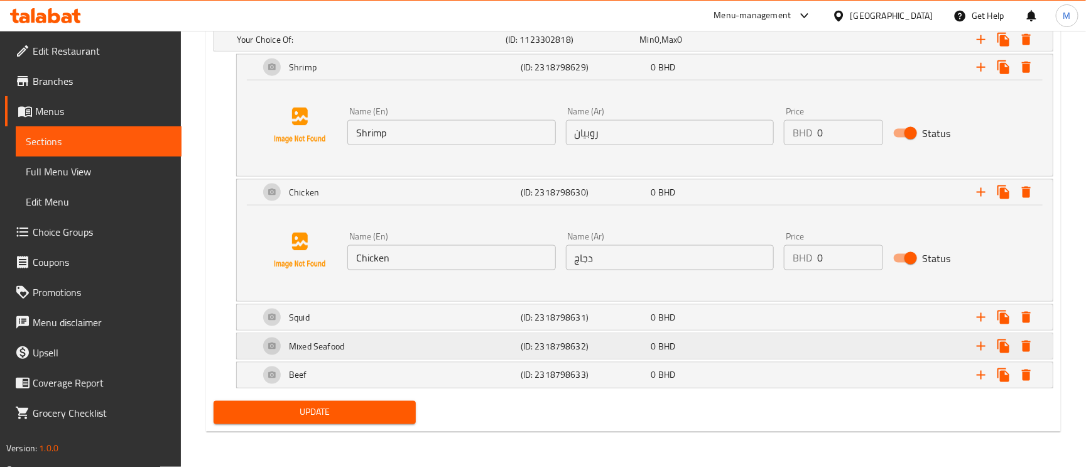
click at [375, 335] on div "Mixed Seafood" at bounding box center [387, 346] width 261 height 30
click at [376, 305] on div "Squid" at bounding box center [387, 317] width 261 height 30
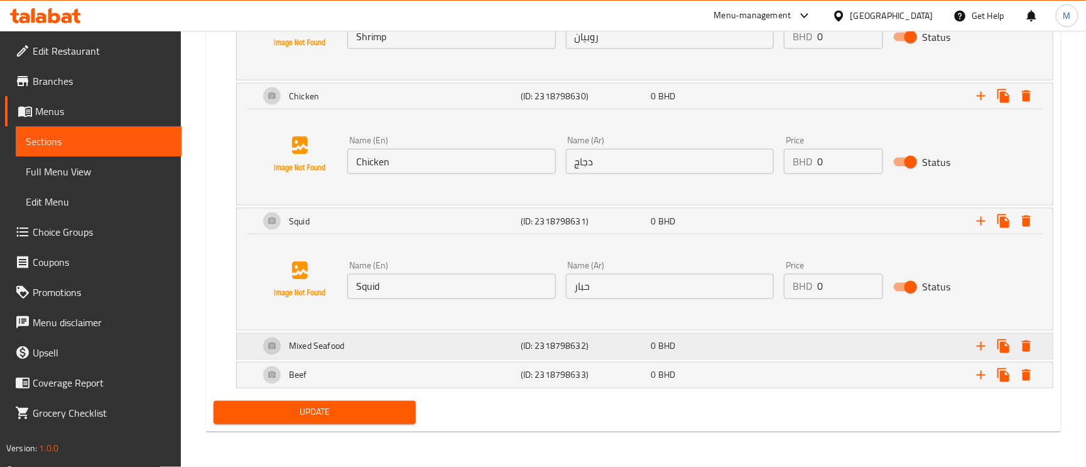
click at [386, 344] on div "Mixed Seafood" at bounding box center [387, 346] width 261 height 30
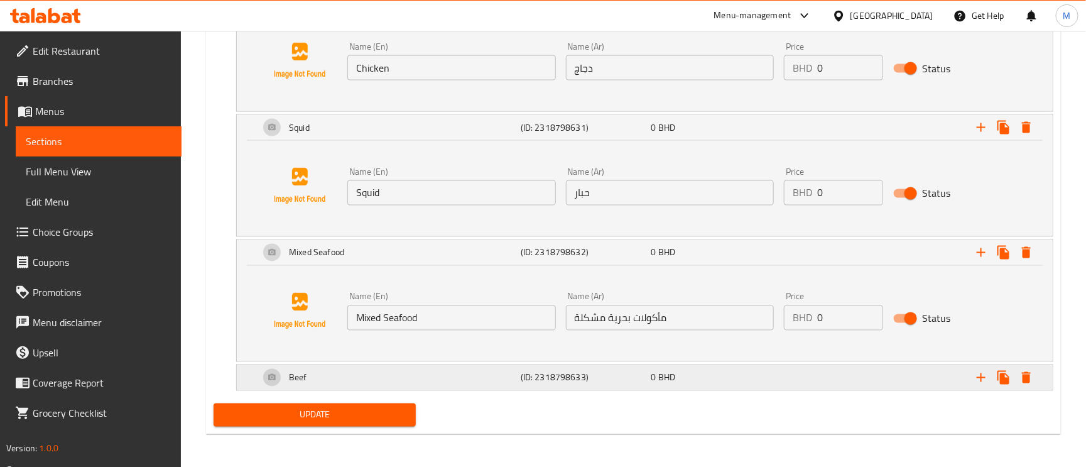
click at [400, 371] on div "Beef" at bounding box center [387, 378] width 261 height 30
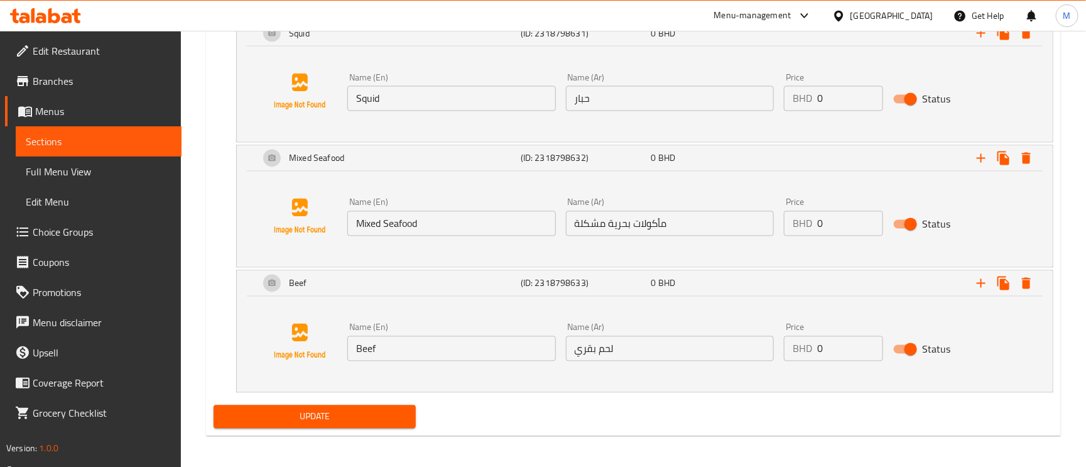
scroll to position [1033, 0]
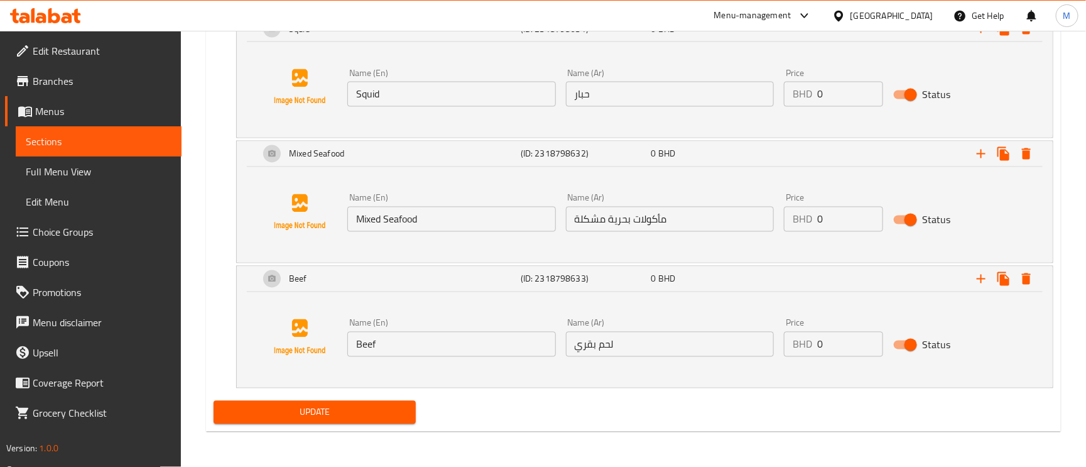
click at [386, 416] on span "Update" at bounding box center [315, 413] width 182 height 16
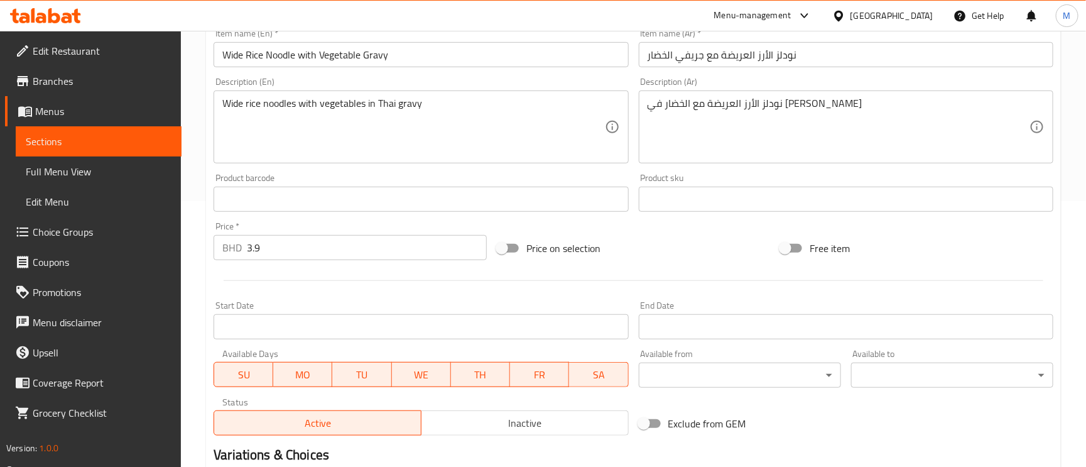
scroll to position [94, 0]
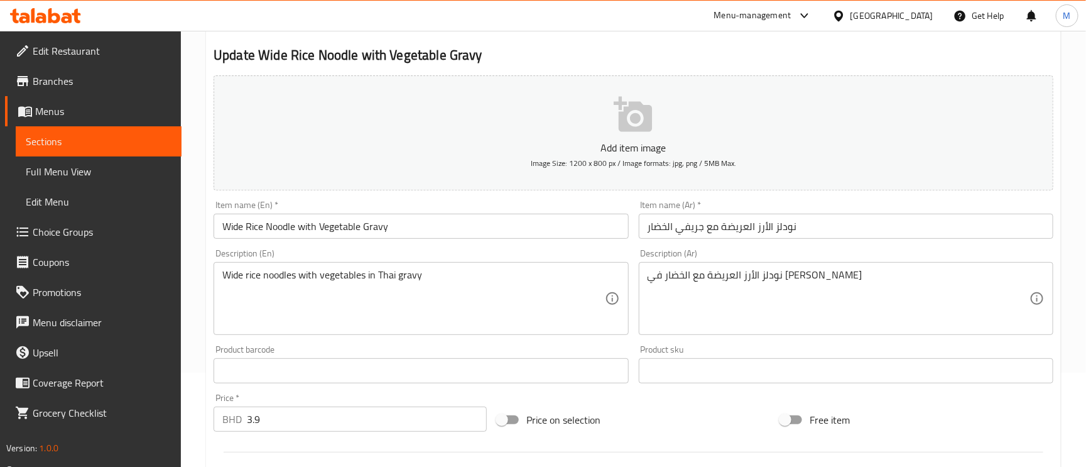
drag, startPoint x: 813, startPoint y: 245, endPoint x: 828, endPoint y: 214, distance: 34.0
click at [813, 243] on div "Add item image Image Size: 1200 x 800 px / Image formats: jpg, png / 5MB Max. I…" at bounding box center [634, 341] width 850 height 542
click at [828, 213] on div "Item name (Ar)   * نودلز الأرز العريضة مع جريفي الخضار Item name (Ar) *" at bounding box center [846, 219] width 415 height 38
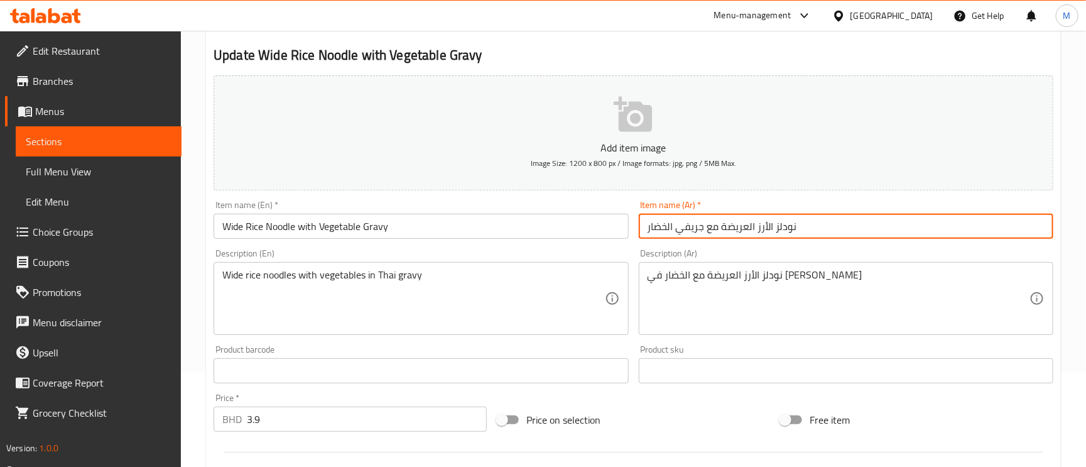
click at [828, 223] on input "نودلز الأرز العريضة مع جريفي الخضار" at bounding box center [846, 226] width 415 height 25
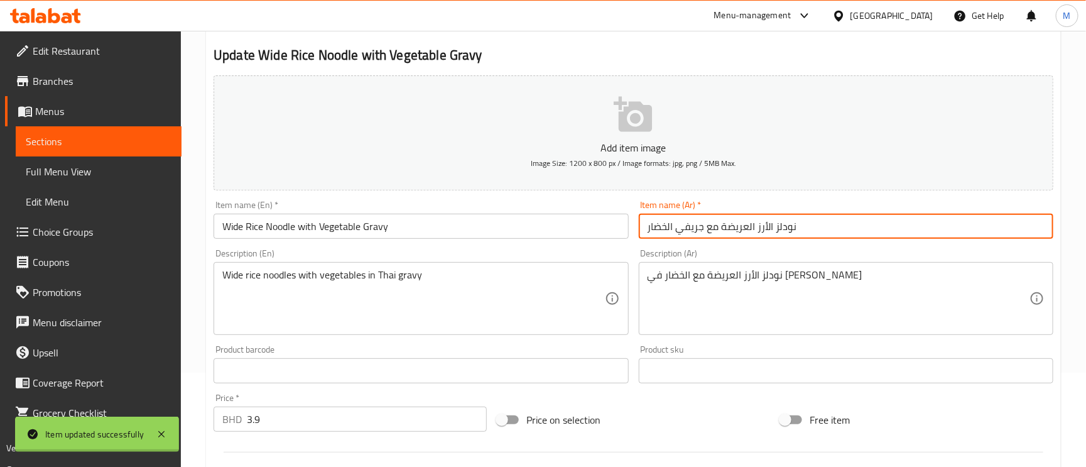
scroll to position [0, 0]
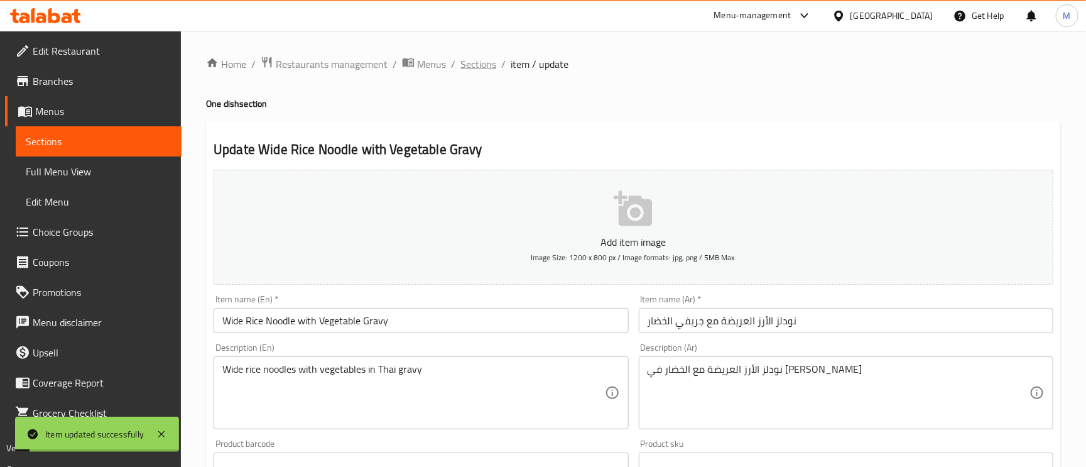
click at [474, 59] on span "Sections" at bounding box center [479, 64] width 36 height 15
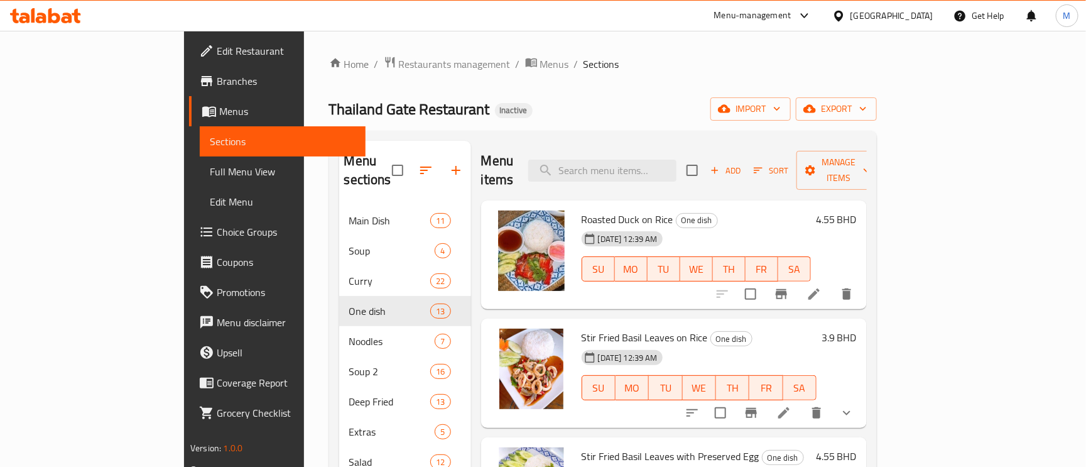
click at [630, 173] on div "Menu items Add Sort Manage items" at bounding box center [674, 171] width 386 height 60
click at [643, 160] on input "search" at bounding box center [602, 171] width 148 height 22
paste input "Yentafo Soup Noodle with Seafood"
type input "Yentafo Soup Noodle with Seafood"
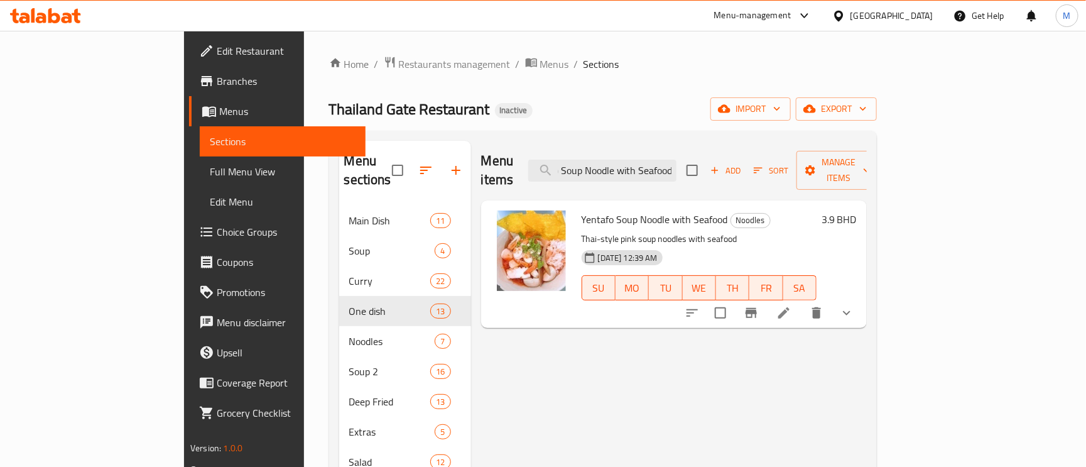
click at [802, 302] on li at bounding box center [784, 313] width 35 height 23
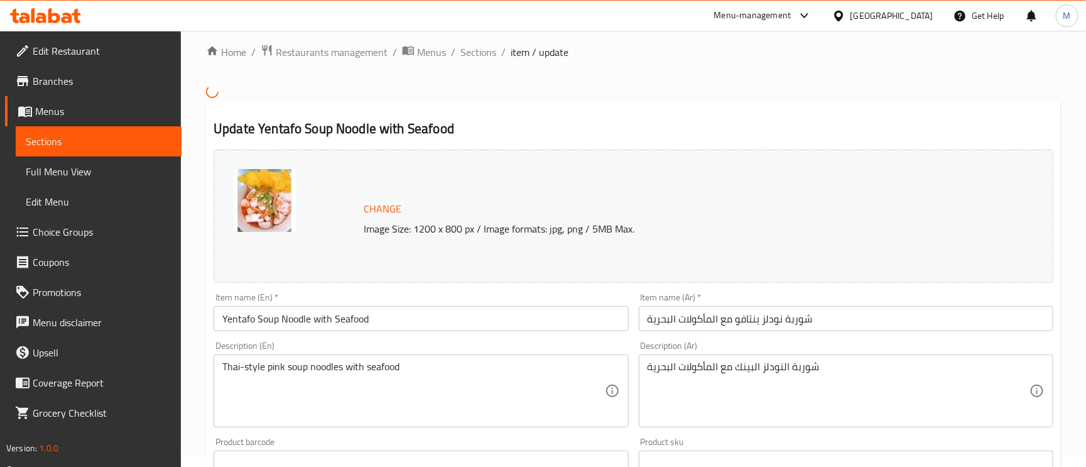
scroll to position [94, 0]
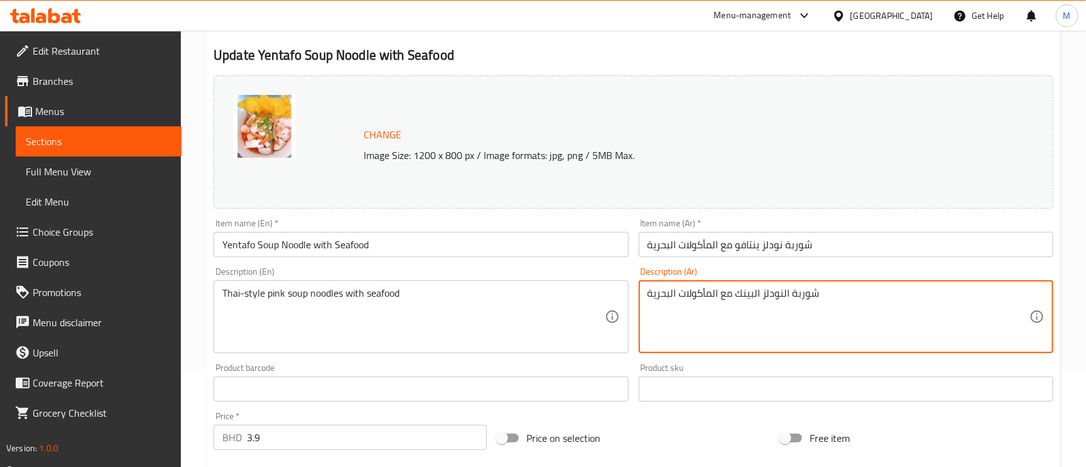
click at [726, 288] on textarea "شوربة النودلز البينك مع المأكولات البحرية" at bounding box center [839, 317] width 382 height 60
click at [735, 296] on textarea "شوربة النودلز البينك مع المأكولات البحرية" at bounding box center [839, 317] width 382 height 60
type textarea "شوربة النودلز البينك علي الطريقة التايلاندية مع المأكولات البحرية"
click at [497, 251] on input "Yentafo Soup Noodle with Seafood" at bounding box center [421, 244] width 415 height 25
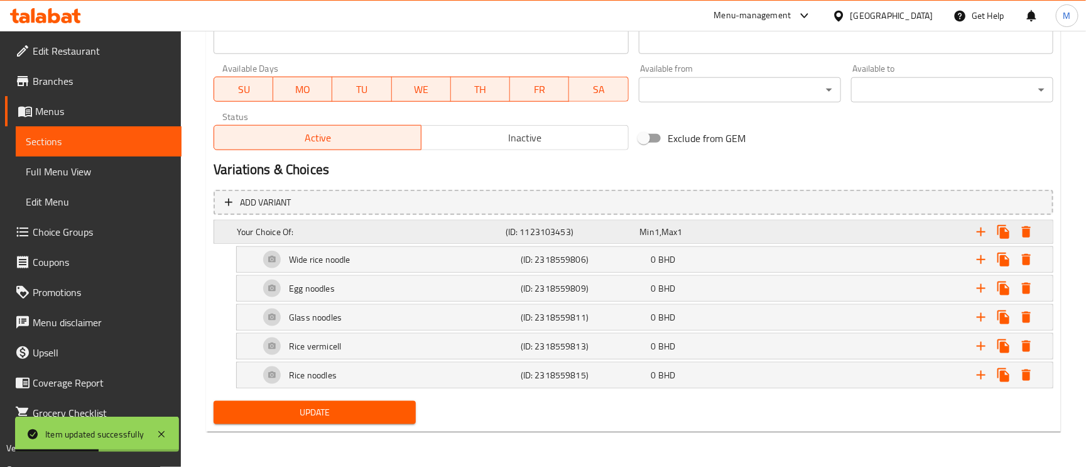
scroll to position [571, 0]
click at [391, 317] on div "Glass noodles" at bounding box center [387, 317] width 261 height 30
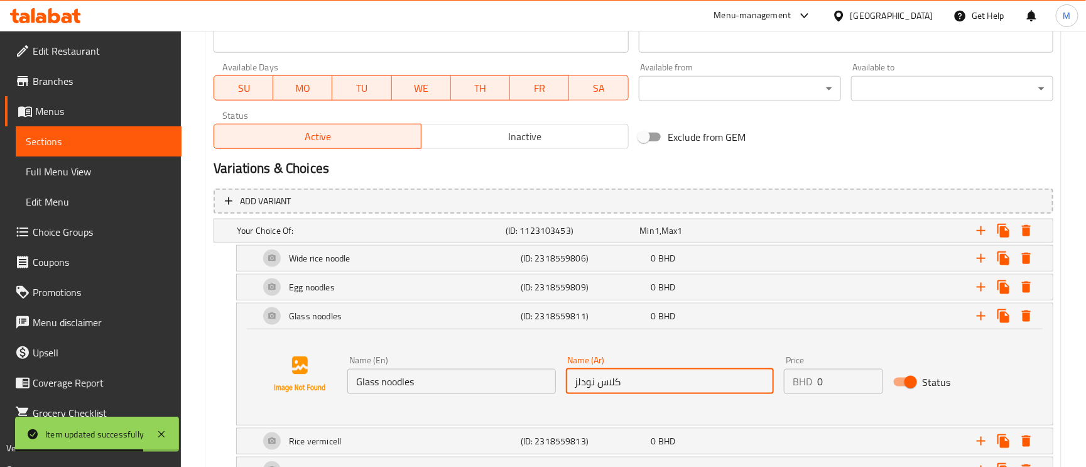
click at [616, 380] on input "كلاس نودلز" at bounding box center [670, 381] width 208 height 25
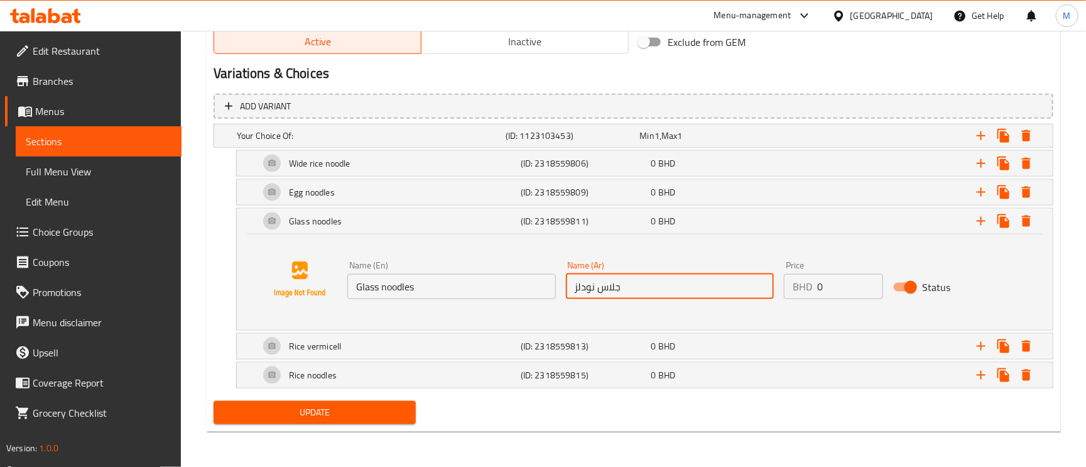
scroll to position [667, 0]
type input "جلاس نودلز"
click at [327, 412] on span "Update" at bounding box center [315, 413] width 182 height 16
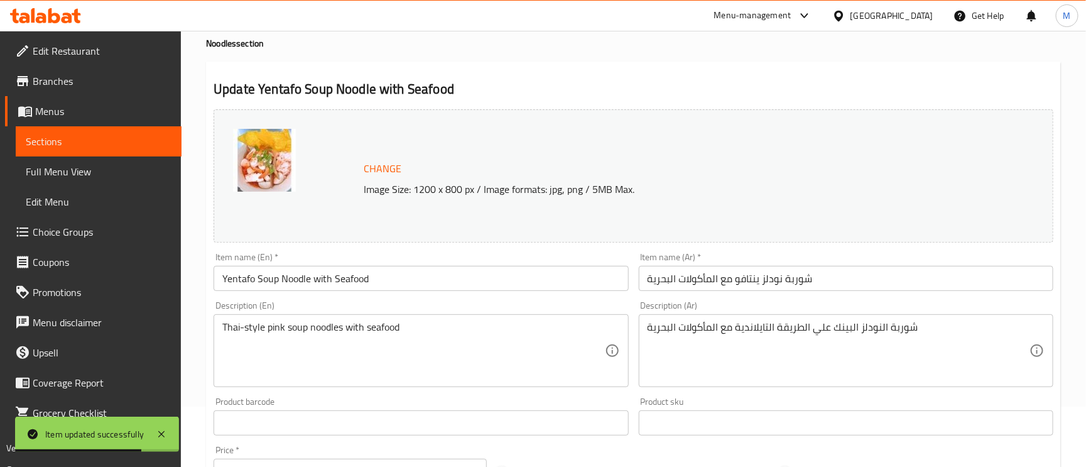
scroll to position [0, 0]
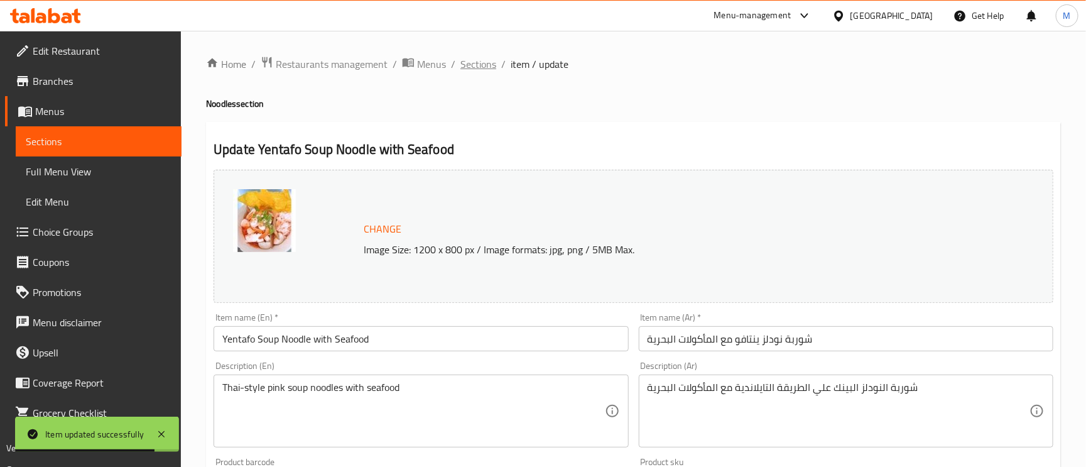
click at [486, 60] on span "Sections" at bounding box center [479, 64] width 36 height 15
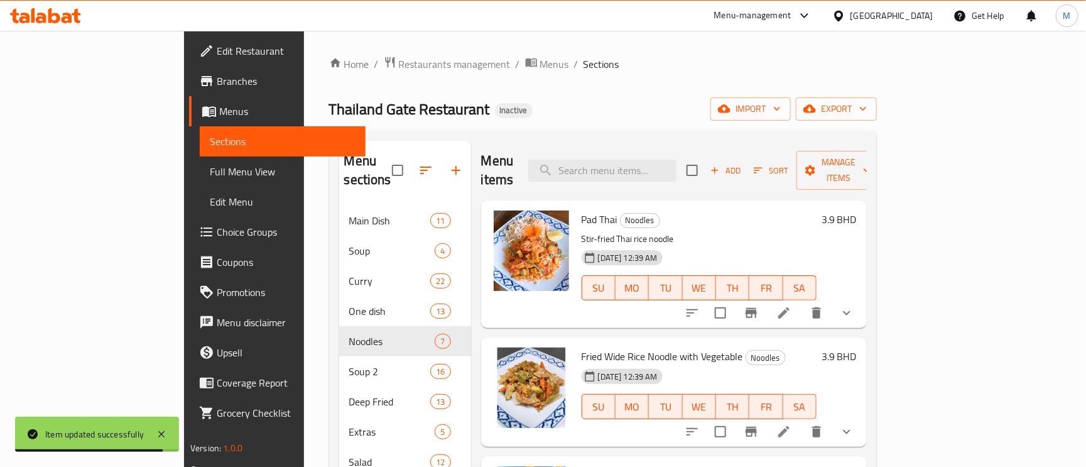
paste input "Spicy Soup Noodle with Seafood"
drag, startPoint x: 623, startPoint y: 169, endPoint x: 652, endPoint y: 185, distance: 33.5
click at [623, 169] on input "search" at bounding box center [602, 171] width 148 height 22
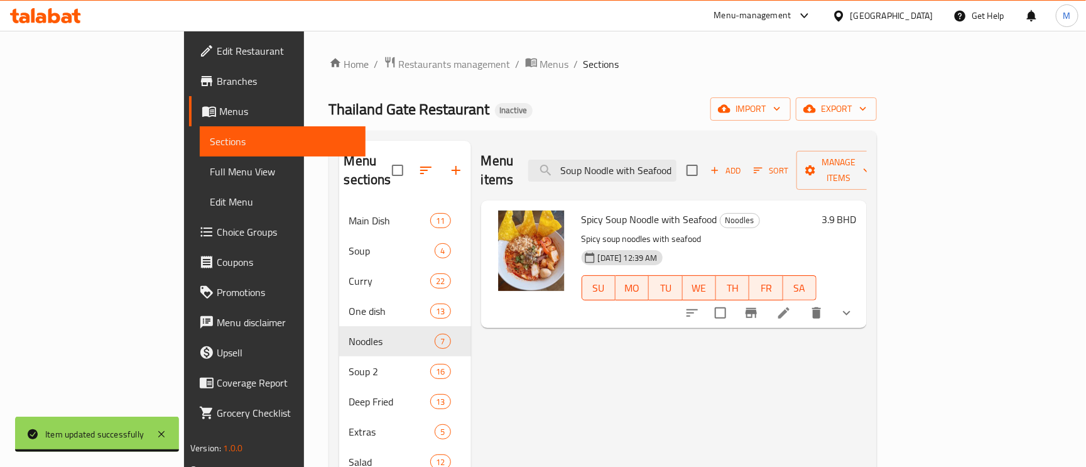
type input "Spicy Soup Noodle with Seafood"
click at [862, 309] on div at bounding box center [769, 313] width 185 height 30
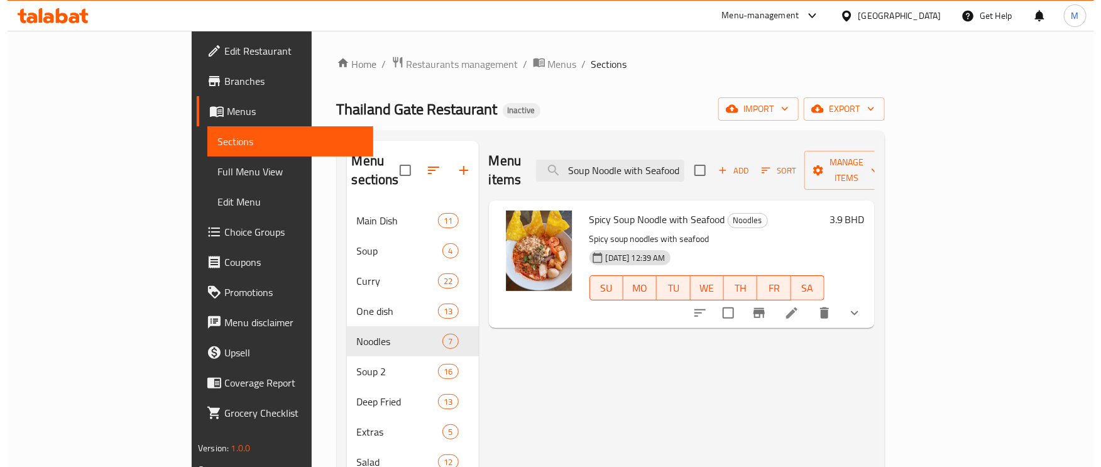
scroll to position [0, 0]
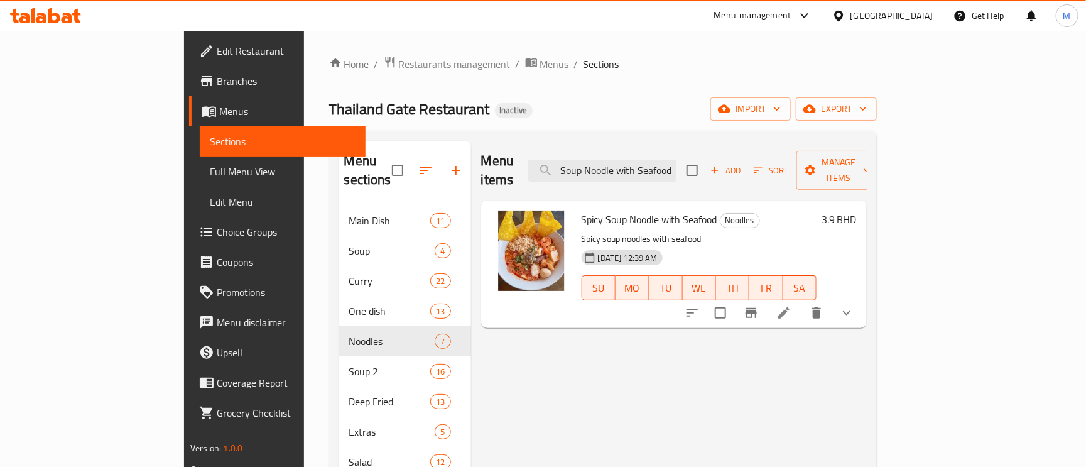
click at [862, 309] on div at bounding box center [769, 313] width 185 height 30
click at [862, 298] on div at bounding box center [769, 313] width 185 height 30
click at [792, 305] on icon at bounding box center [784, 312] width 15 height 15
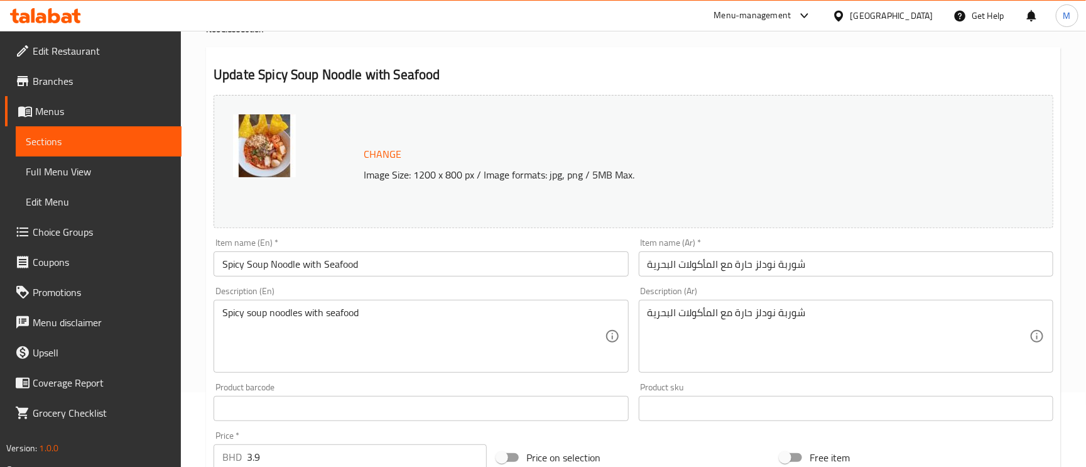
scroll to position [189, 0]
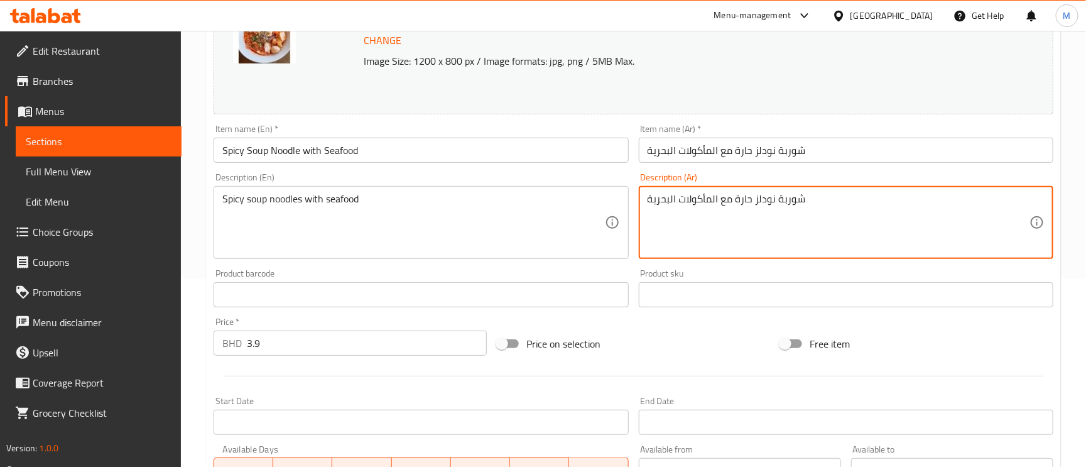
click at [775, 215] on textarea "شوربة نودلز حارة مع المأكولات البحرية" at bounding box center [839, 223] width 382 height 60
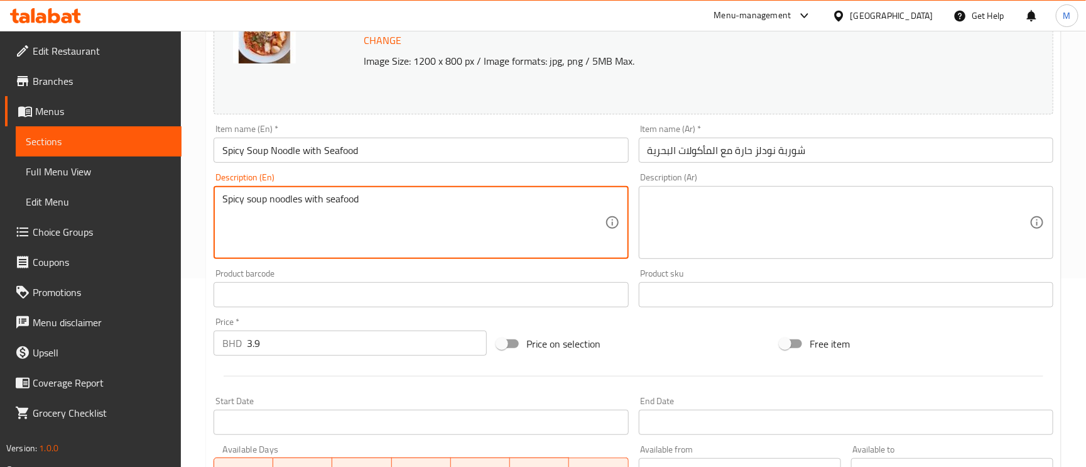
click at [495, 194] on textarea "Spicy soup noodles with seafood" at bounding box center [413, 223] width 382 height 60
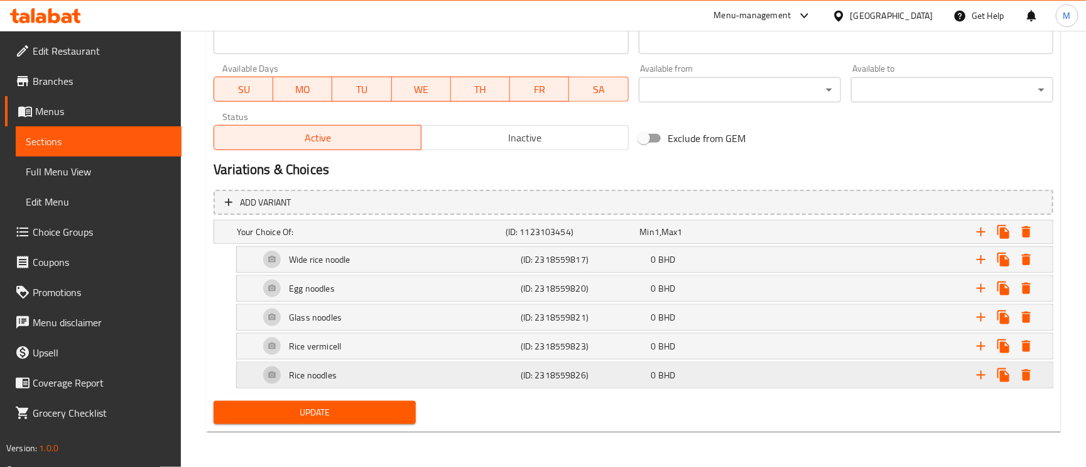
scroll to position [571, 0]
click at [369, 317] on div "Glass noodles" at bounding box center [387, 317] width 261 height 30
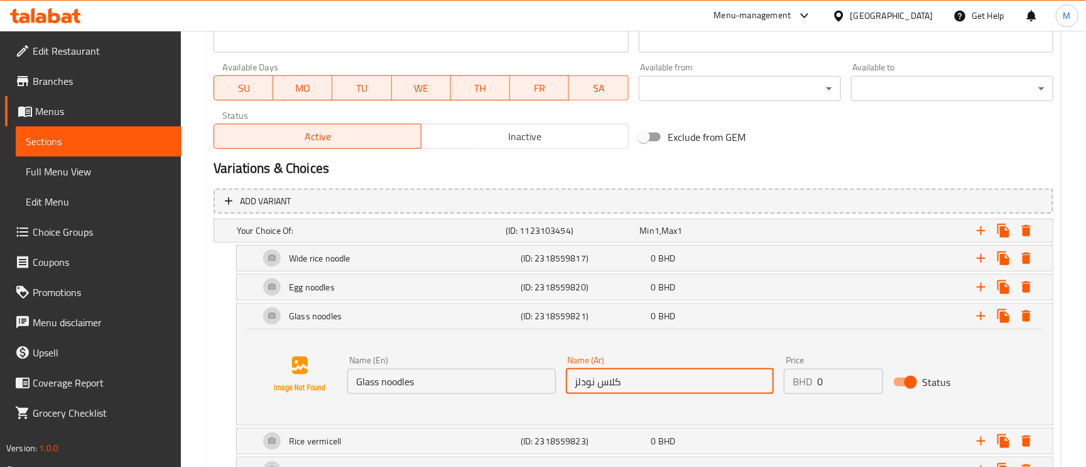
click at [623, 385] on input "كلاس نودلز" at bounding box center [670, 381] width 208 height 25
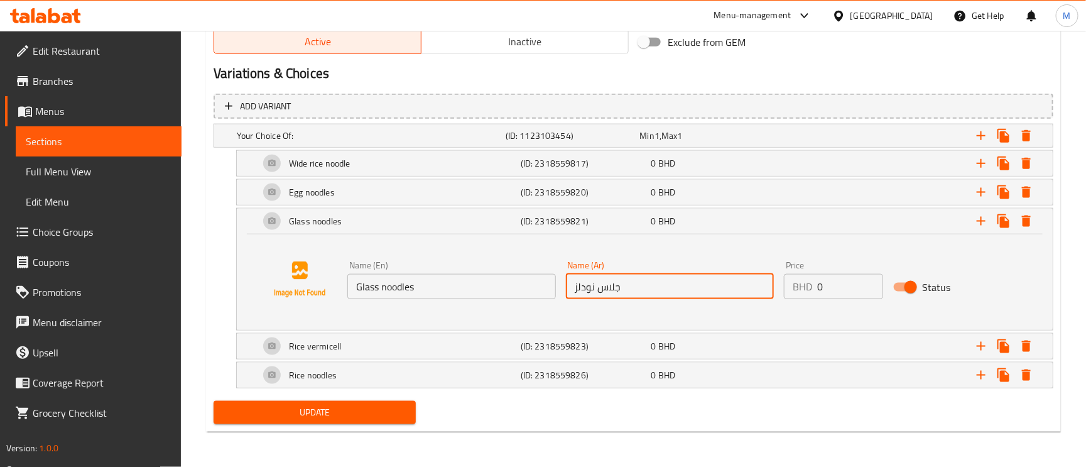
type input "جلاس نودلز"
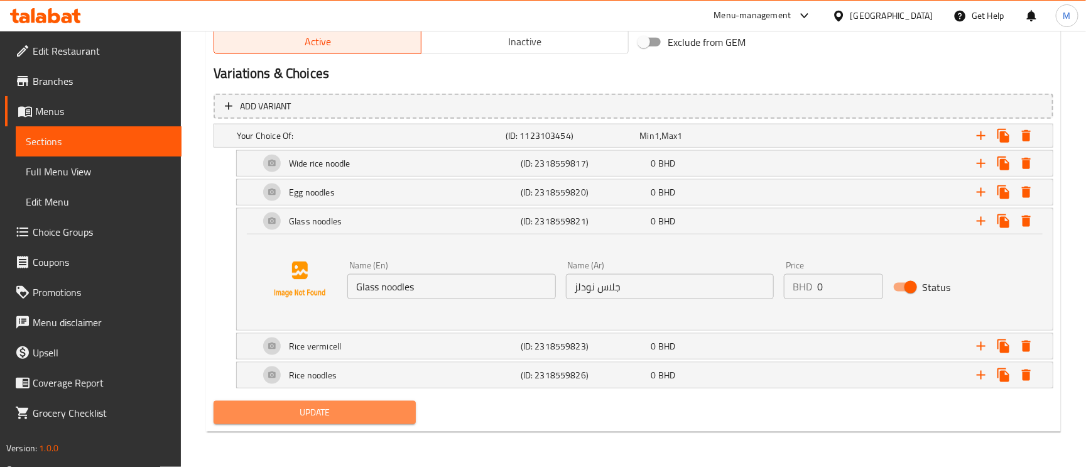
click at [383, 418] on span "Update" at bounding box center [315, 413] width 182 height 16
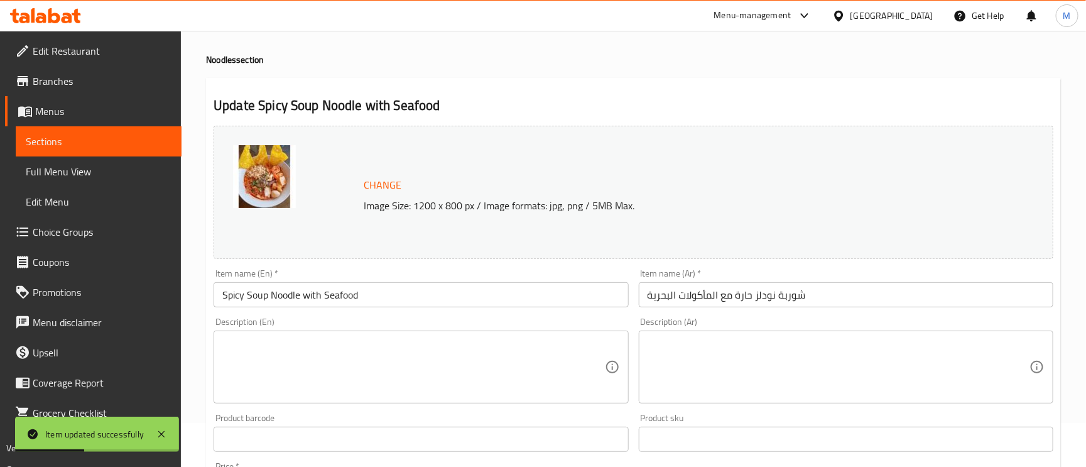
scroll to position [0, 0]
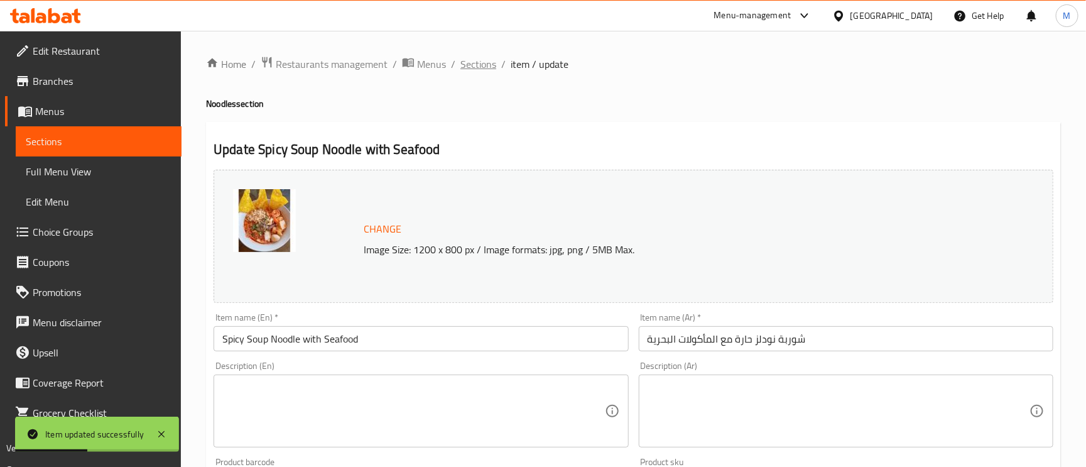
click at [484, 65] on span "Sections" at bounding box center [479, 64] width 36 height 15
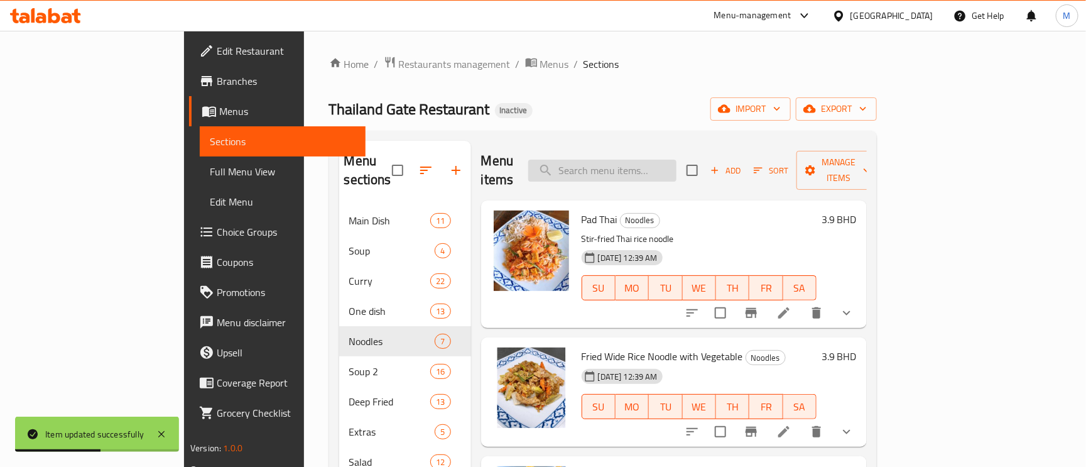
click at [677, 160] on input "search" at bounding box center [602, 171] width 148 height 22
paste input "Black Blood Soup Noodle with Beef"
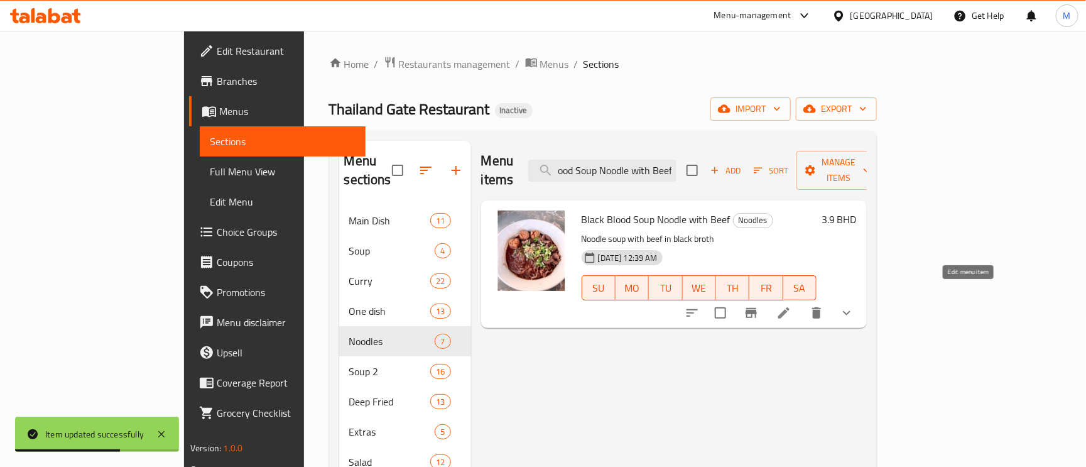
type input "Black Blood Soup Noodle with Beef"
click at [792, 305] on icon at bounding box center [784, 312] width 15 height 15
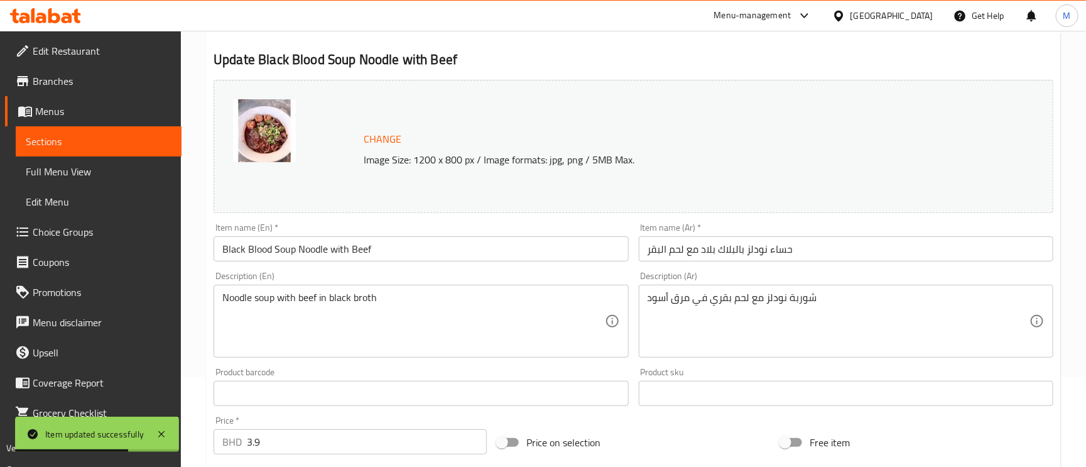
scroll to position [94, 0]
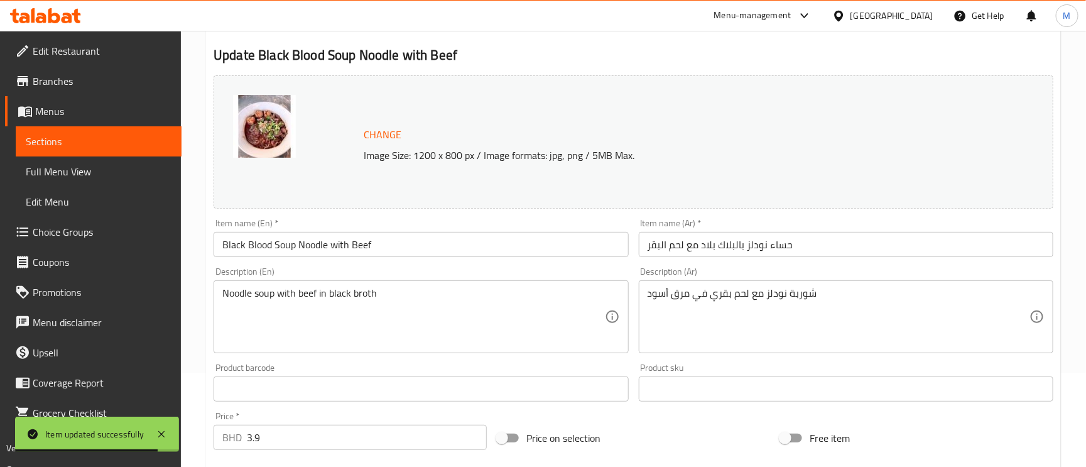
click at [735, 248] on input "حساء نودلز بالبلاك بلاد مع لحم البقر" at bounding box center [846, 244] width 415 height 25
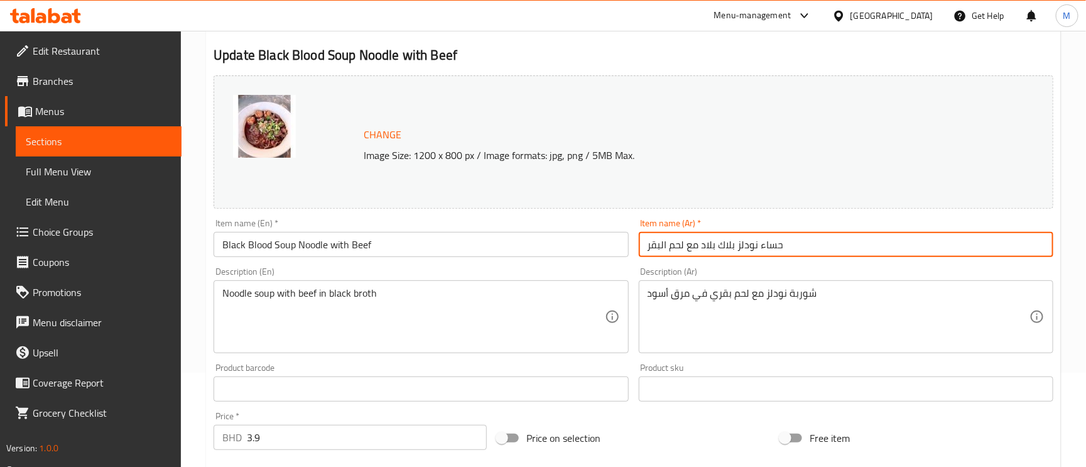
click at [706, 243] on input "حساء نودلز بلاك بلاد مع لحم البقر" at bounding box center [846, 244] width 415 height 25
click at [709, 251] on input "حساء نودلز بلاك بلود مع لحم البقر" at bounding box center [846, 244] width 415 height 25
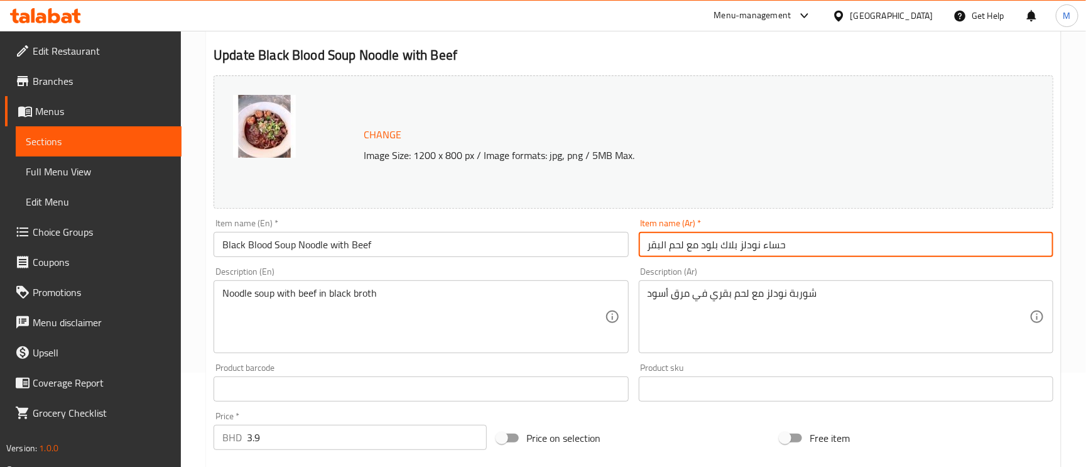
type input "حساء نودلز بلاك بلود مع لحم البقر"
click at [849, 245] on input "حساء نودلز بلاك بلود مع لحم البقر" at bounding box center [846, 244] width 415 height 25
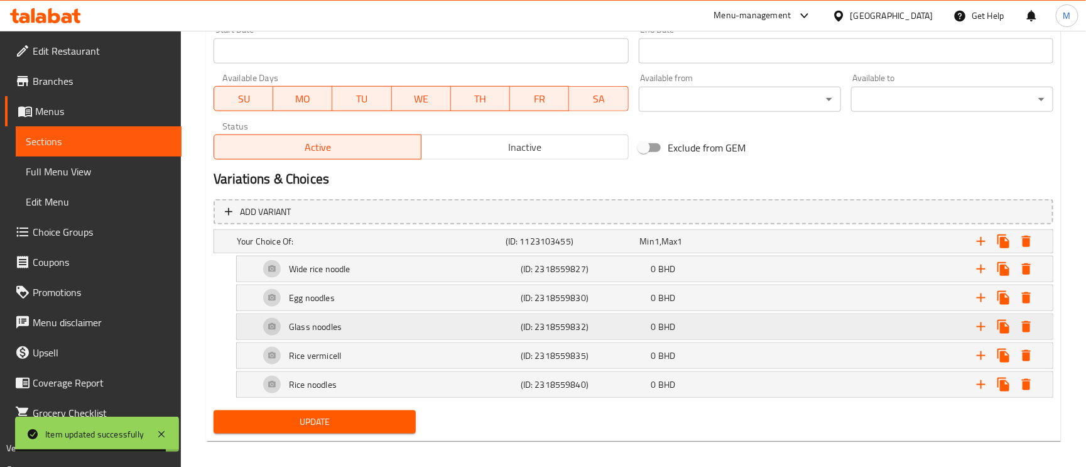
scroll to position [571, 0]
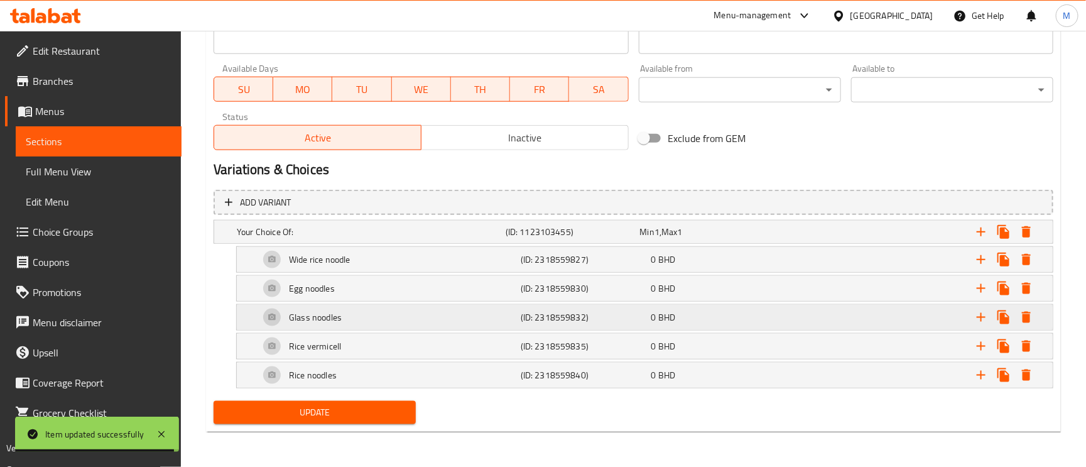
click at [351, 324] on div "Glass noodles" at bounding box center [387, 317] width 261 height 30
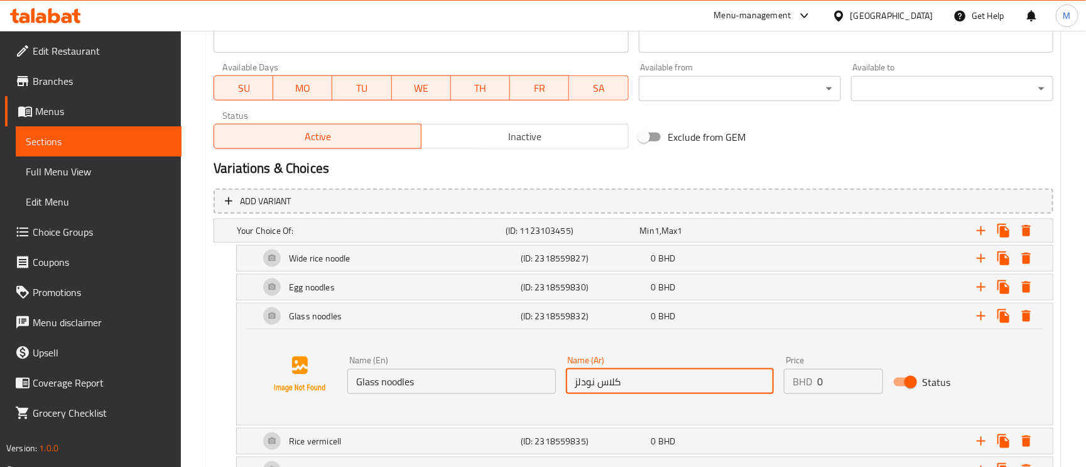
drag, startPoint x: 615, startPoint y: 385, endPoint x: 621, endPoint y: 385, distance: 6.3
click at [621, 385] on input "كلاس نودلز" at bounding box center [670, 381] width 208 height 25
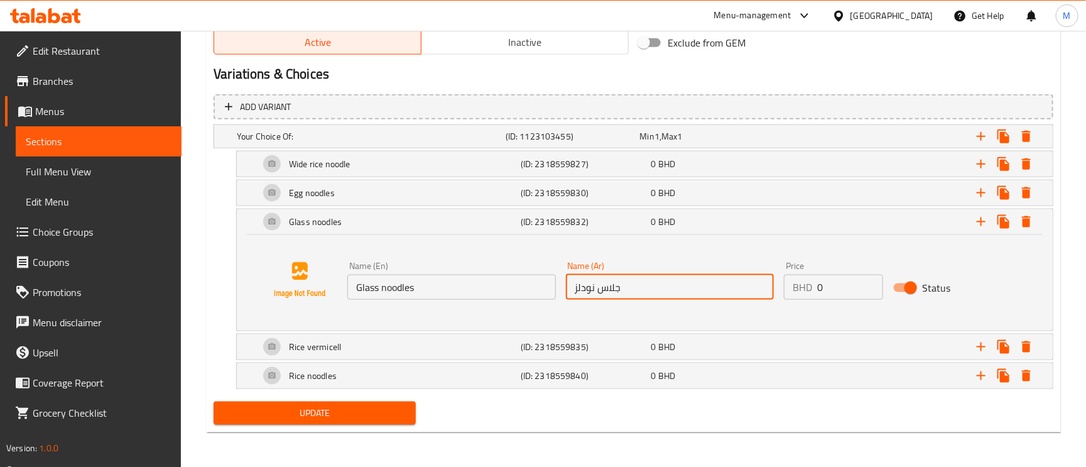
type input "جلاس نودلز"
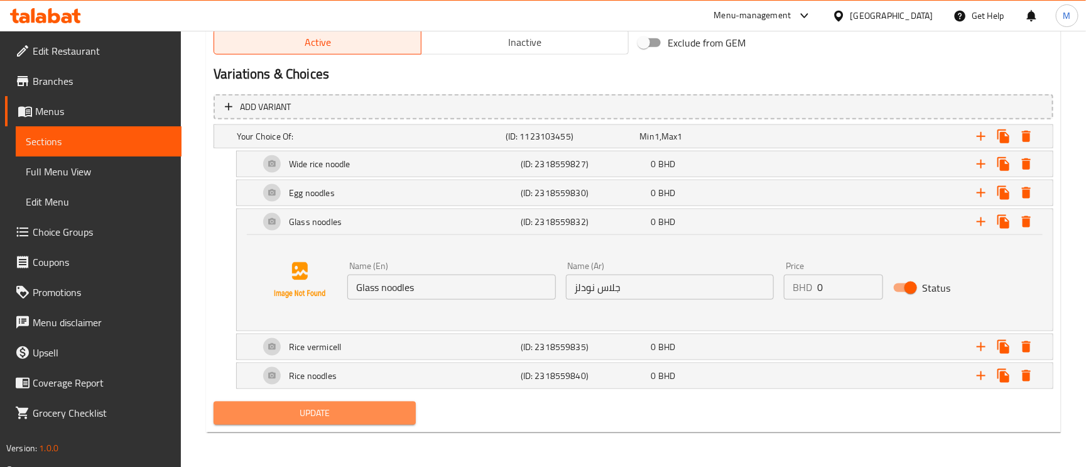
click at [352, 410] on span "Update" at bounding box center [315, 413] width 182 height 16
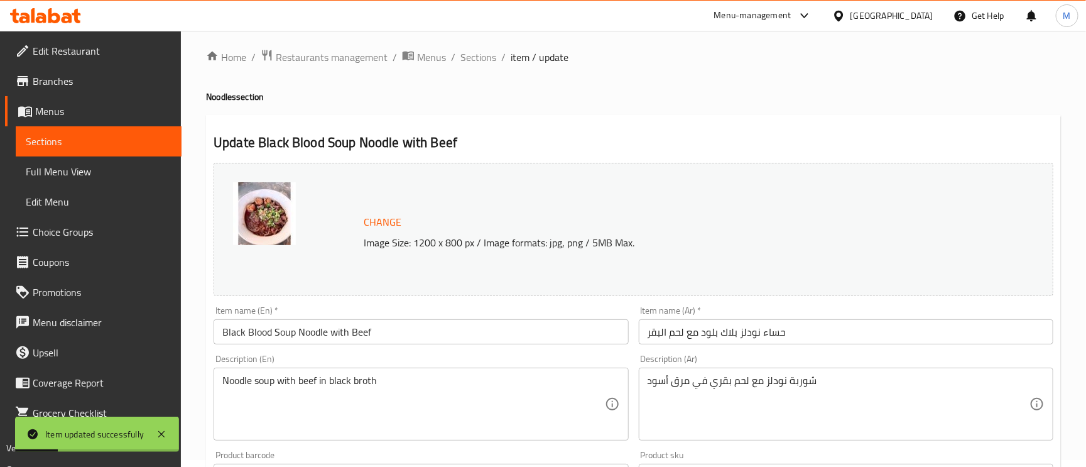
scroll to position [0, 0]
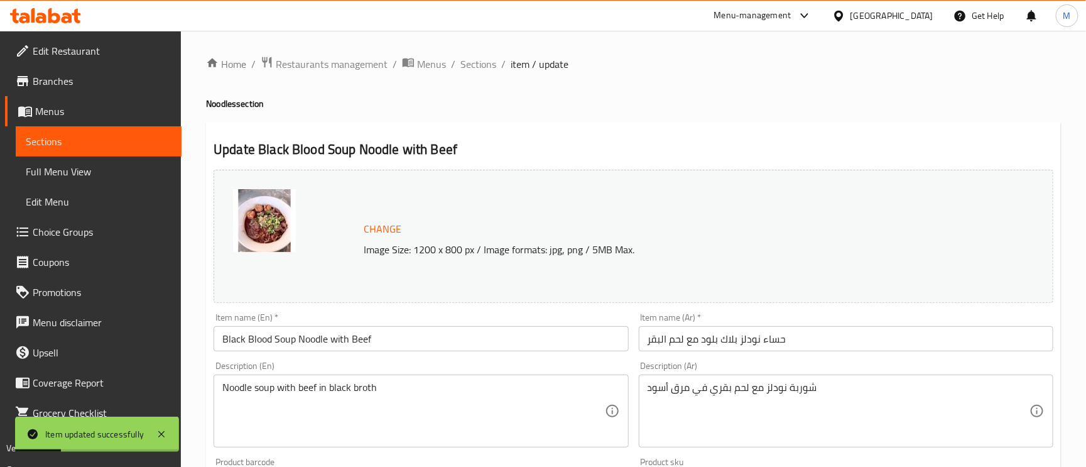
click at [470, 71] on span "Sections" at bounding box center [479, 64] width 36 height 15
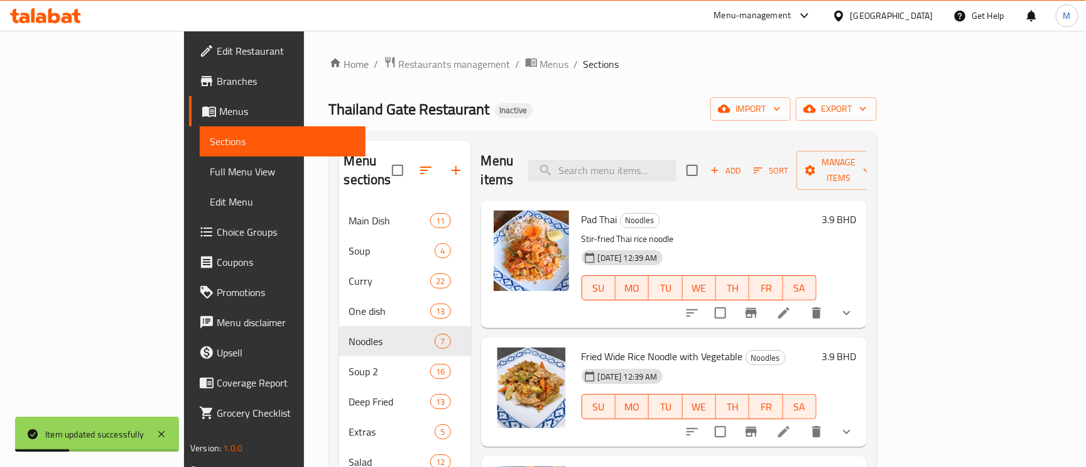
click at [638, 143] on div "Menu items Add Sort Manage items" at bounding box center [674, 171] width 386 height 60
click at [652, 166] on input "search" at bounding box center [602, 171] width 148 height 22
paste input "Noodle Soup with Stew Beef"
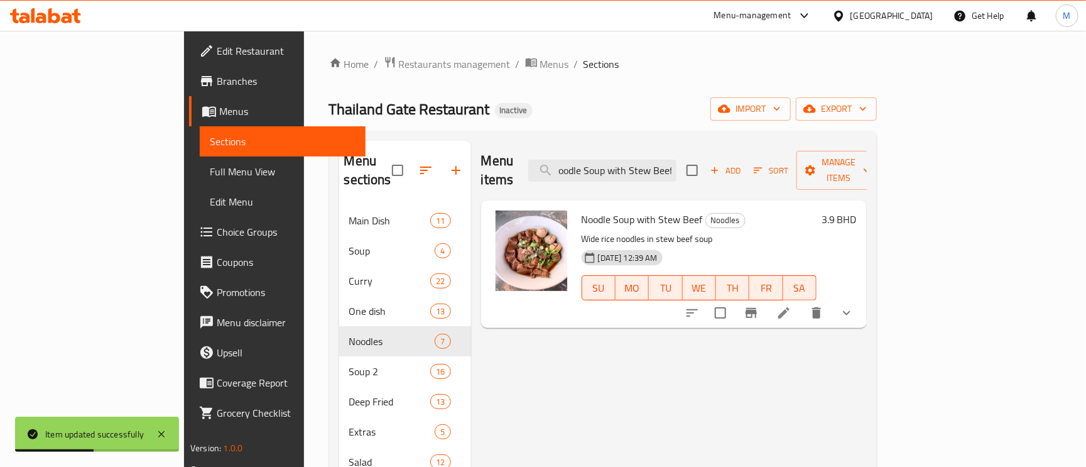
type input "Noodle Soup with Stew Beef"
click at [792, 305] on icon at bounding box center [784, 312] width 15 height 15
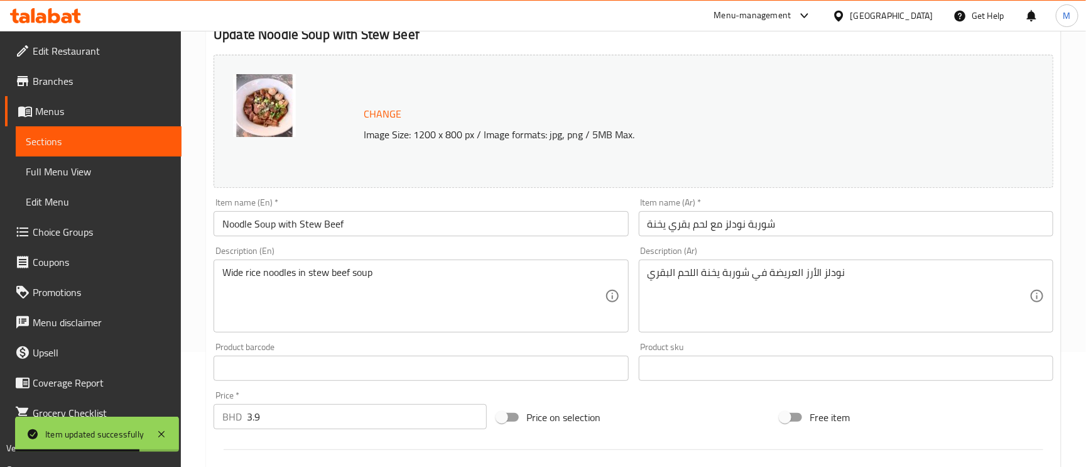
scroll to position [189, 0]
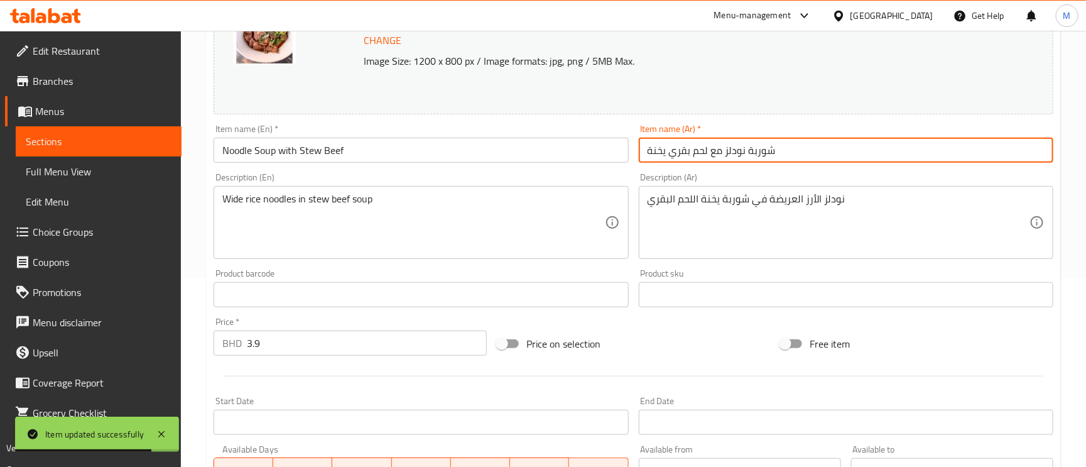
click at [655, 155] on input "شوربة نودلز مع لحم بقري يخنة" at bounding box center [846, 150] width 415 height 25
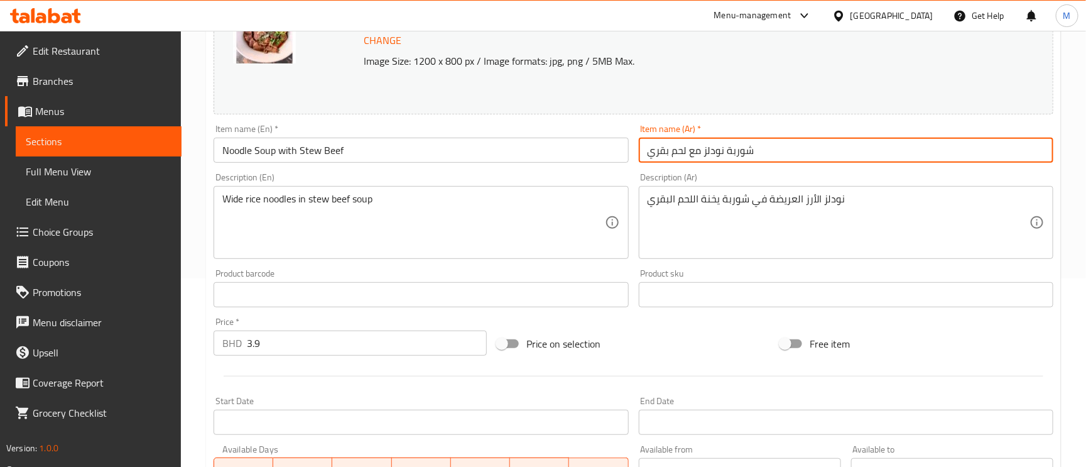
click at [686, 152] on input "شوربة نودلز مع لحم بقري" at bounding box center [846, 150] width 415 height 25
paste input "خنة"
type input "شوربة نودلز مع يخنة لحم بقري"
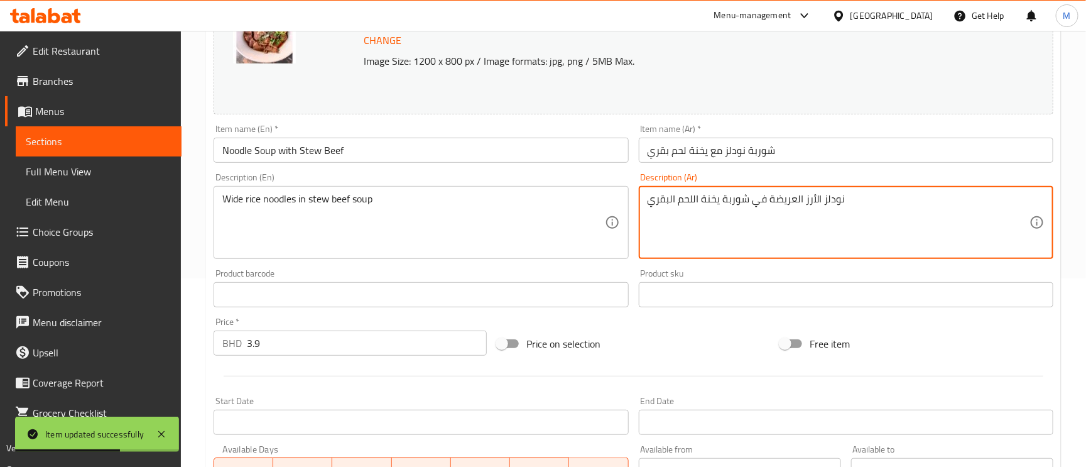
drag, startPoint x: 742, startPoint y: 200, endPoint x: 363, endPoint y: 218, distance: 378.7
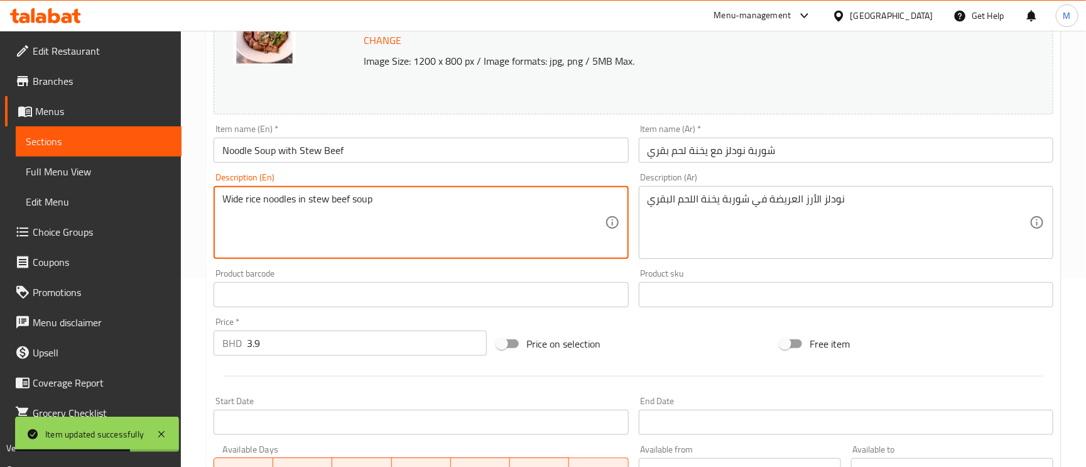
drag, startPoint x: 363, startPoint y: 218, endPoint x: 303, endPoint y: 229, distance: 61.3
drag, startPoint x: 303, startPoint y: 229, endPoint x: 796, endPoint y: 207, distance: 493.1
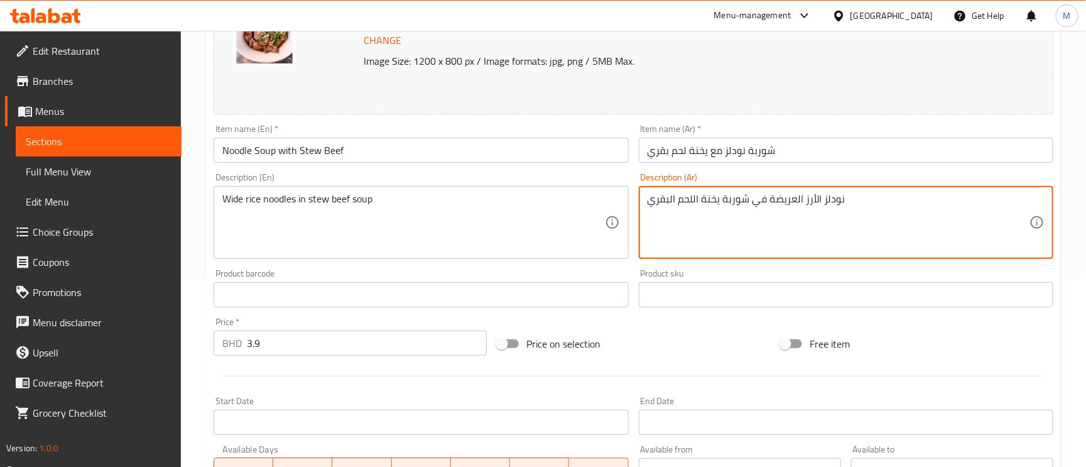
click at [799, 163] on input "شوربة نودلز مع يخنة لحم بقري" at bounding box center [846, 150] width 415 height 25
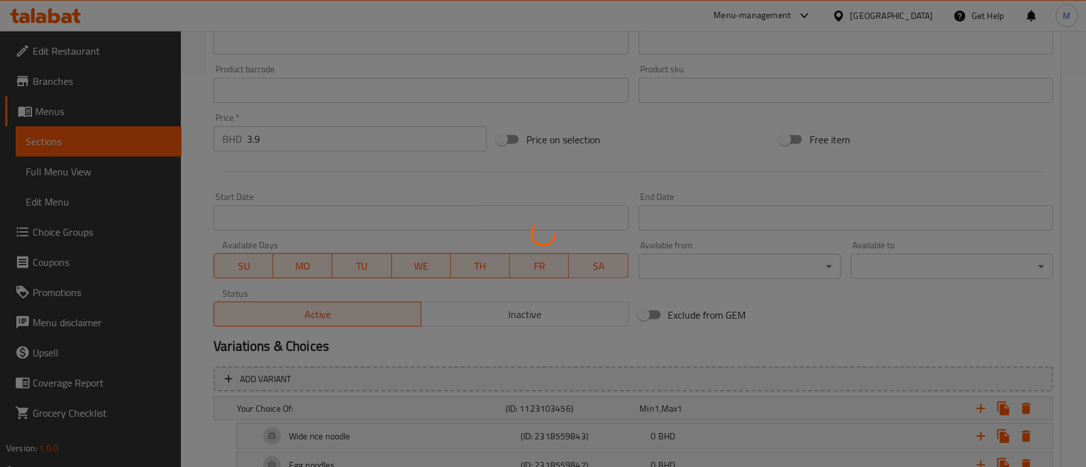
scroll to position [566, 0]
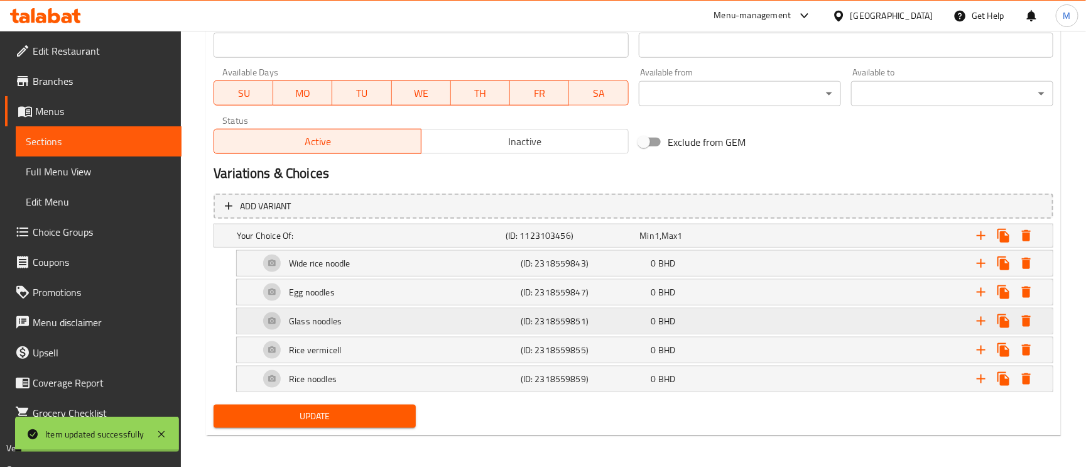
click at [316, 319] on h5 "Glass noodles" at bounding box center [315, 321] width 53 height 13
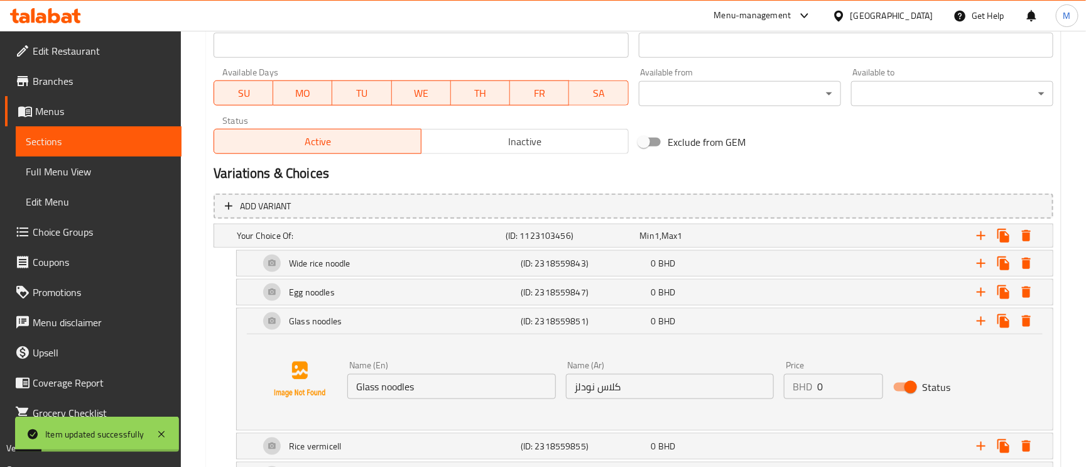
click at [619, 388] on input "كلاس نودلز" at bounding box center [670, 386] width 208 height 25
drag, startPoint x: 615, startPoint y: 386, endPoint x: 627, endPoint y: 405, distance: 22.7
click at [627, 405] on div "Name (En) Glass noodles Name (En) Name (Ar) كلاس نودلز Name (Ar) Price BHD 0 Pr…" at bounding box center [645, 380] width 786 height 96
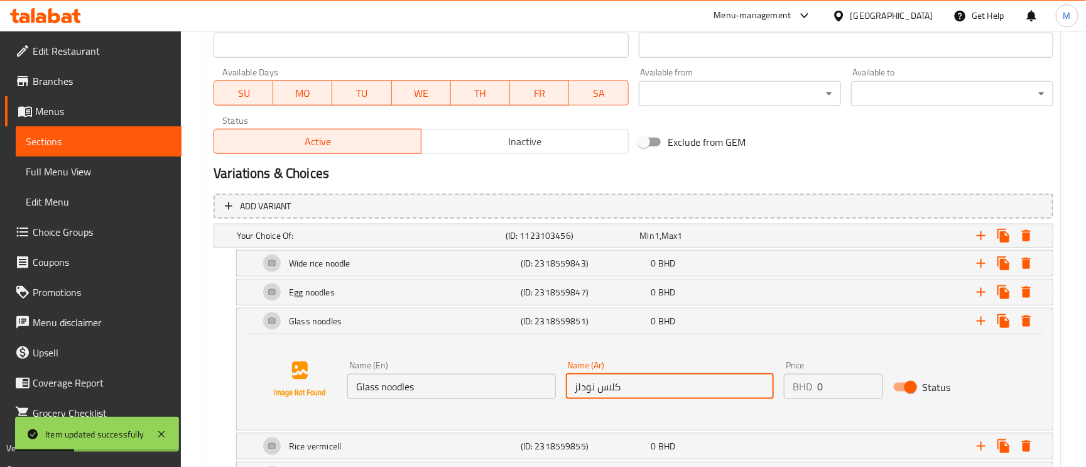
click at [617, 389] on input "كلاس نودلز" at bounding box center [670, 386] width 208 height 25
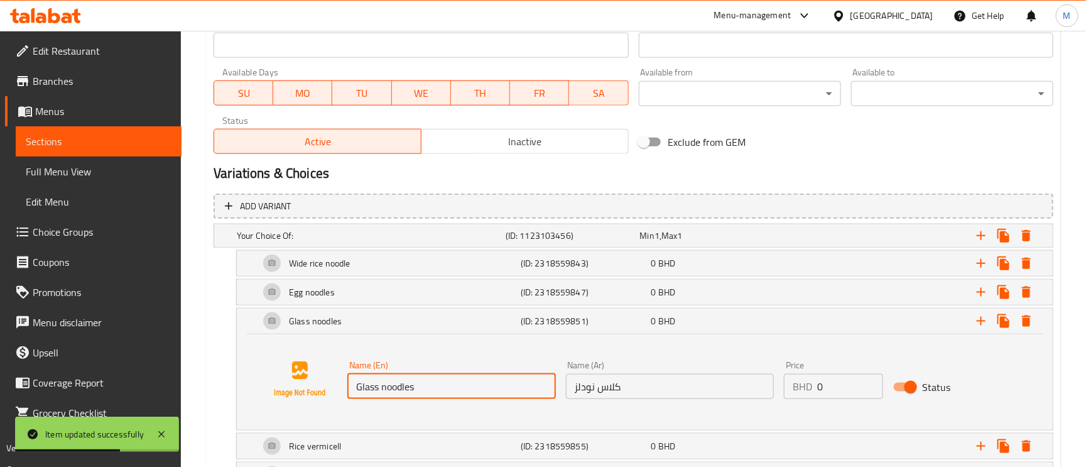
drag, startPoint x: 617, startPoint y: 389, endPoint x: 642, endPoint y: 405, distance: 29.1
click at [529, 386] on input "Glass noodles" at bounding box center [452, 386] width 208 height 25
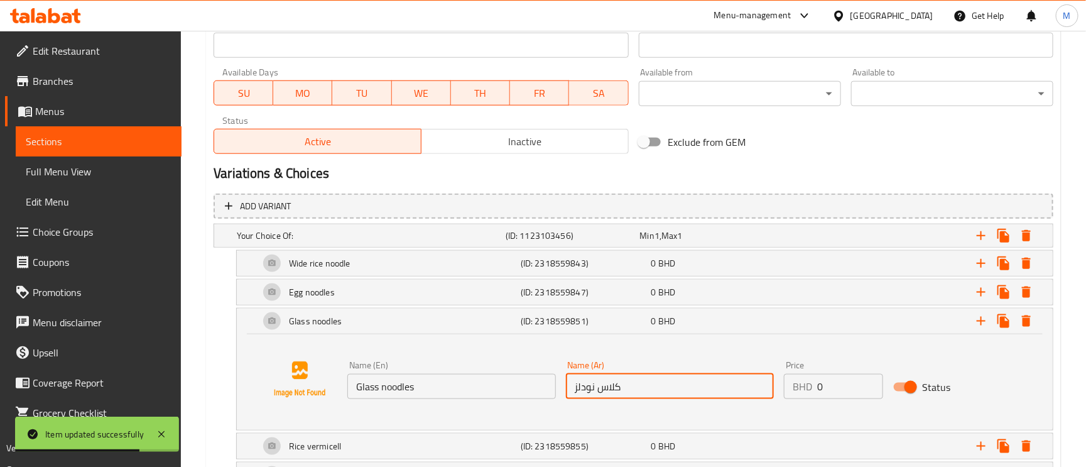
click at [621, 391] on input "كلاس نودلز" at bounding box center [670, 386] width 208 height 25
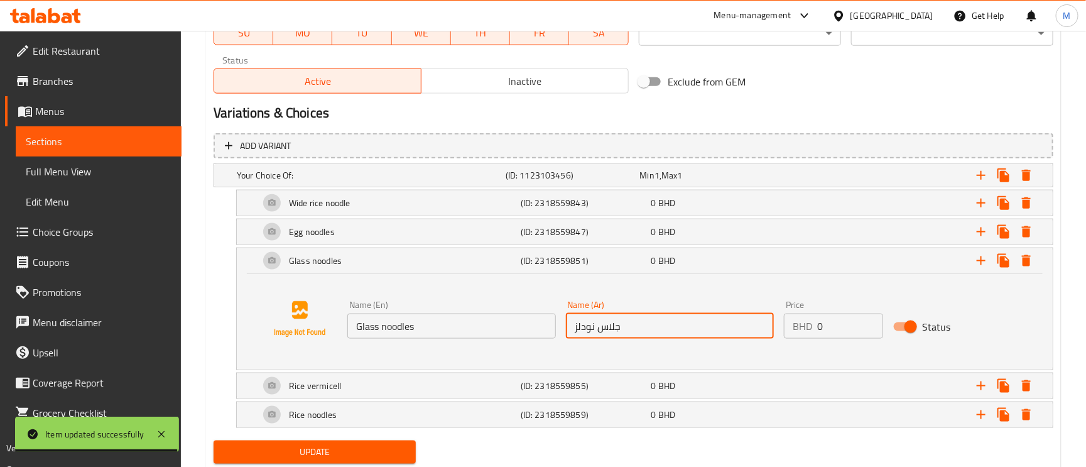
scroll to position [667, 0]
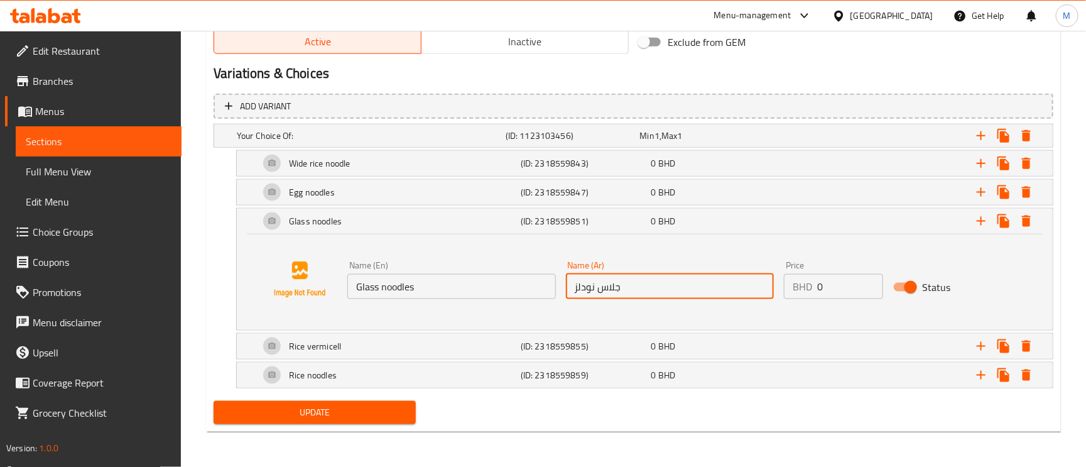
type input "جلاس نودلز"
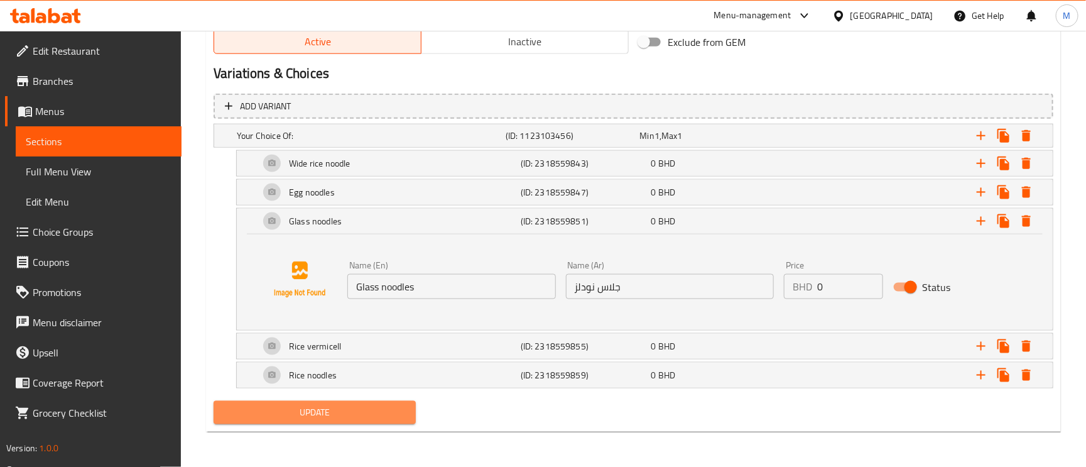
click at [397, 417] on span "Update" at bounding box center [315, 413] width 182 height 16
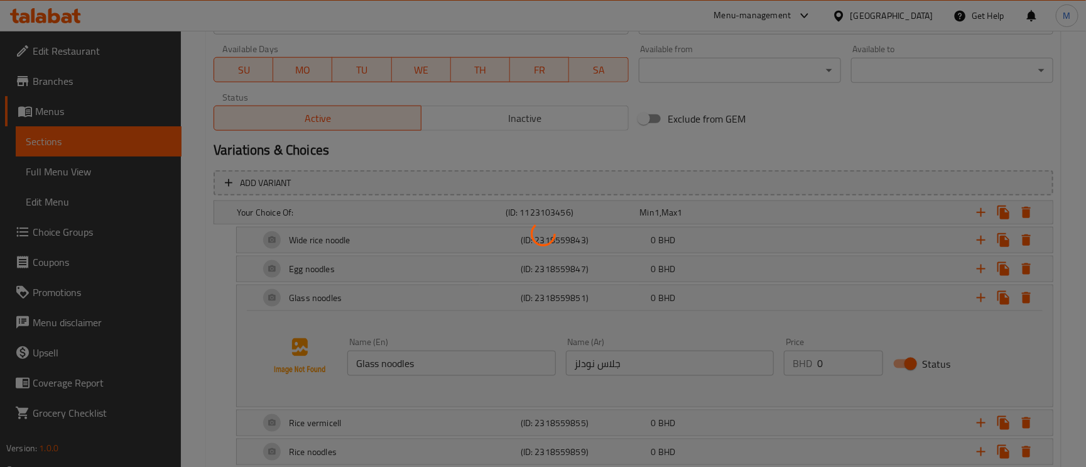
scroll to position [478, 0]
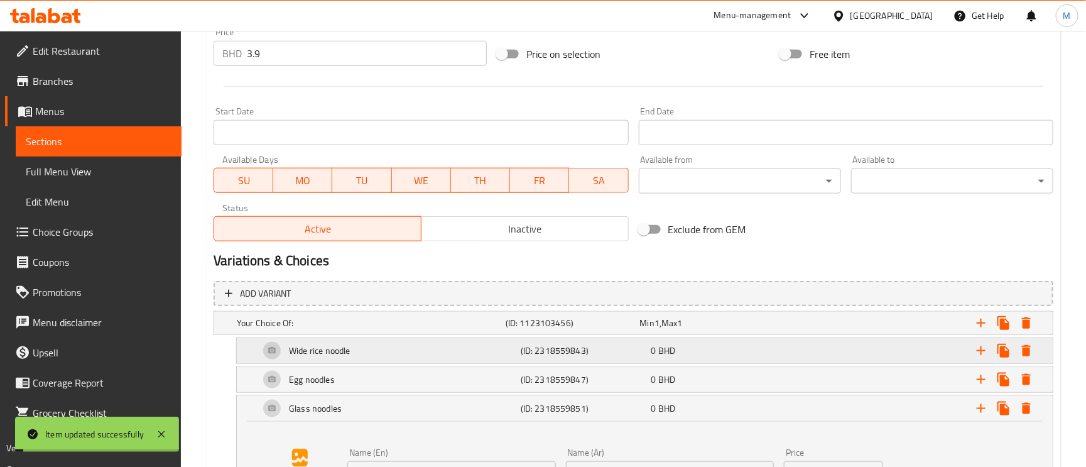
click at [347, 361] on div "Wide rice noodle" at bounding box center [387, 351] width 261 height 30
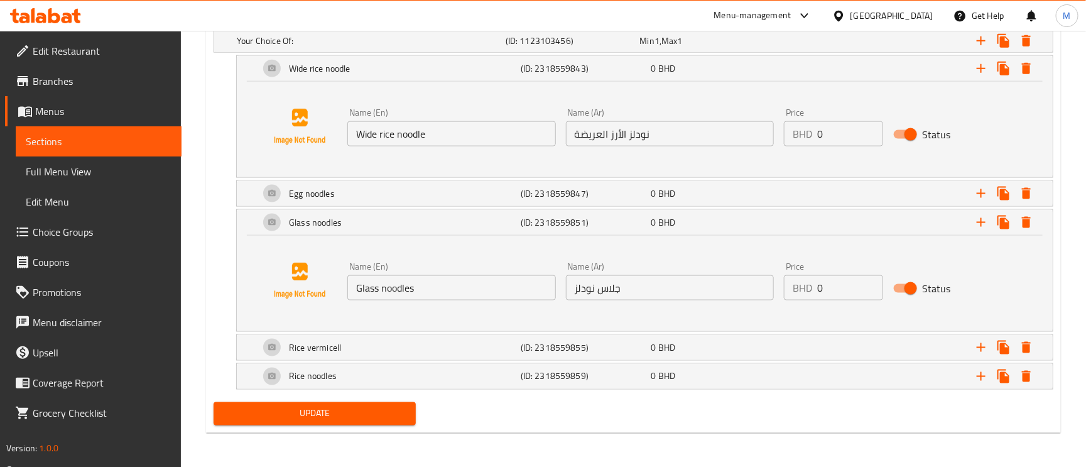
scroll to position [761, 0]
drag, startPoint x: 393, startPoint y: 417, endPoint x: 426, endPoint y: 346, distance: 78.2
click at [393, 416] on span "Update" at bounding box center [315, 413] width 182 height 16
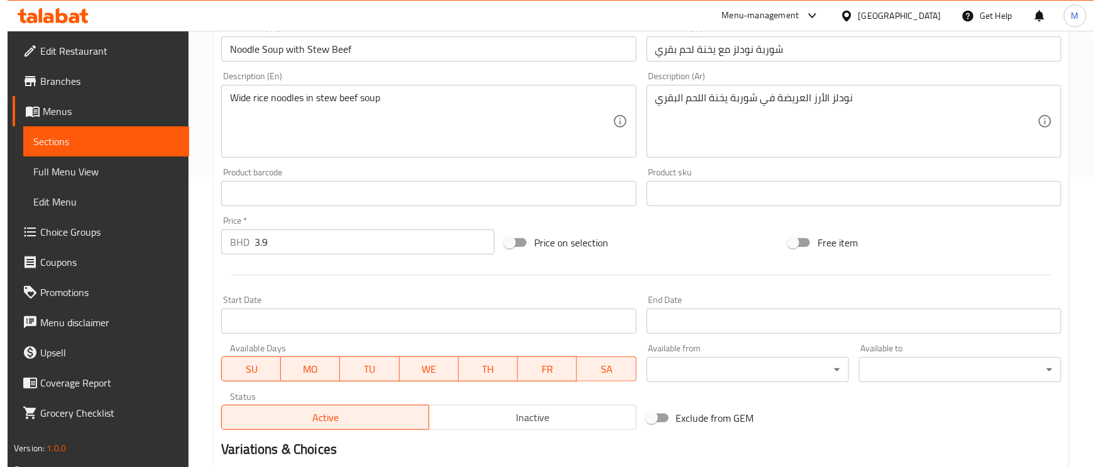
scroll to position [0, 0]
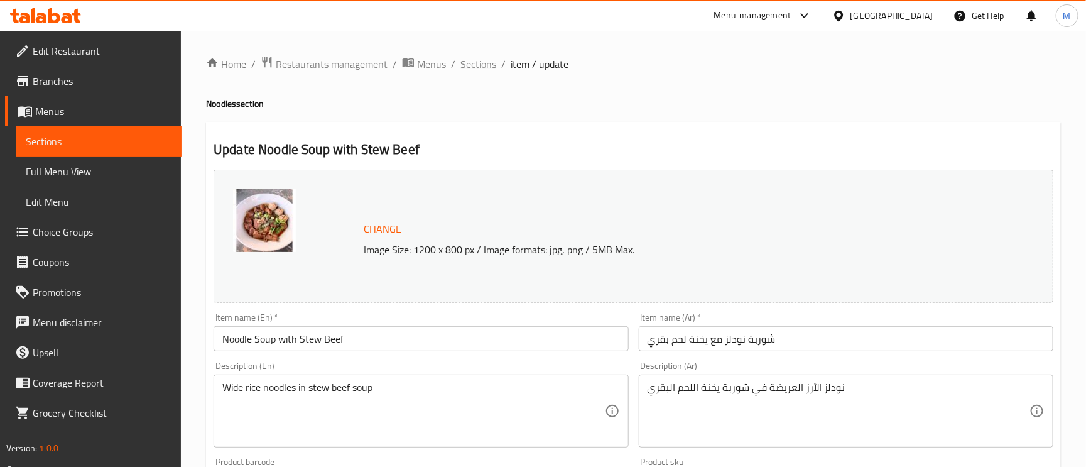
click at [476, 60] on span "Sections" at bounding box center [479, 64] width 36 height 15
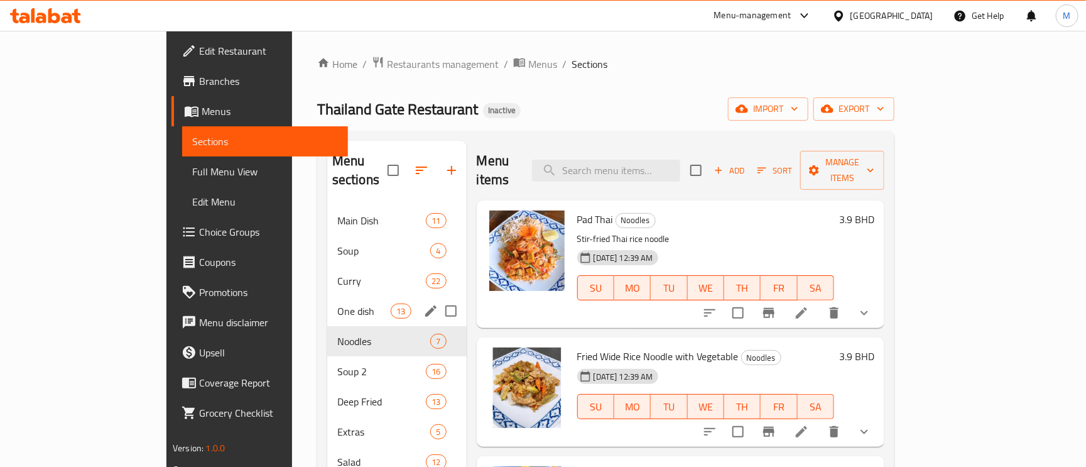
click at [422, 302] on button "edit" at bounding box center [431, 311] width 19 height 19
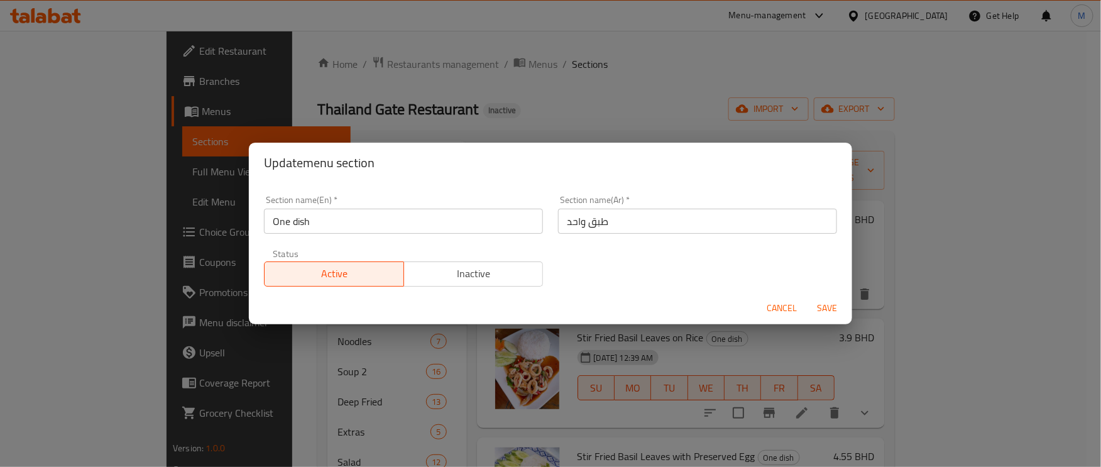
click at [322, 219] on input "One dish" at bounding box center [403, 221] width 279 height 25
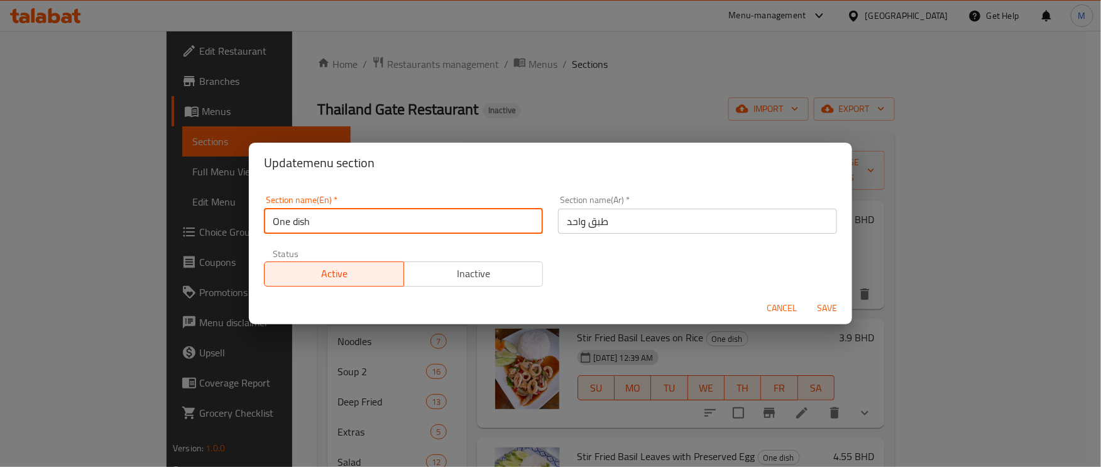
click at [322, 219] on input "One dish" at bounding box center [403, 221] width 279 height 25
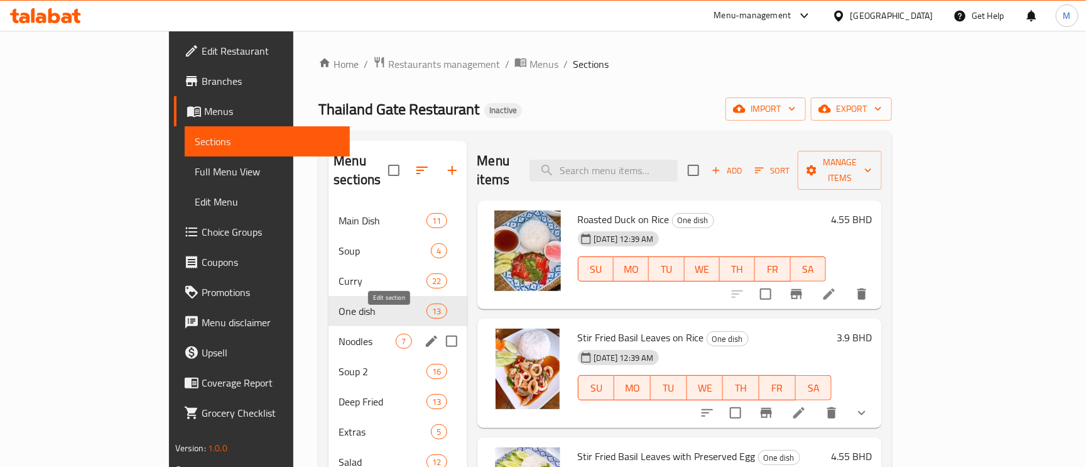
click at [424, 334] on icon "edit" at bounding box center [431, 341] width 15 height 15
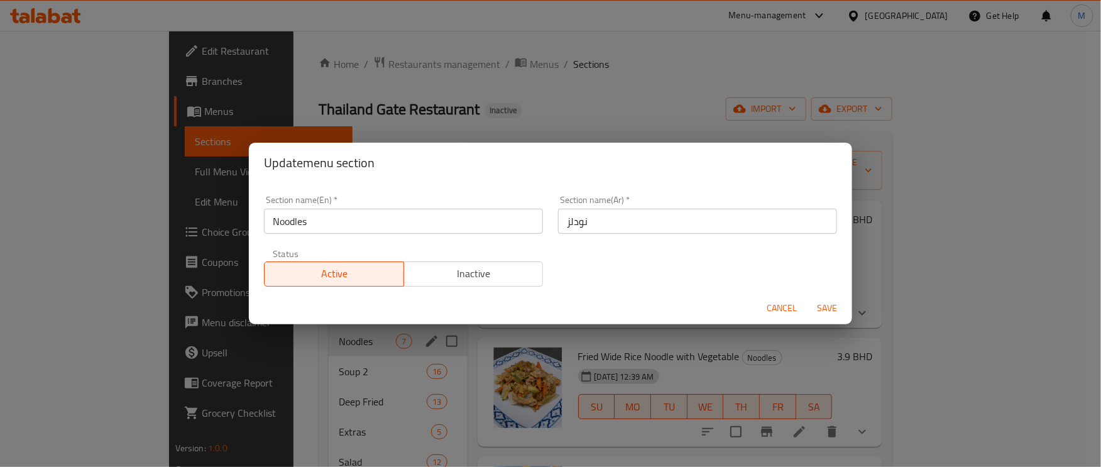
click at [323, 209] on input "Noodles" at bounding box center [403, 221] width 279 height 25
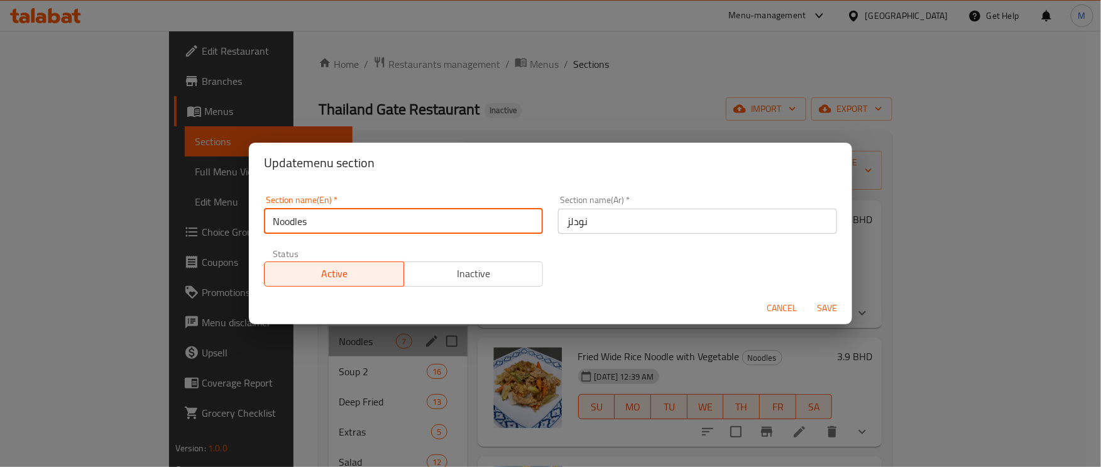
click at [323, 209] on input "Noodles" at bounding box center [403, 221] width 279 height 25
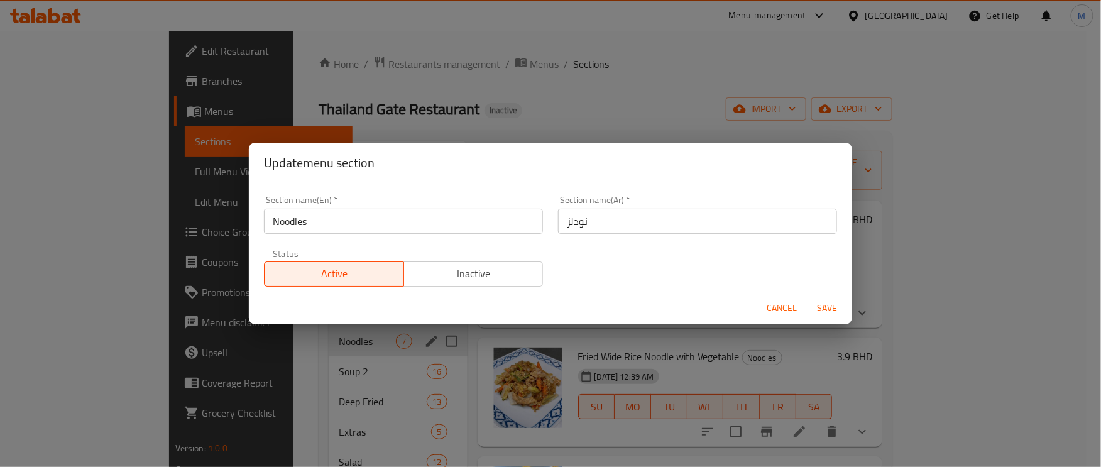
drag, startPoint x: 764, startPoint y: 302, endPoint x: 772, endPoint y: 302, distance: 8.8
click at [764, 302] on button "Cancel" at bounding box center [782, 308] width 40 height 23
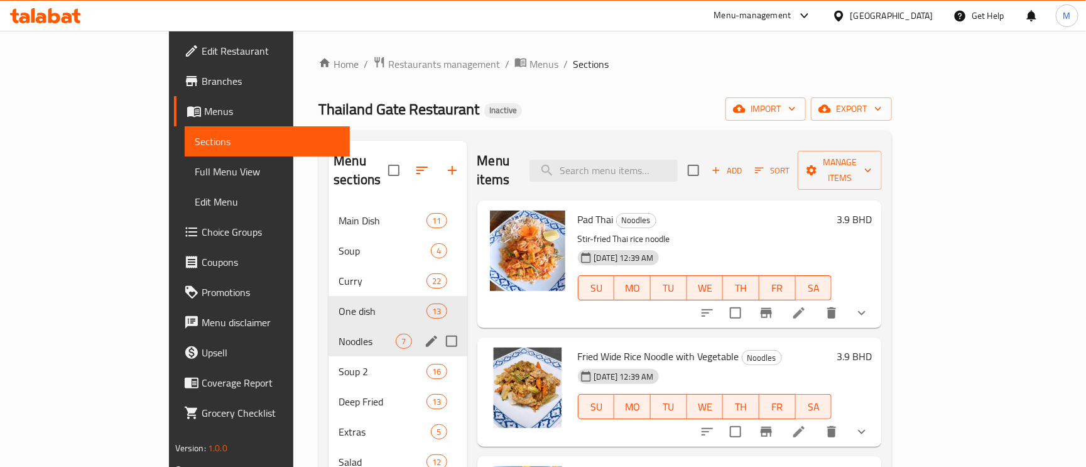
click at [202, 229] on span "Choice Groups" at bounding box center [271, 231] width 139 height 15
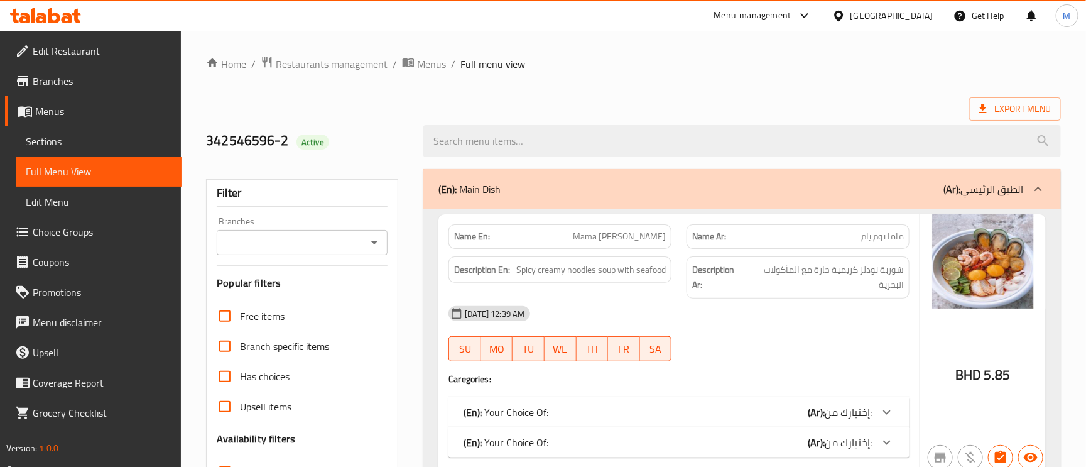
scroll to position [377, 0]
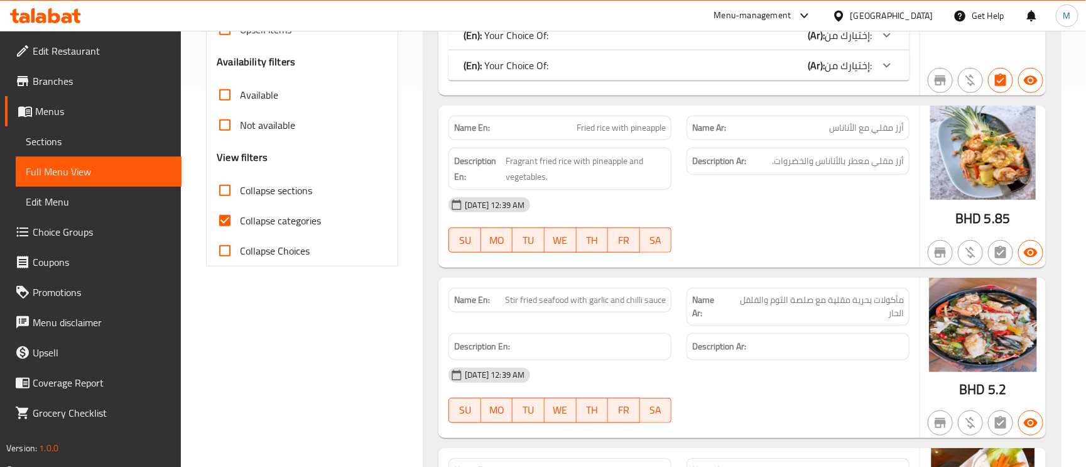
click at [242, 217] on span "Collapse categories" at bounding box center [280, 220] width 81 height 15
click at [240, 217] on input "Collapse categories" at bounding box center [225, 220] width 30 height 30
checkbox input "false"
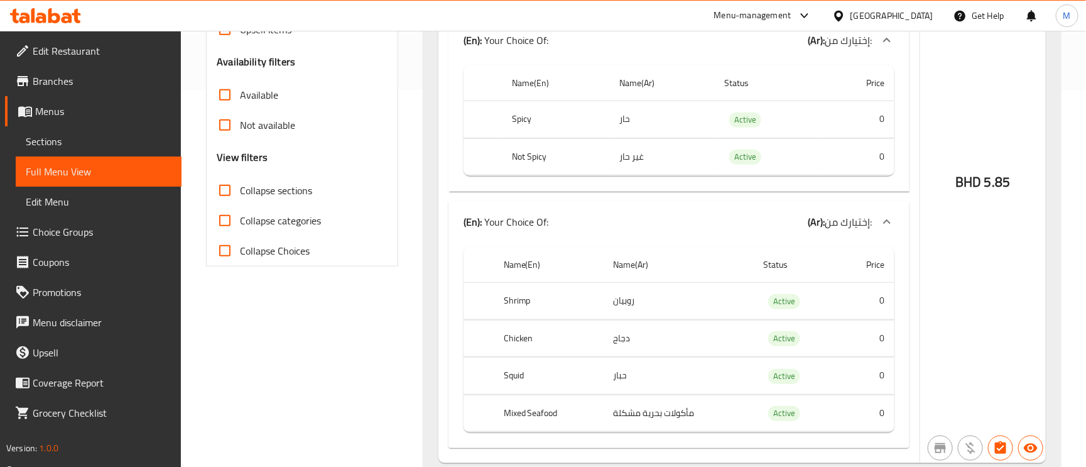
click at [227, 190] on input "Collapse sections" at bounding box center [225, 190] width 30 height 30
checkbox input "true"
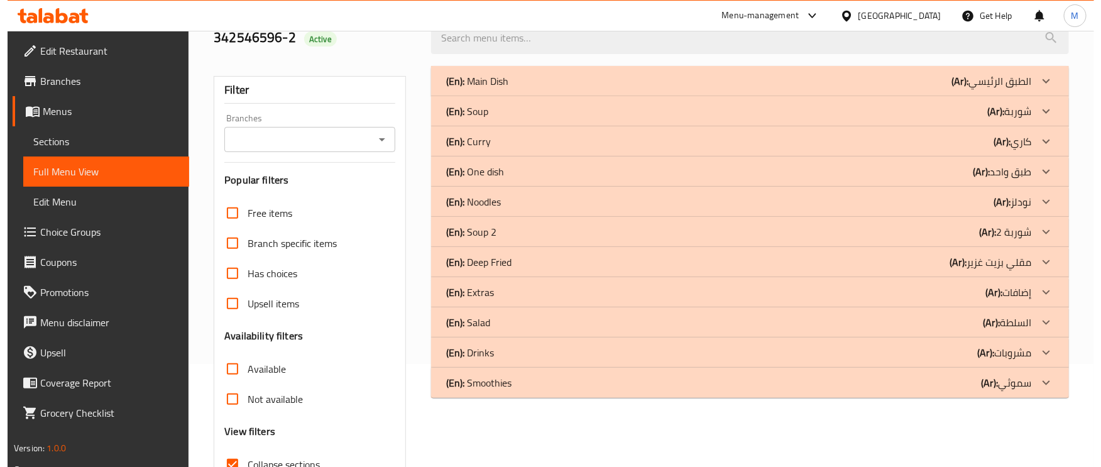
scroll to position [0, 0]
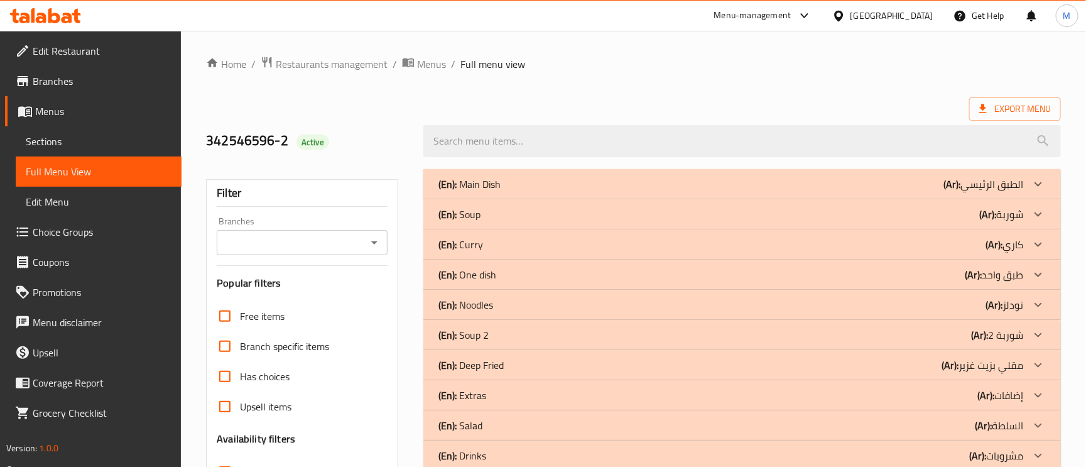
click at [1020, 303] on p "(Ar): نودلز" at bounding box center [1005, 304] width 38 height 15
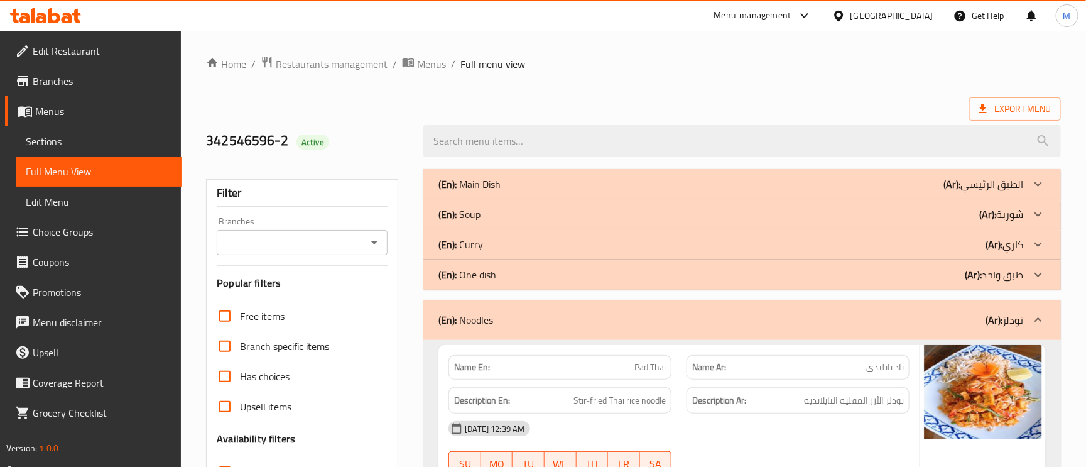
click at [1015, 268] on p "(Ar): طبق واحد" at bounding box center [994, 274] width 58 height 15
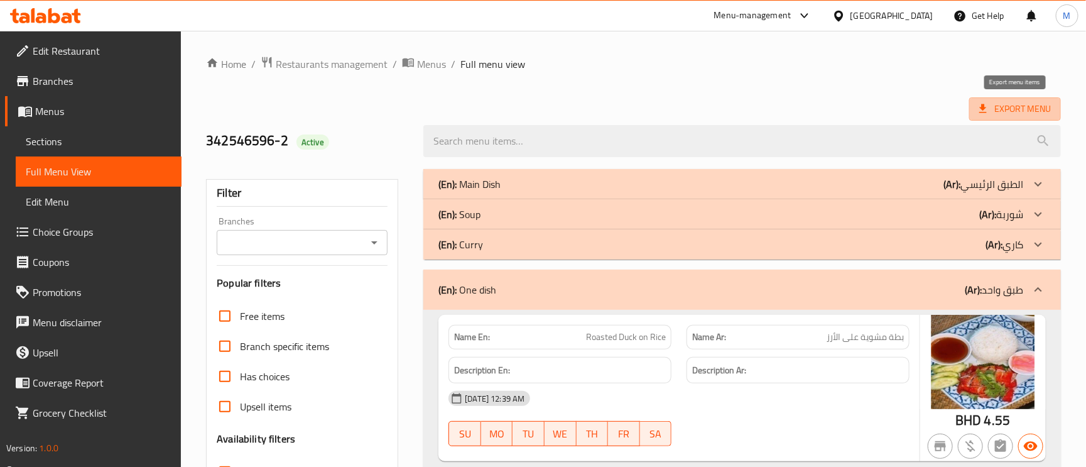
drag, startPoint x: 1030, startPoint y: 103, endPoint x: 717, endPoint y: 95, distance: 313.0
click at [1018, 123] on div at bounding box center [742, 141] width 653 height 47
click at [1015, 111] on span "Export Menu" at bounding box center [1016, 109] width 72 height 16
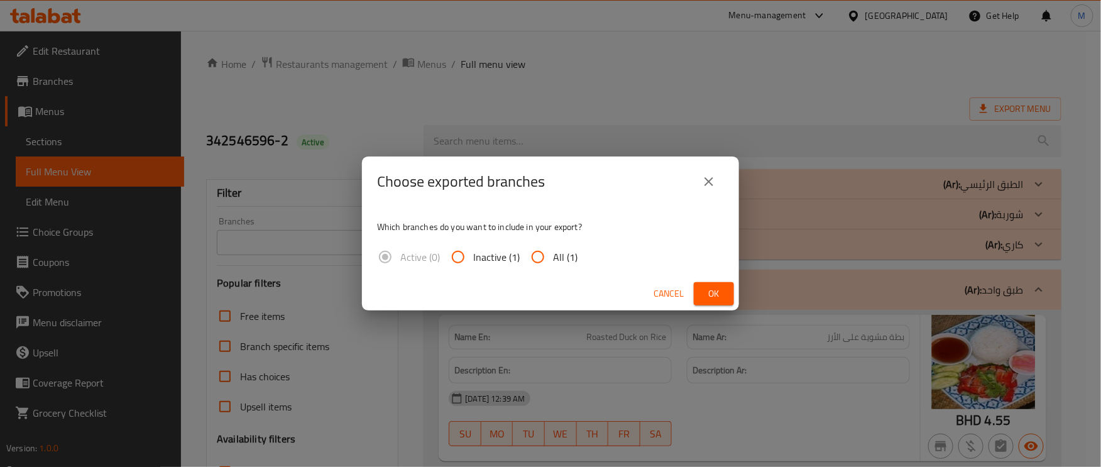
click at [544, 251] on input "All (1)" at bounding box center [538, 257] width 30 height 30
radio input "true"
click at [544, 249] on input "All (1)" at bounding box center [538, 257] width 30 height 30
click at [713, 292] on span "Ok" at bounding box center [714, 294] width 20 height 16
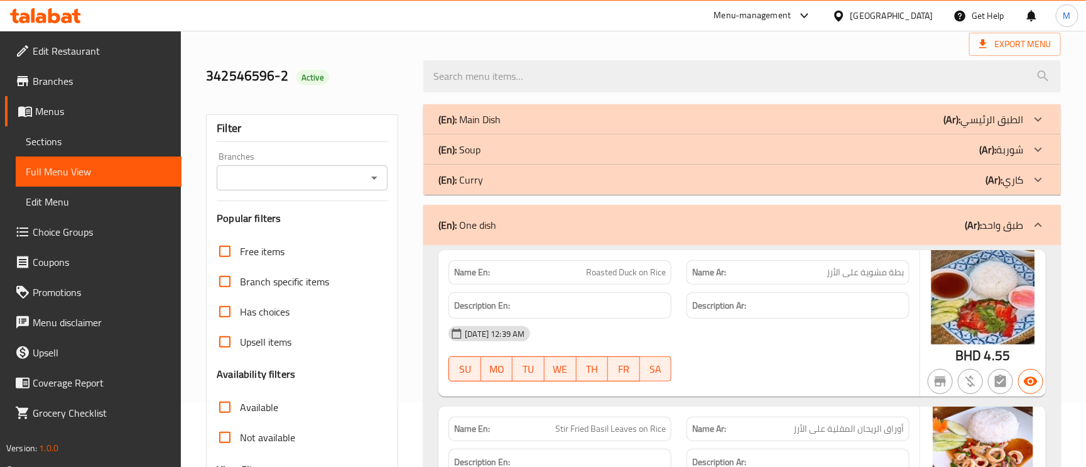
scroll to position [94, 0]
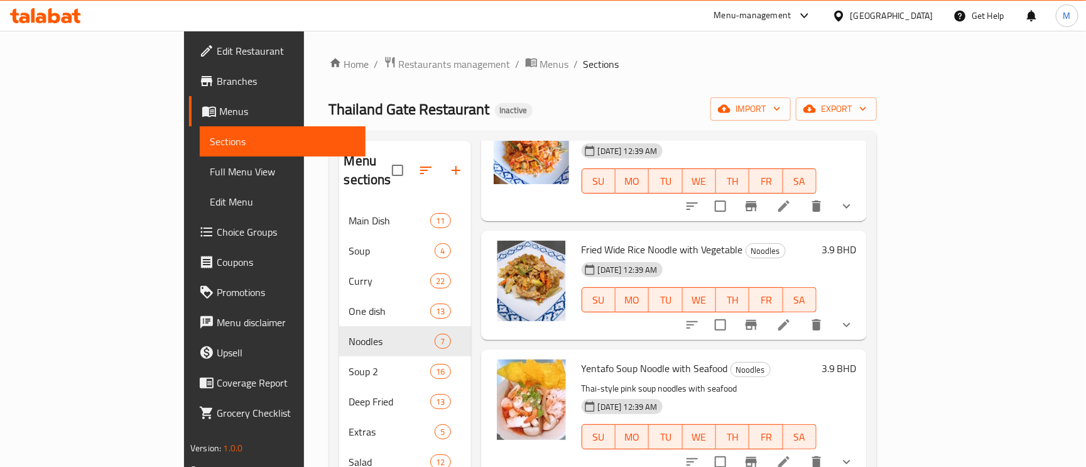
scroll to position [283, 0]
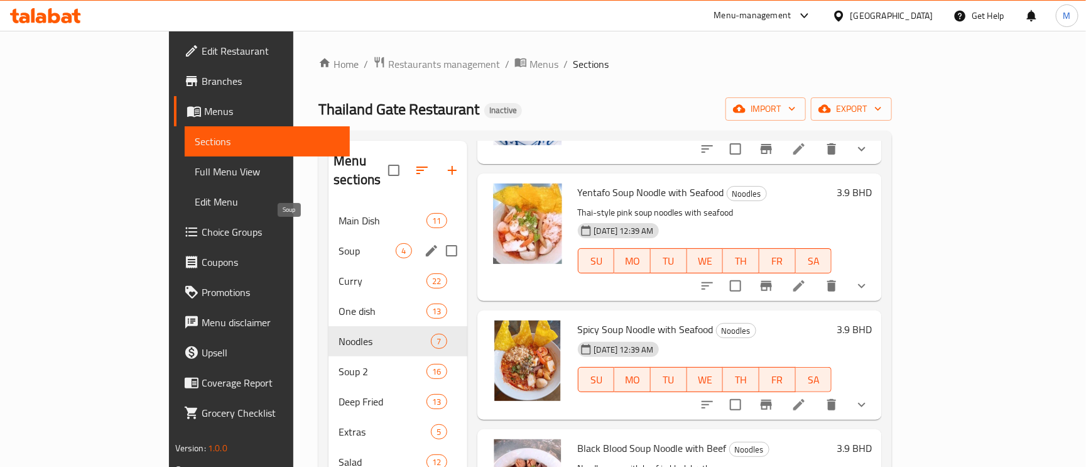
click at [339, 243] on span "Soup" at bounding box center [367, 250] width 57 height 15
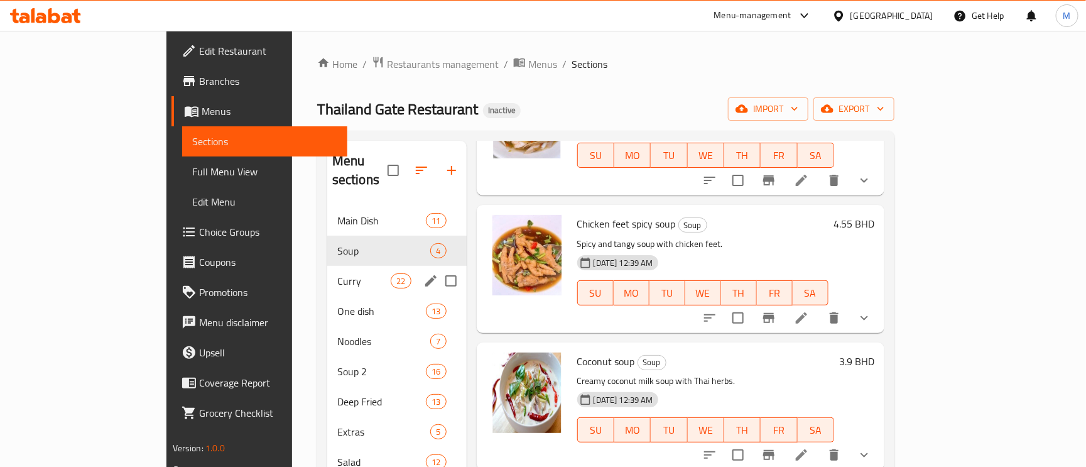
scroll to position [112, 0]
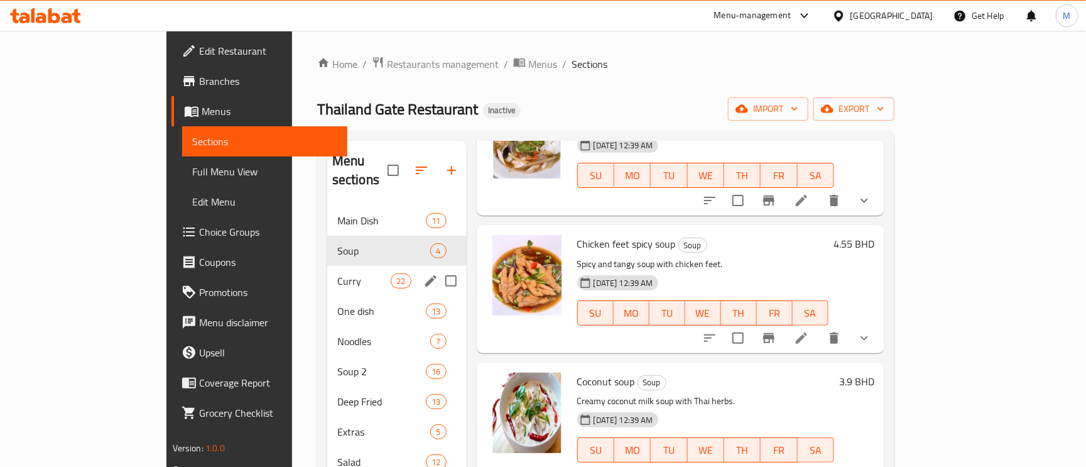
click at [337, 273] on span "Curry" at bounding box center [363, 280] width 53 height 15
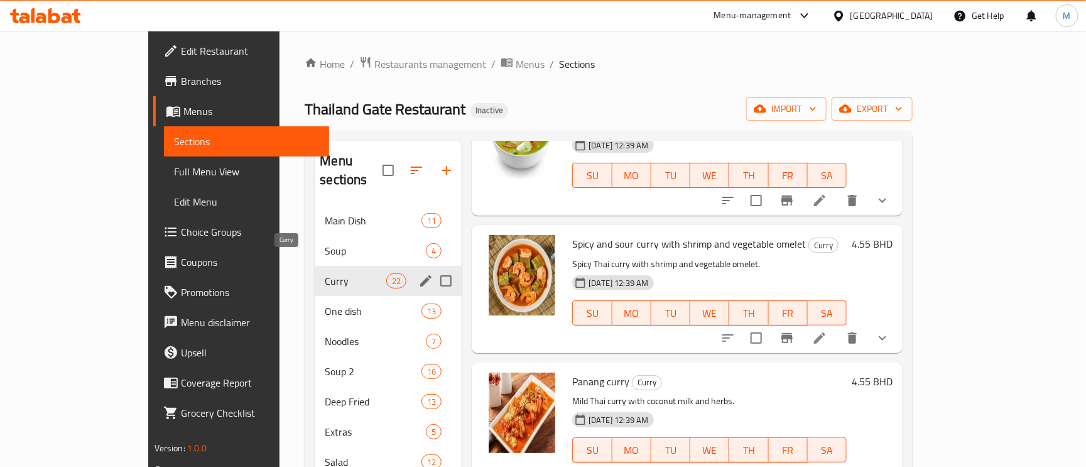
drag, startPoint x: 242, startPoint y: 260, endPoint x: 207, endPoint y: 292, distance: 48.0
click at [280, 288] on div "Home / Restaurants management / Menus / Sections Thailand Gate Restaurant Inact…" at bounding box center [609, 337] width 659 height 612
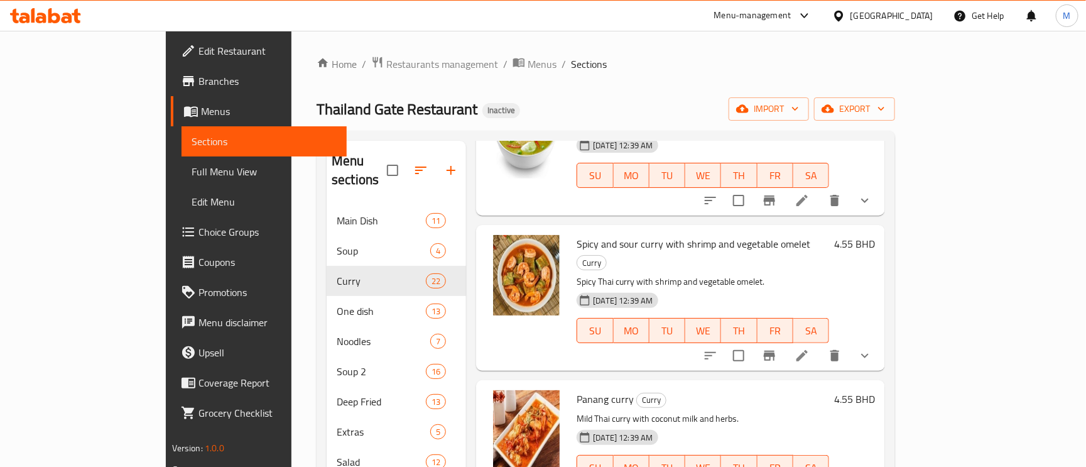
click at [337, 304] on span "One dish" at bounding box center [381, 311] width 89 height 15
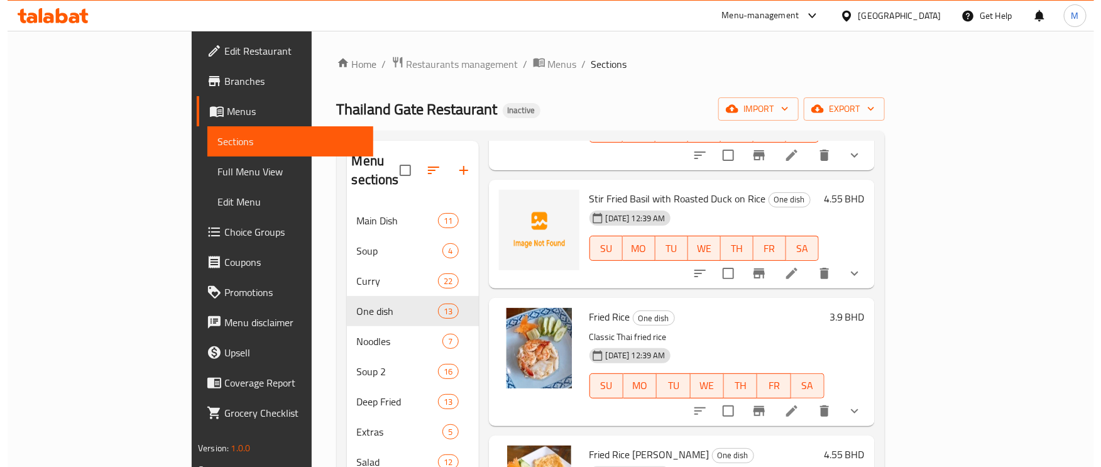
scroll to position [490, 0]
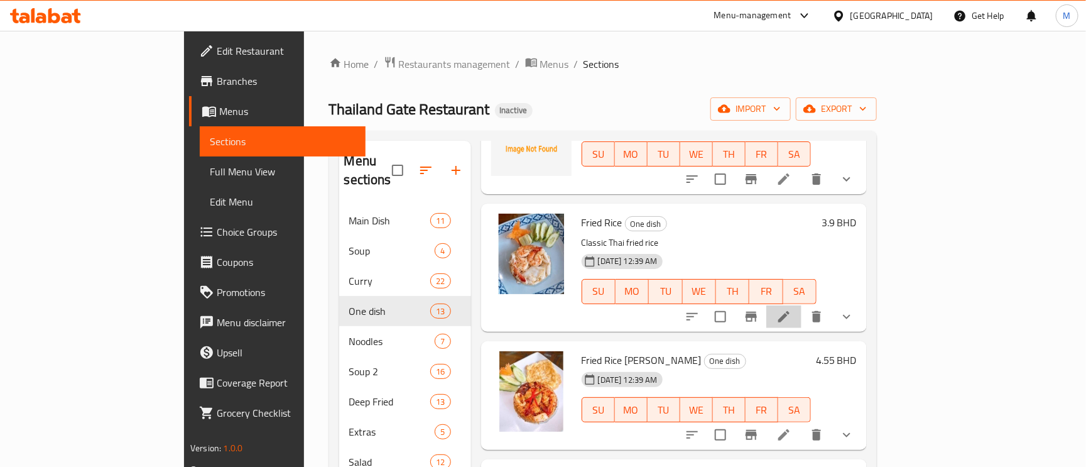
click at [792, 309] on icon at bounding box center [784, 316] width 15 height 15
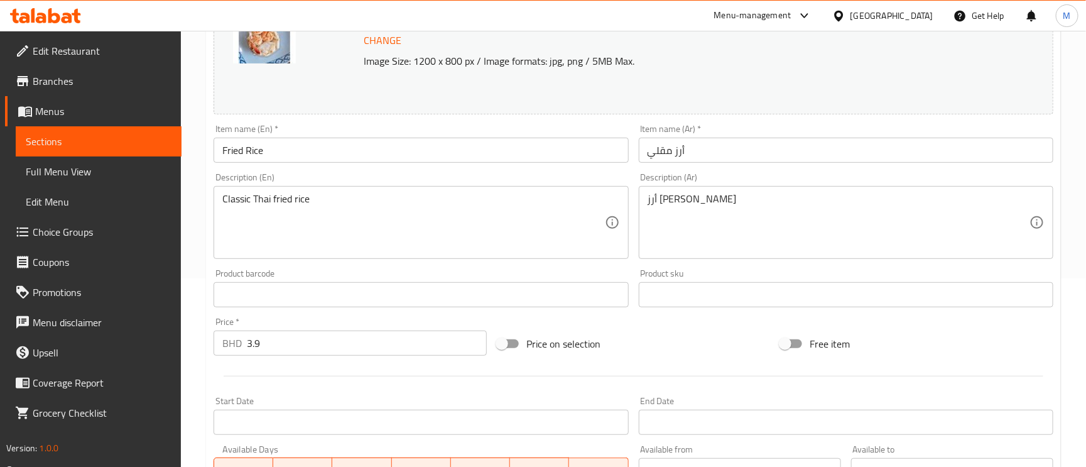
scroll to position [571, 0]
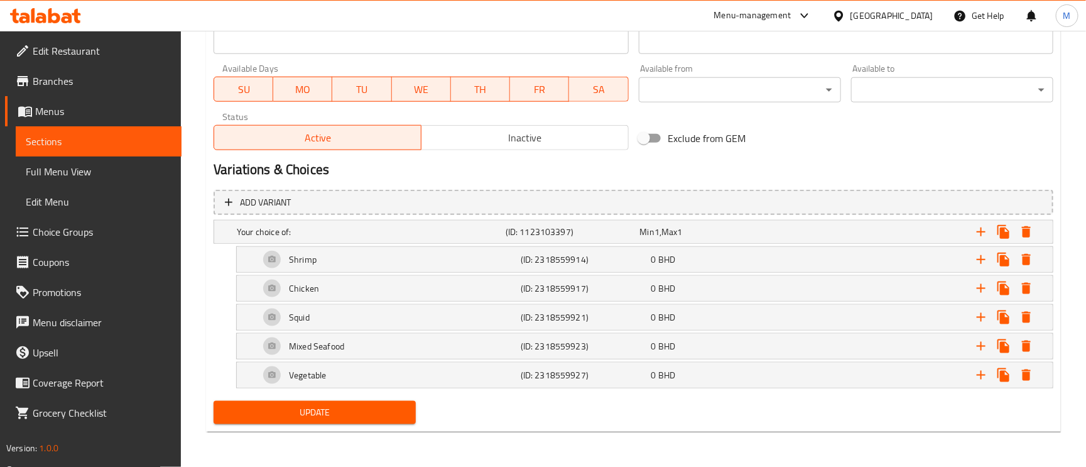
click at [89, 165] on span "Full Menu View" at bounding box center [99, 171] width 146 height 15
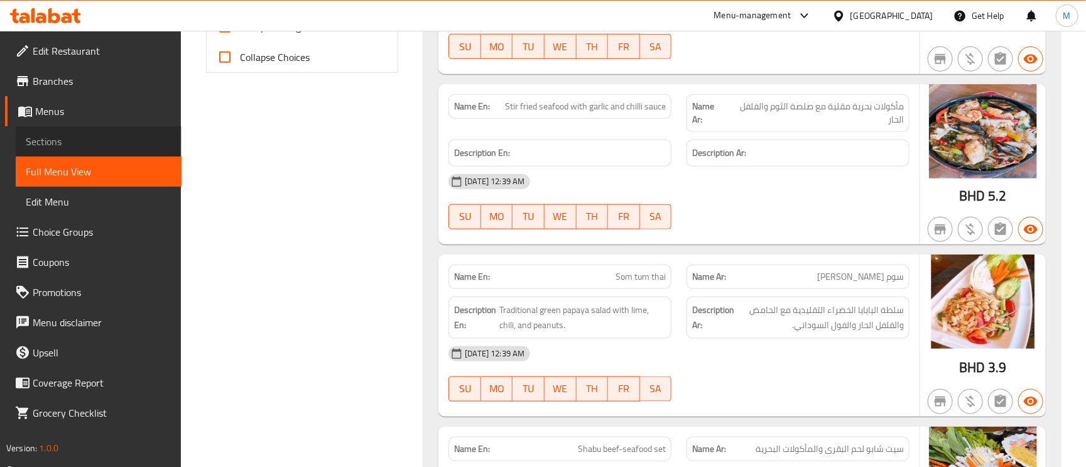
click at [72, 139] on span "Sections" at bounding box center [99, 141] width 146 height 15
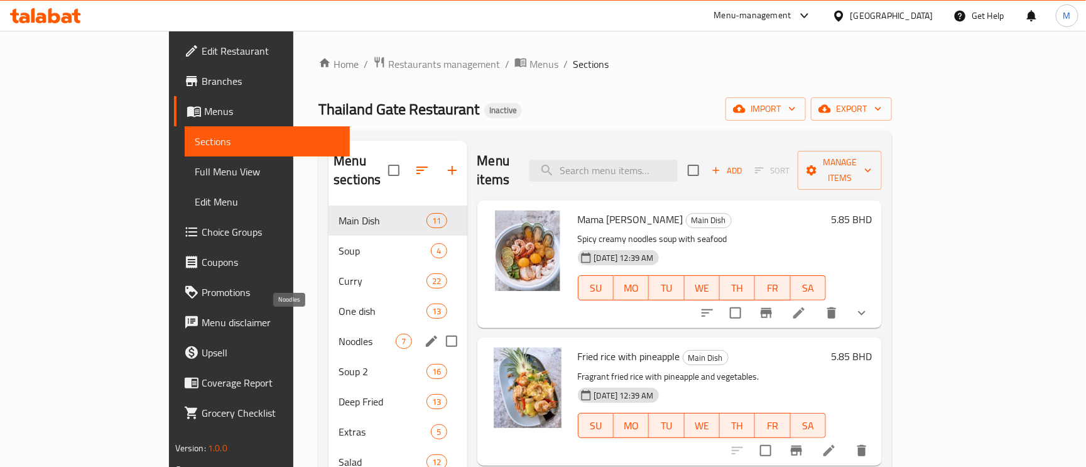
click at [339, 334] on span "Noodles" at bounding box center [367, 341] width 57 height 15
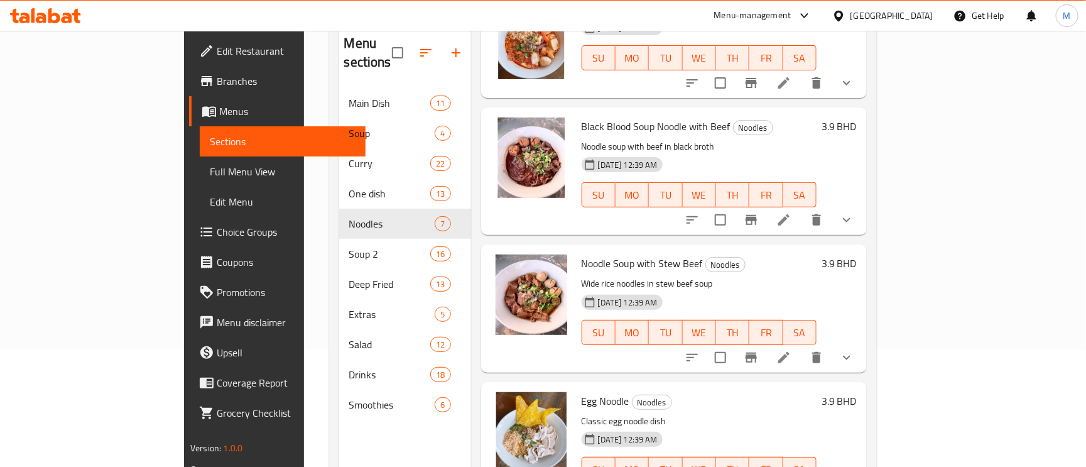
scroll to position [177, 0]
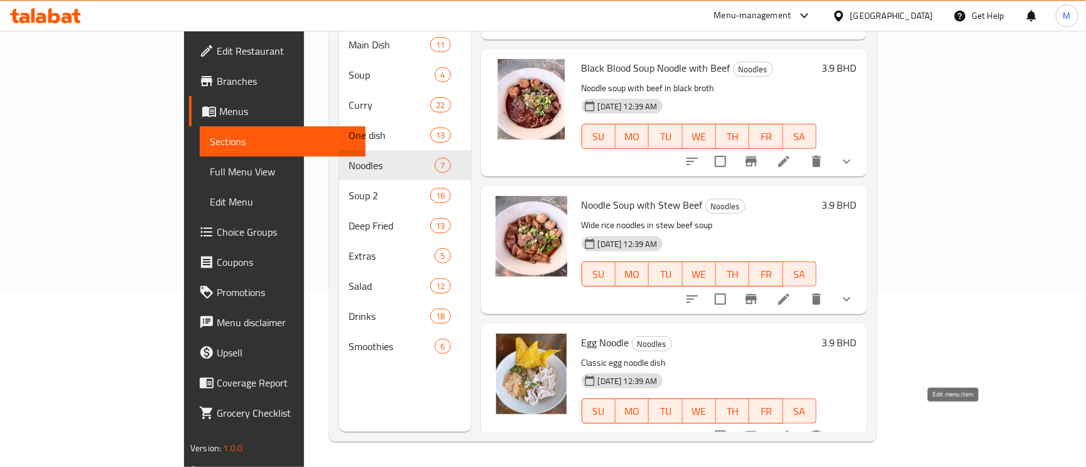
click at [790, 430] on icon at bounding box center [784, 435] width 11 height 11
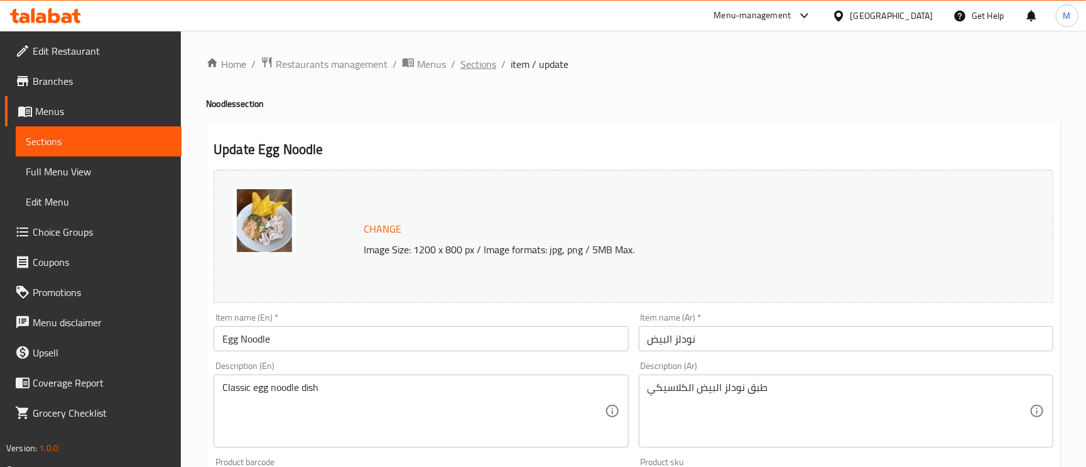
drag, startPoint x: 489, startPoint y: 57, endPoint x: 474, endPoint y: 60, distance: 14.8
click at [474, 60] on span "Sections" at bounding box center [479, 64] width 36 height 15
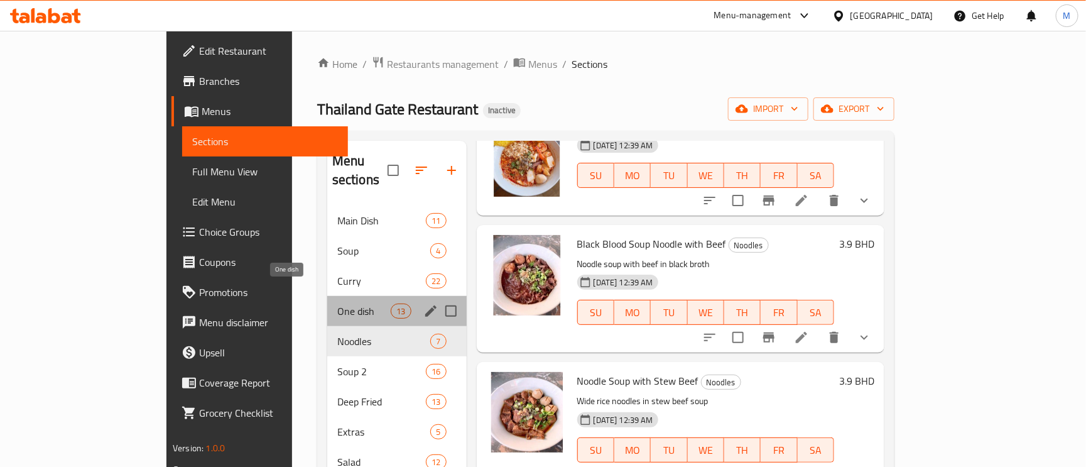
drag, startPoint x: 270, startPoint y: 295, endPoint x: 290, endPoint y: 298, distance: 19.7
click at [337, 304] on span "One dish" at bounding box center [363, 311] width 53 height 15
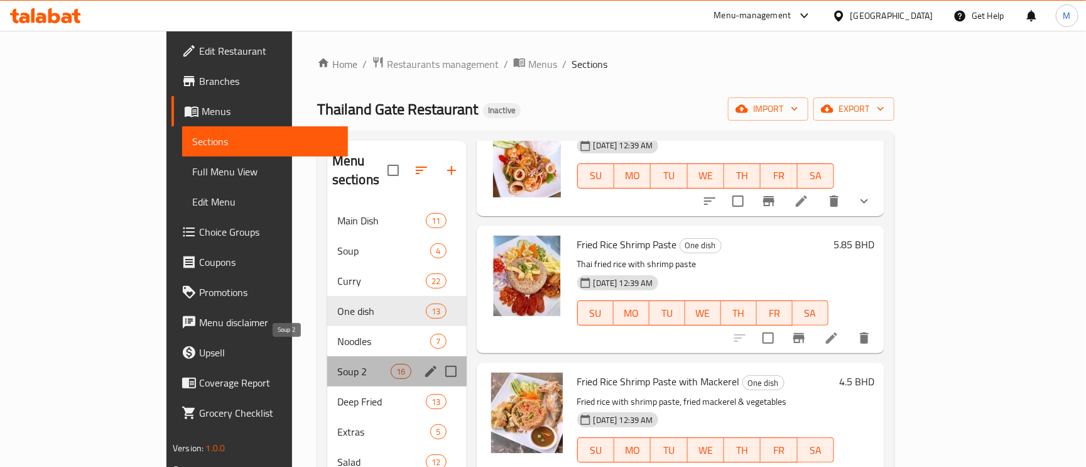
click at [337, 364] on span "Soup 2" at bounding box center [363, 371] width 53 height 15
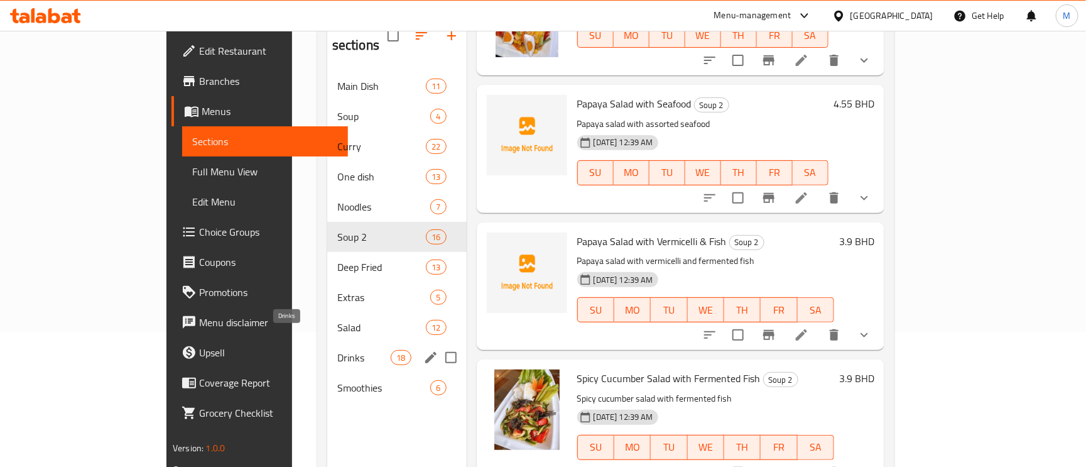
scroll to position [177, 0]
